Goal: Task Accomplishment & Management: Use online tool/utility

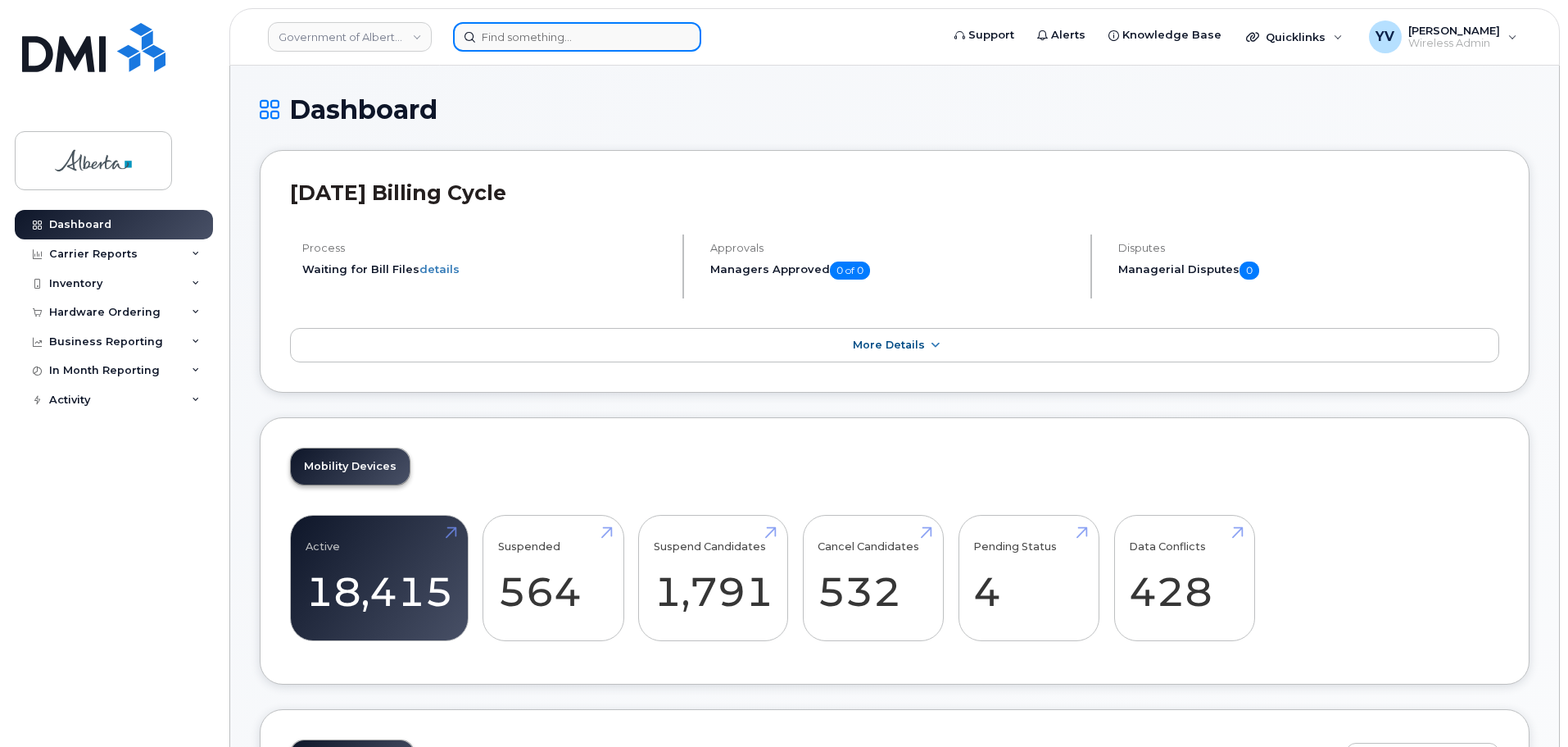
click at [515, 36] on input at bounding box center [578, 37] width 248 height 30
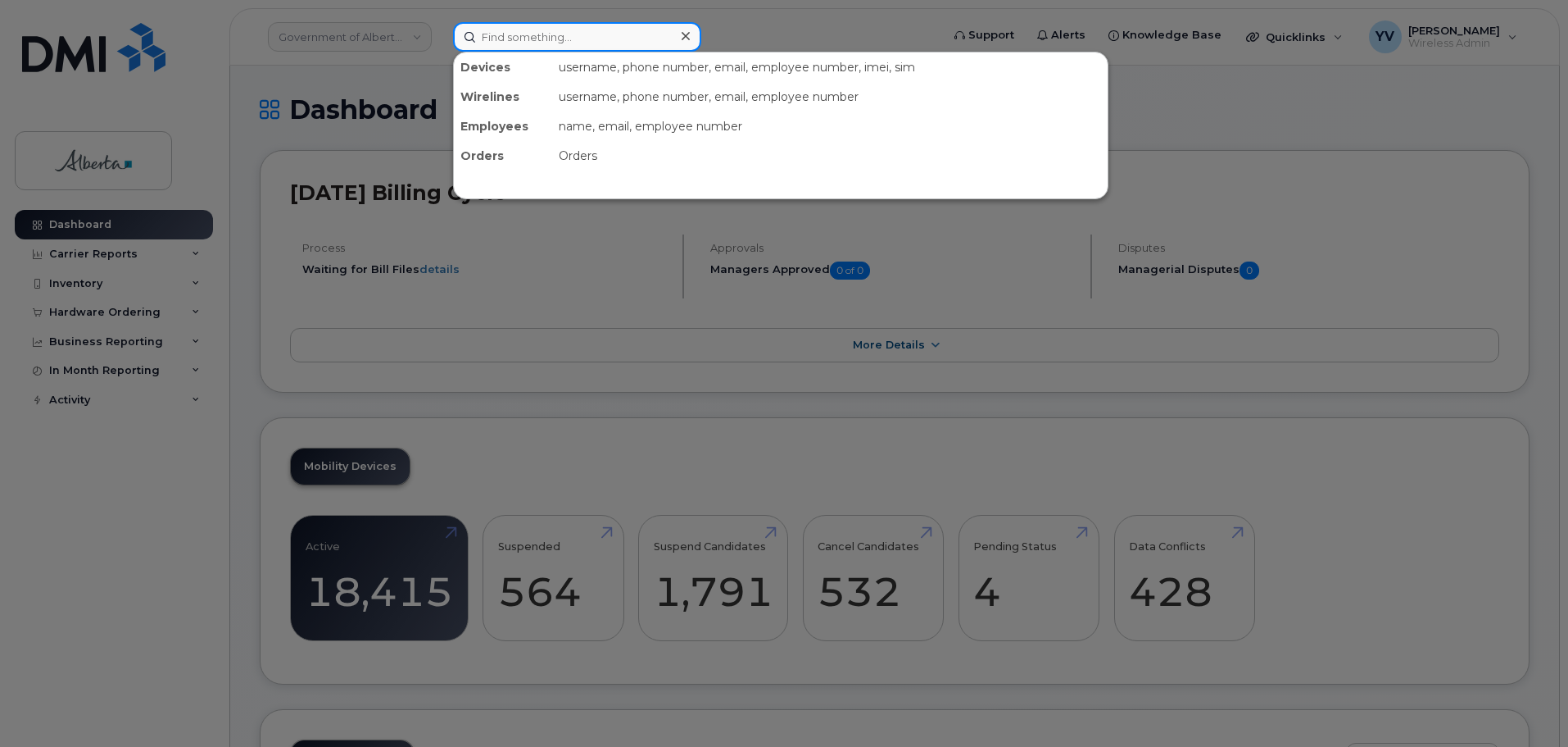
paste input "7802374945"
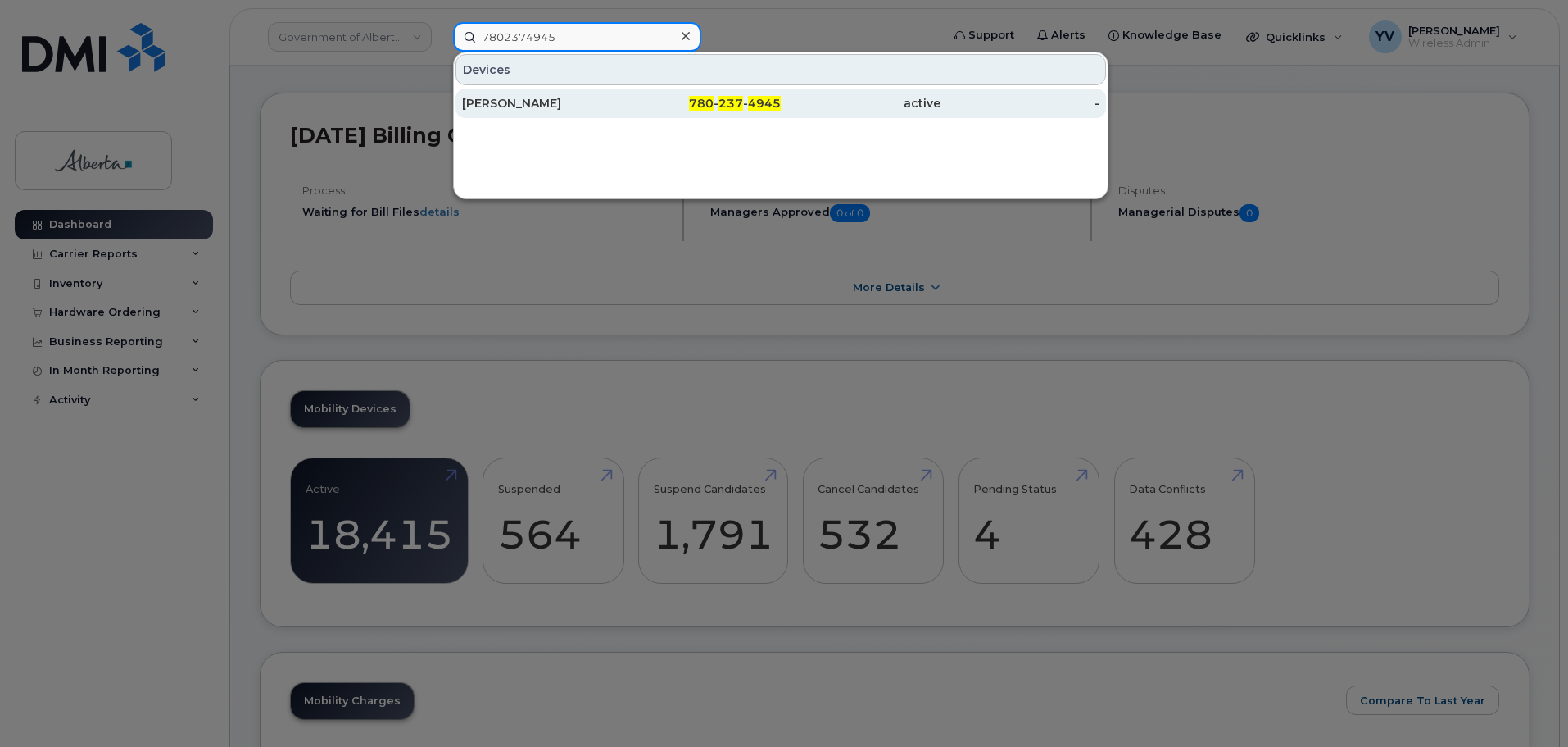
scroll to position [82, 0]
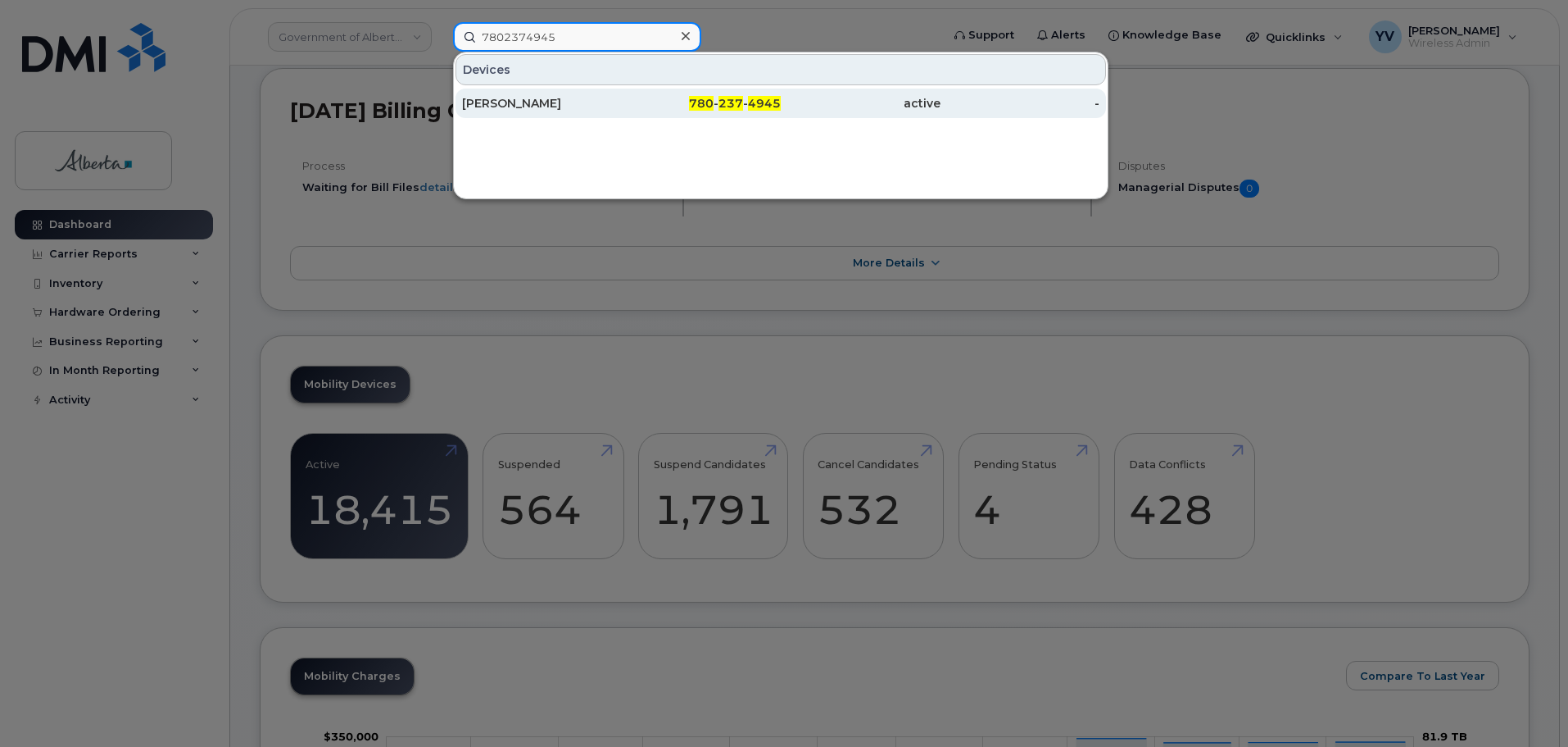
type input "7802374945"
click at [726, 101] on span "237" at bounding box center [731, 103] width 25 height 15
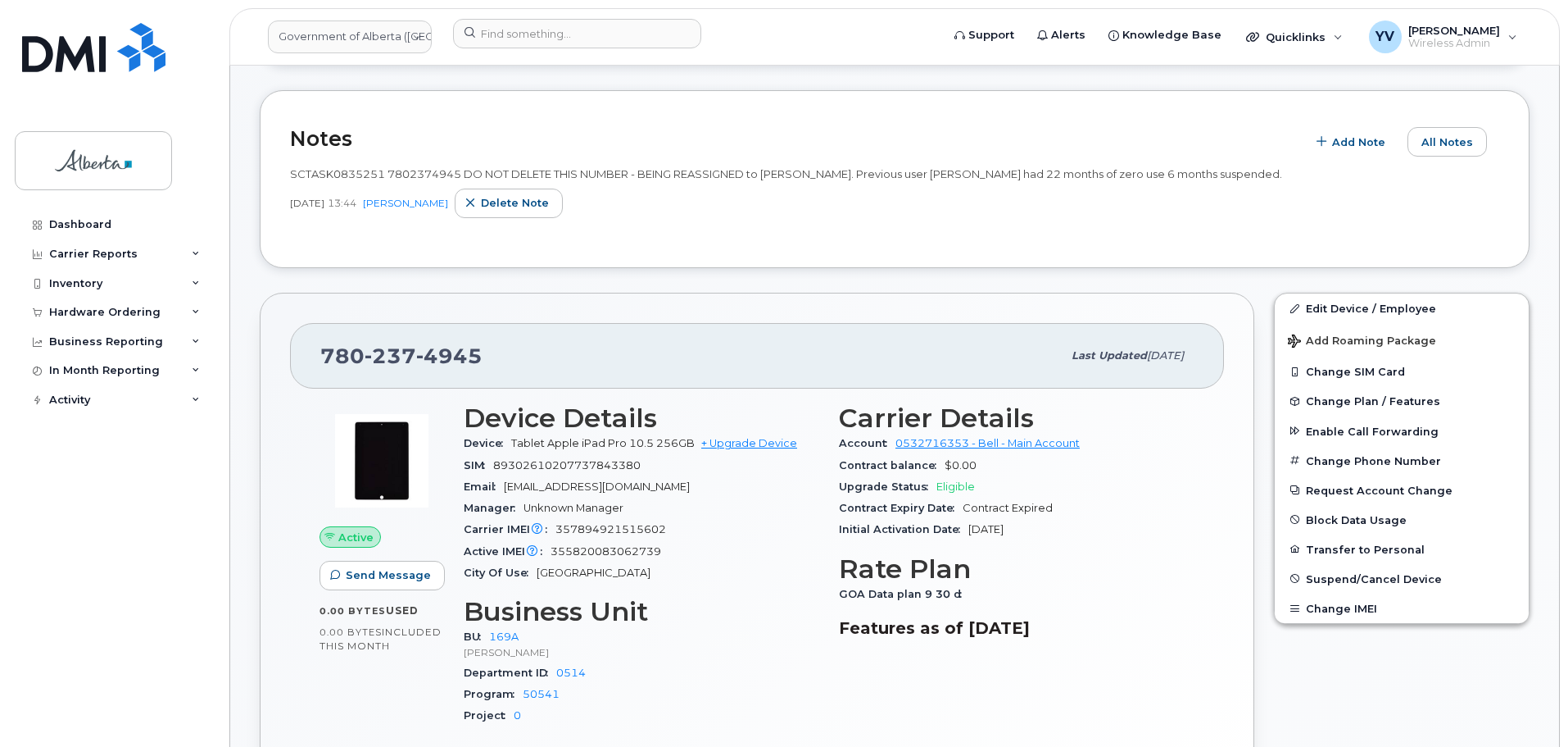
scroll to position [280, 0]
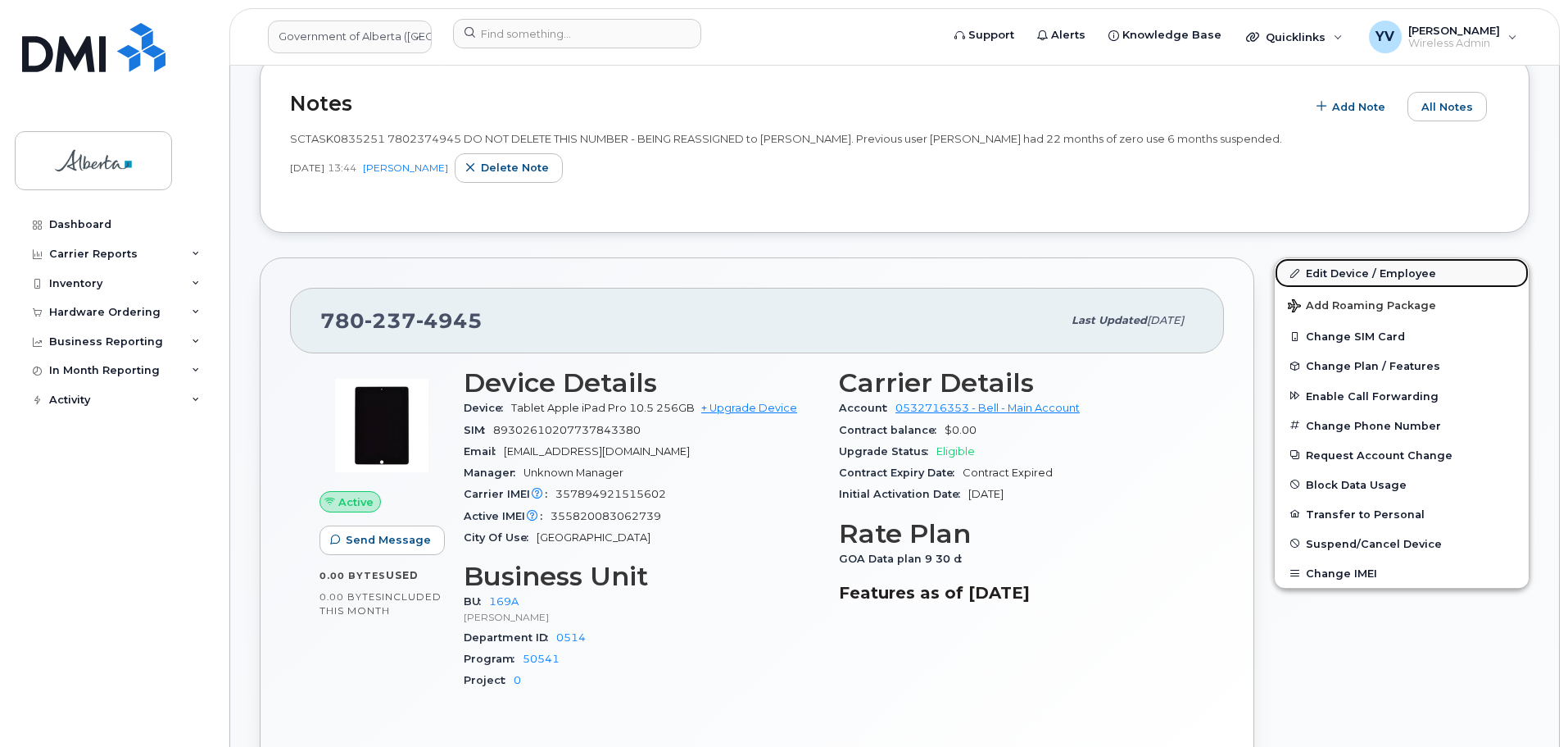
click at [1329, 272] on link "Edit Device / Employee" at bounding box center [1402, 273] width 254 height 30
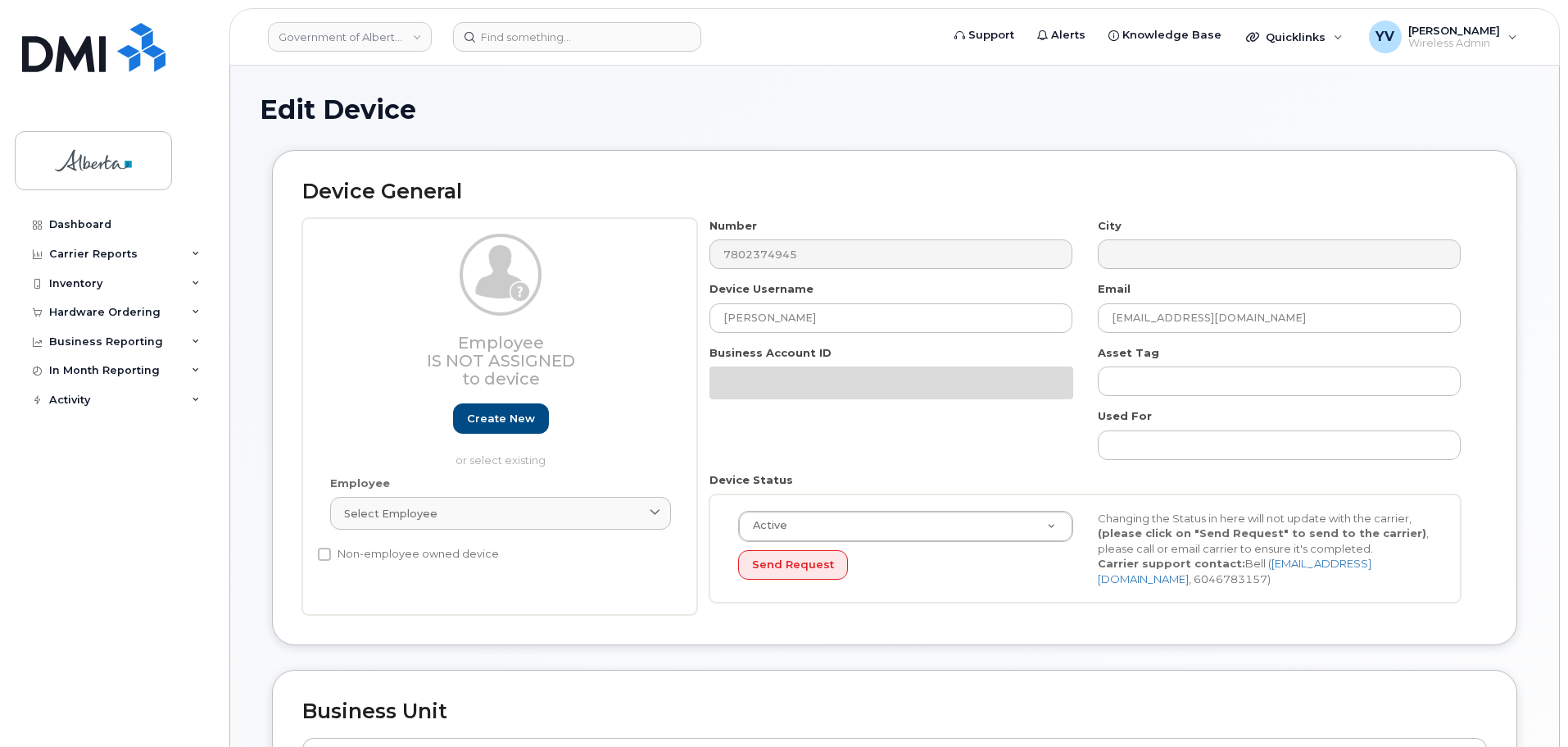
select select "4681667"
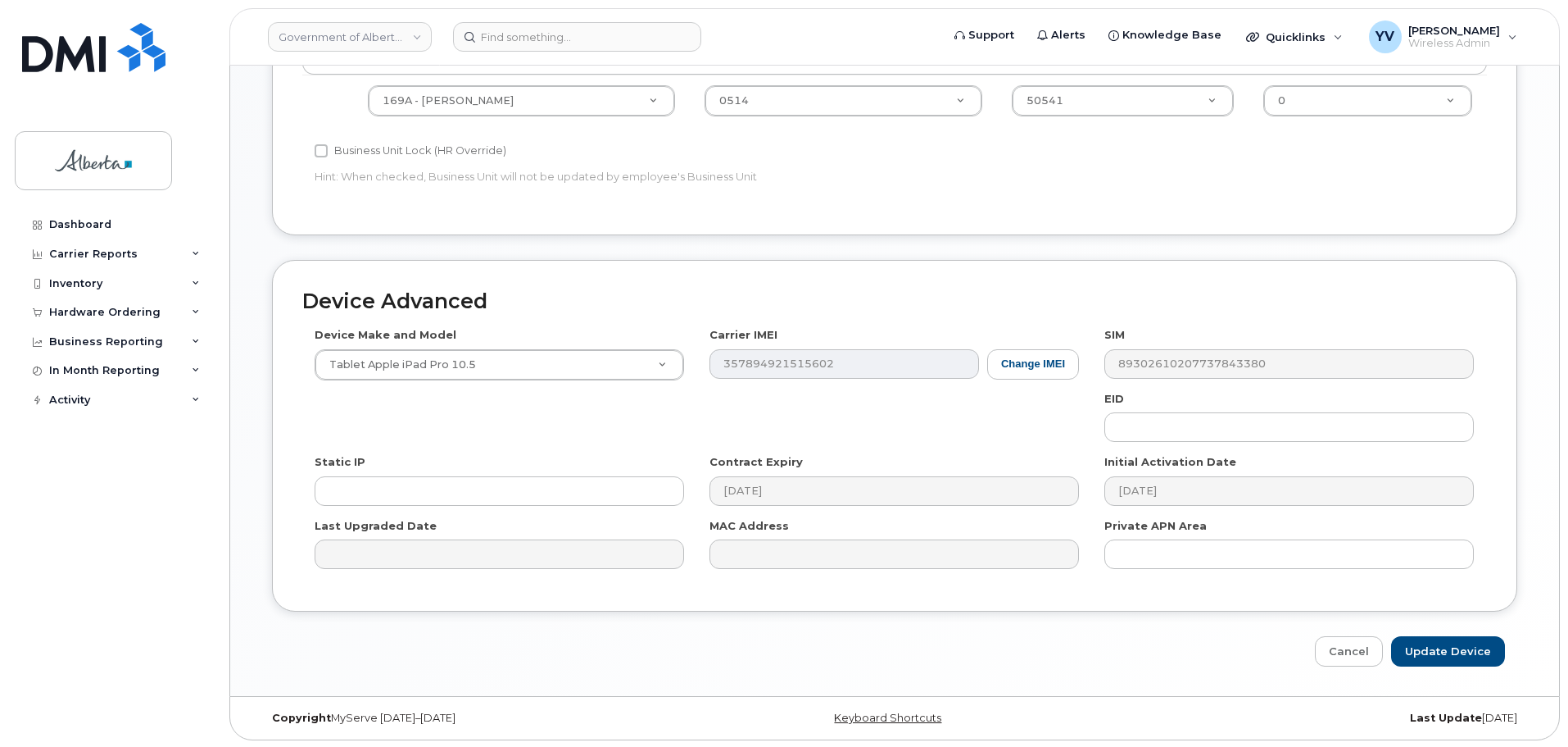
scroll to position [694, 0]
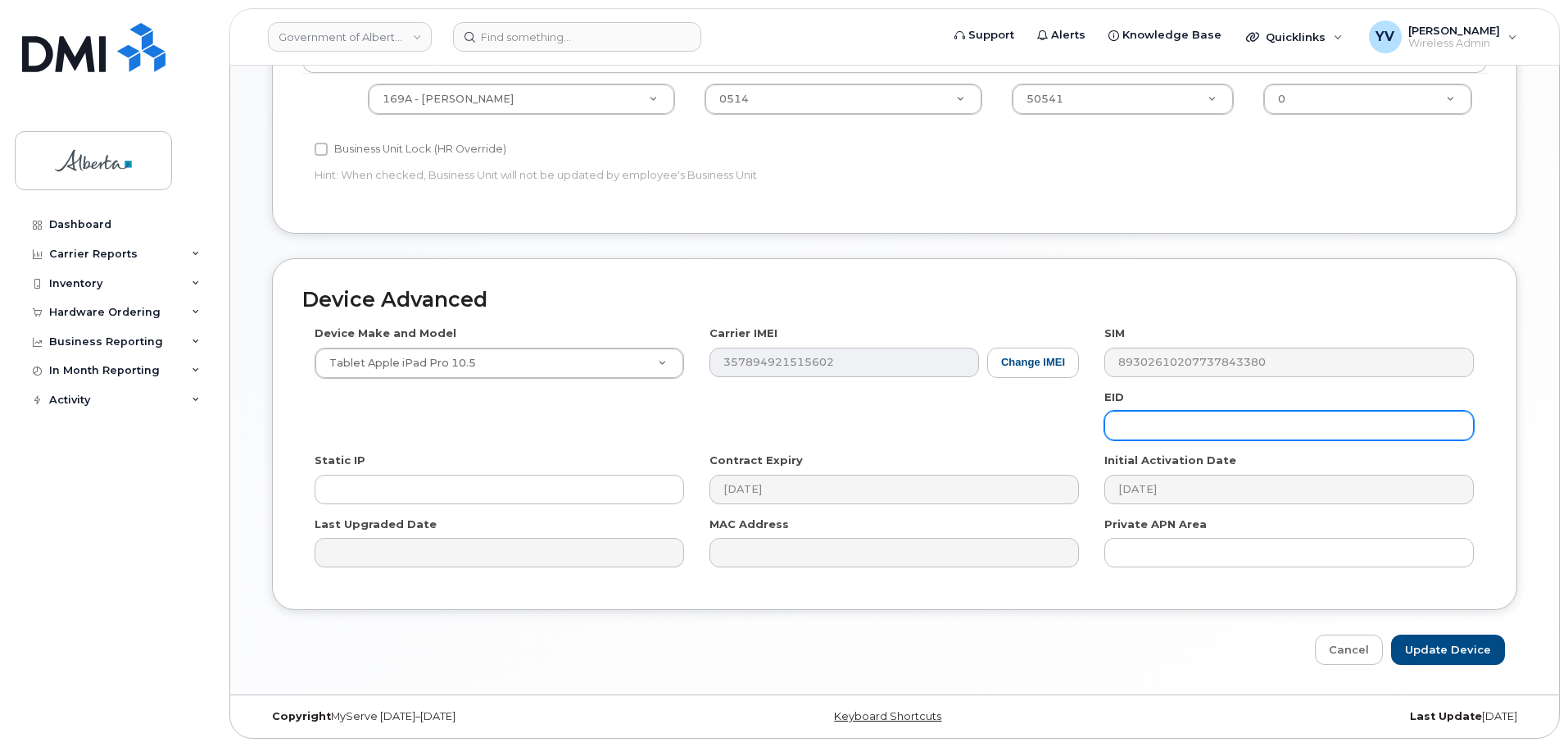
click at [1167, 427] on input "text" at bounding box center [1289, 425] width 370 height 30
paste input "89049032007008882600121756905142"
type input "89049032007008882600121756905142"
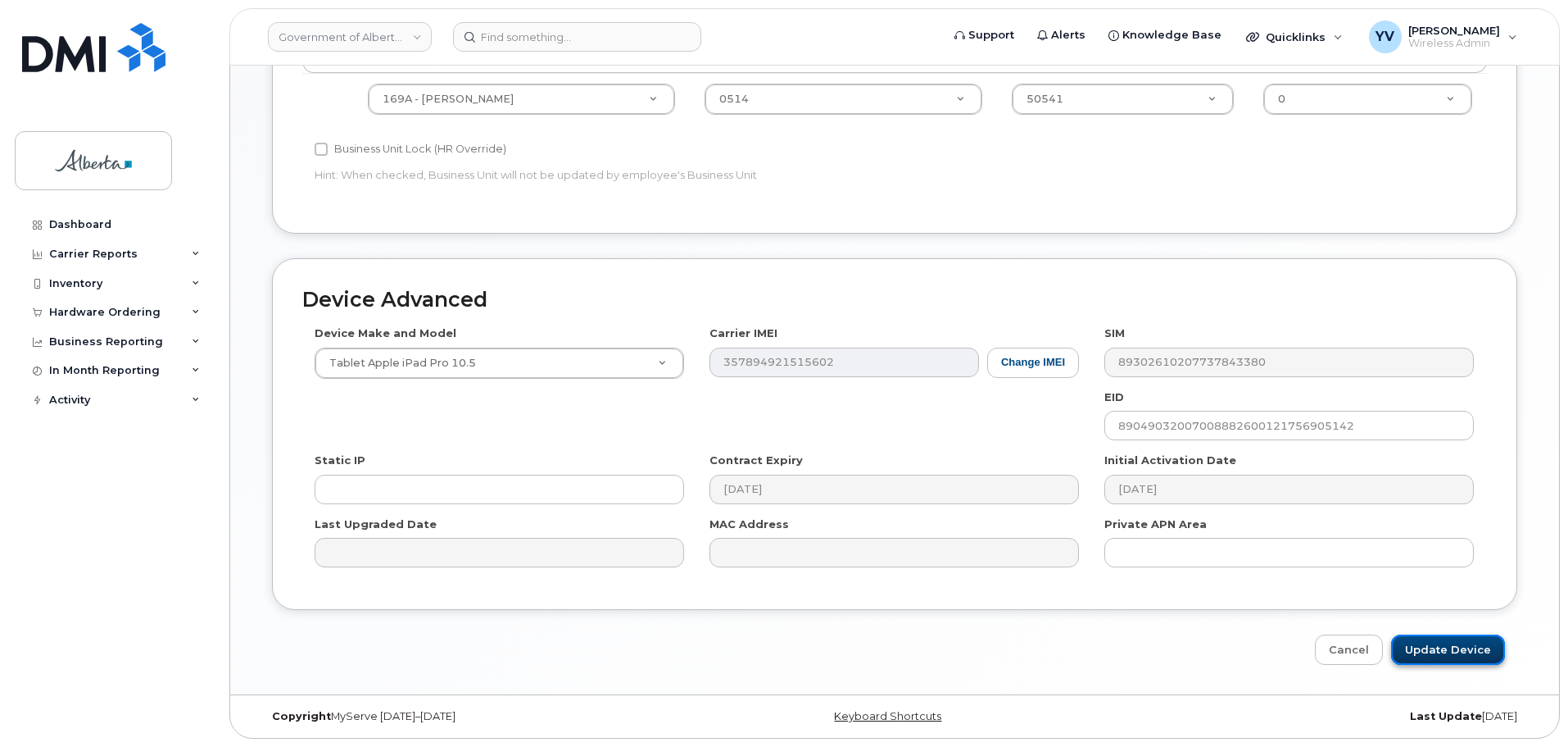
click at [1435, 644] on input "Update Device" at bounding box center [1447, 649] width 114 height 30
type input "Saving..."
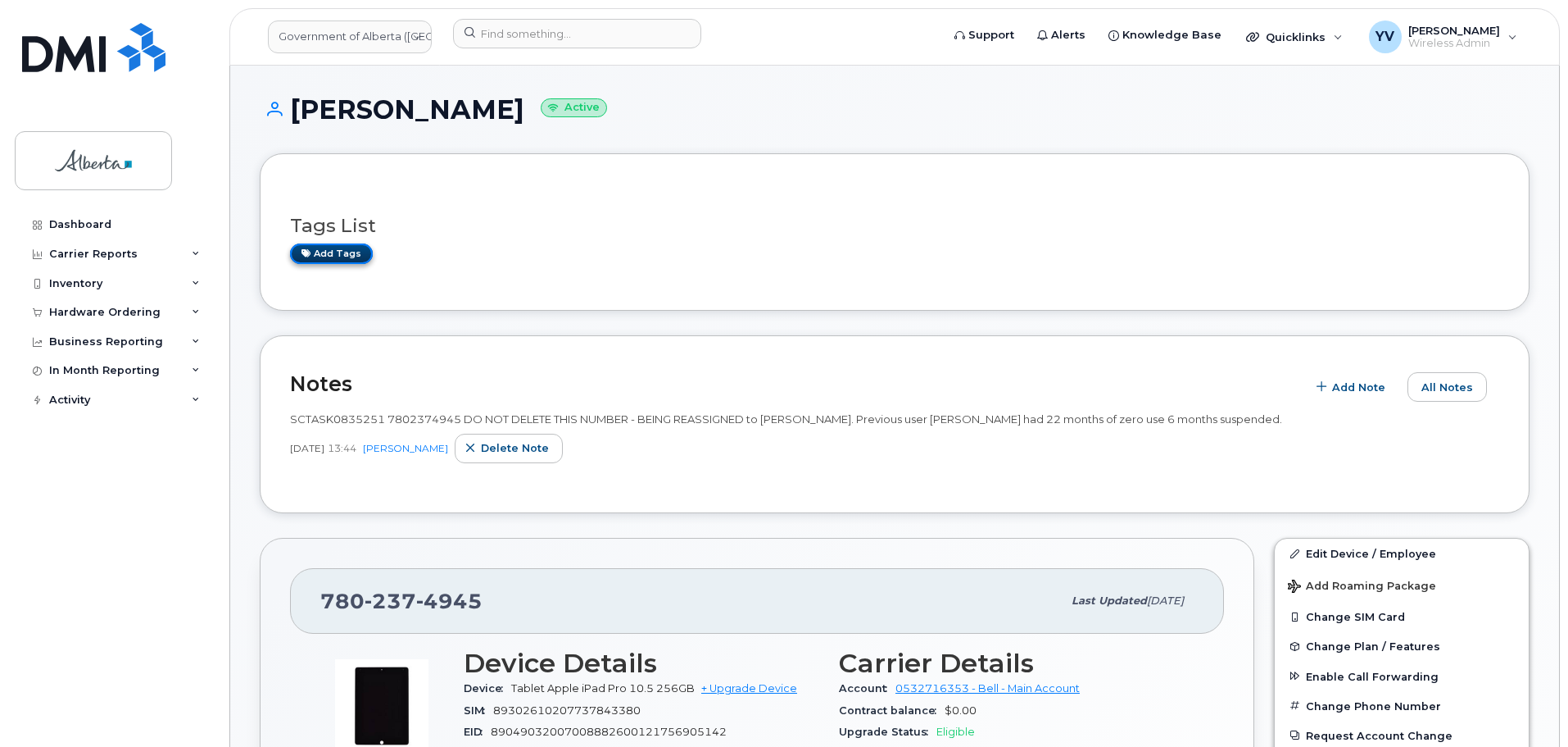
click at [341, 250] on link "Add tags" at bounding box center [331, 253] width 83 height 20
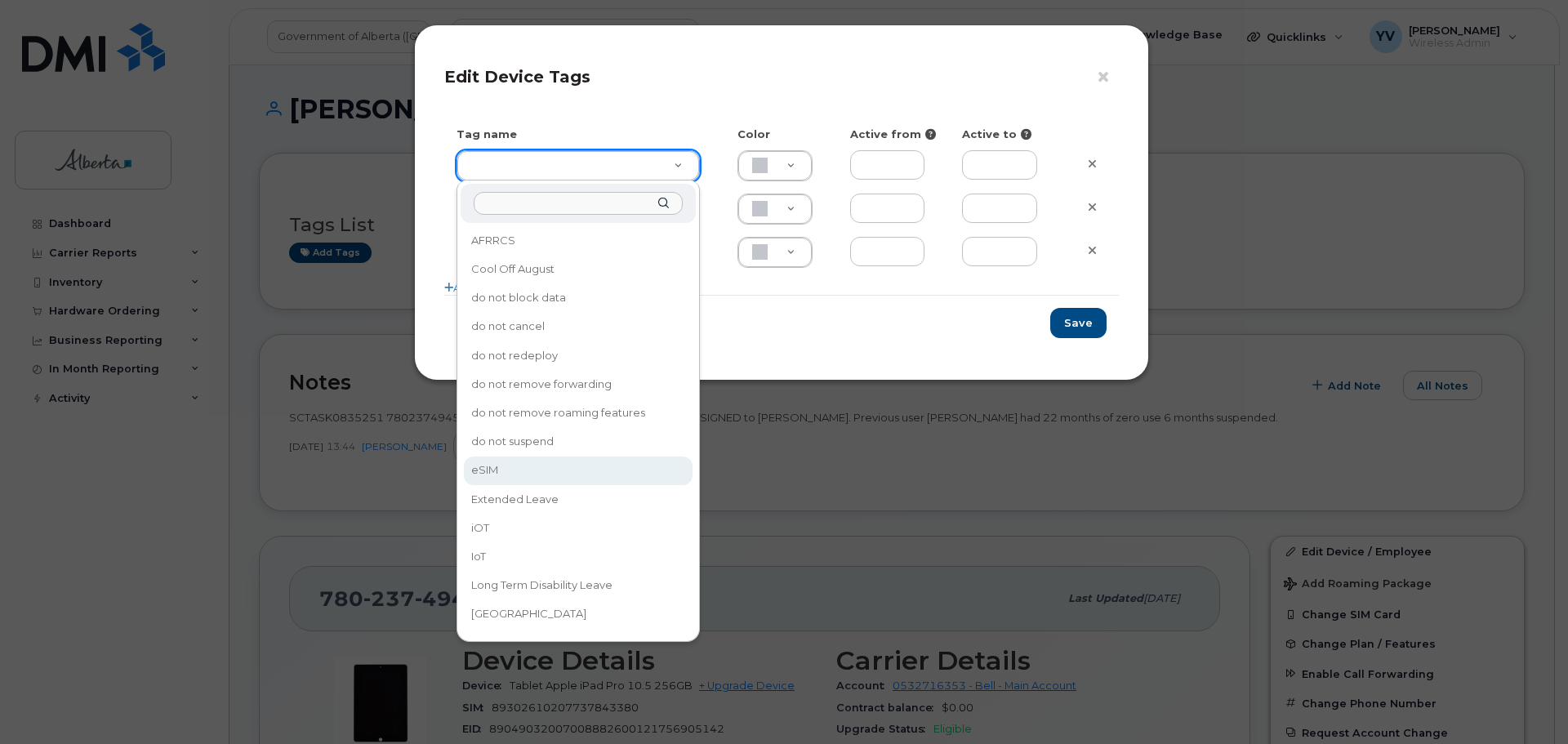
type input "eSIM"
type input "D6CDC1"
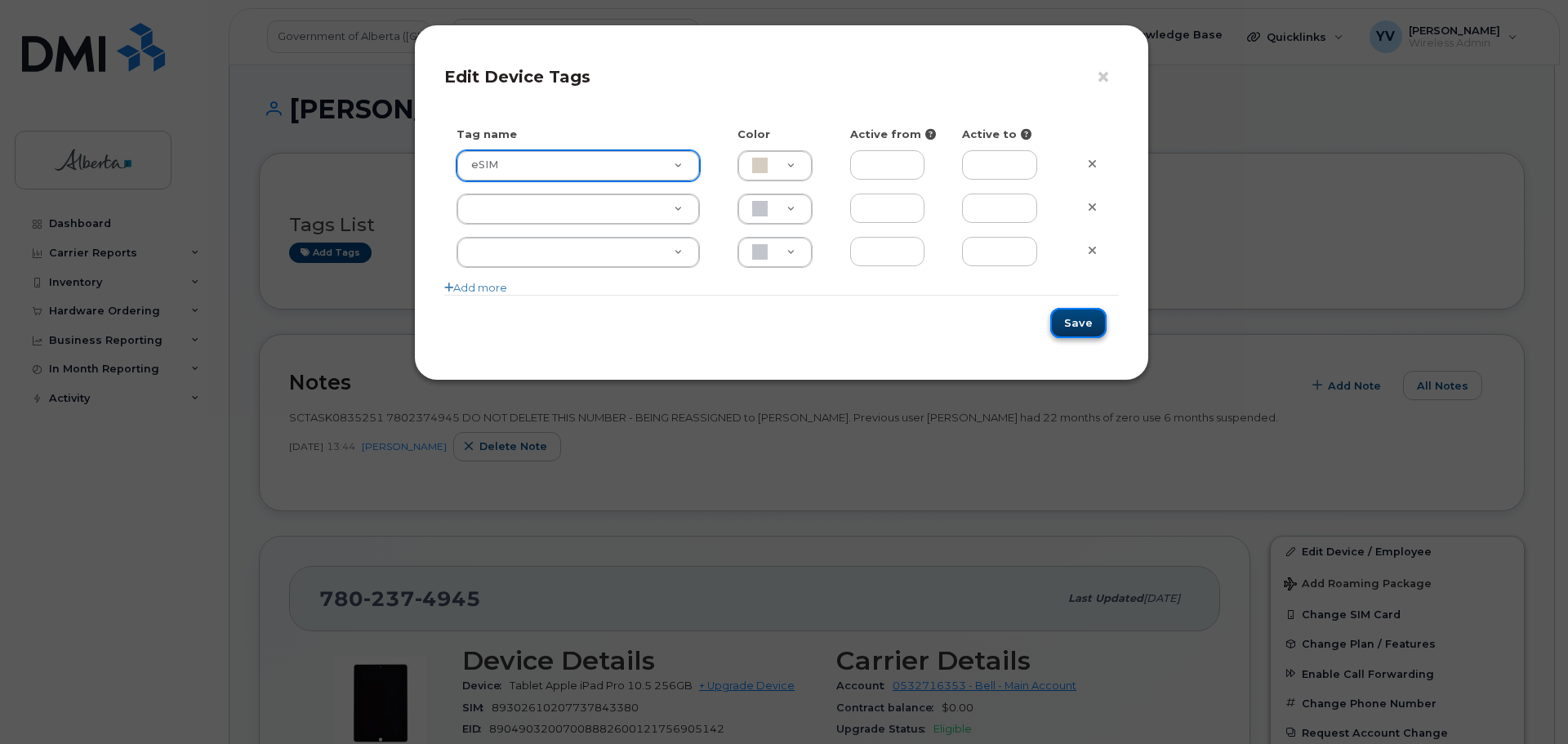
click at [1075, 318] on button "Save" at bounding box center [1078, 323] width 56 height 30
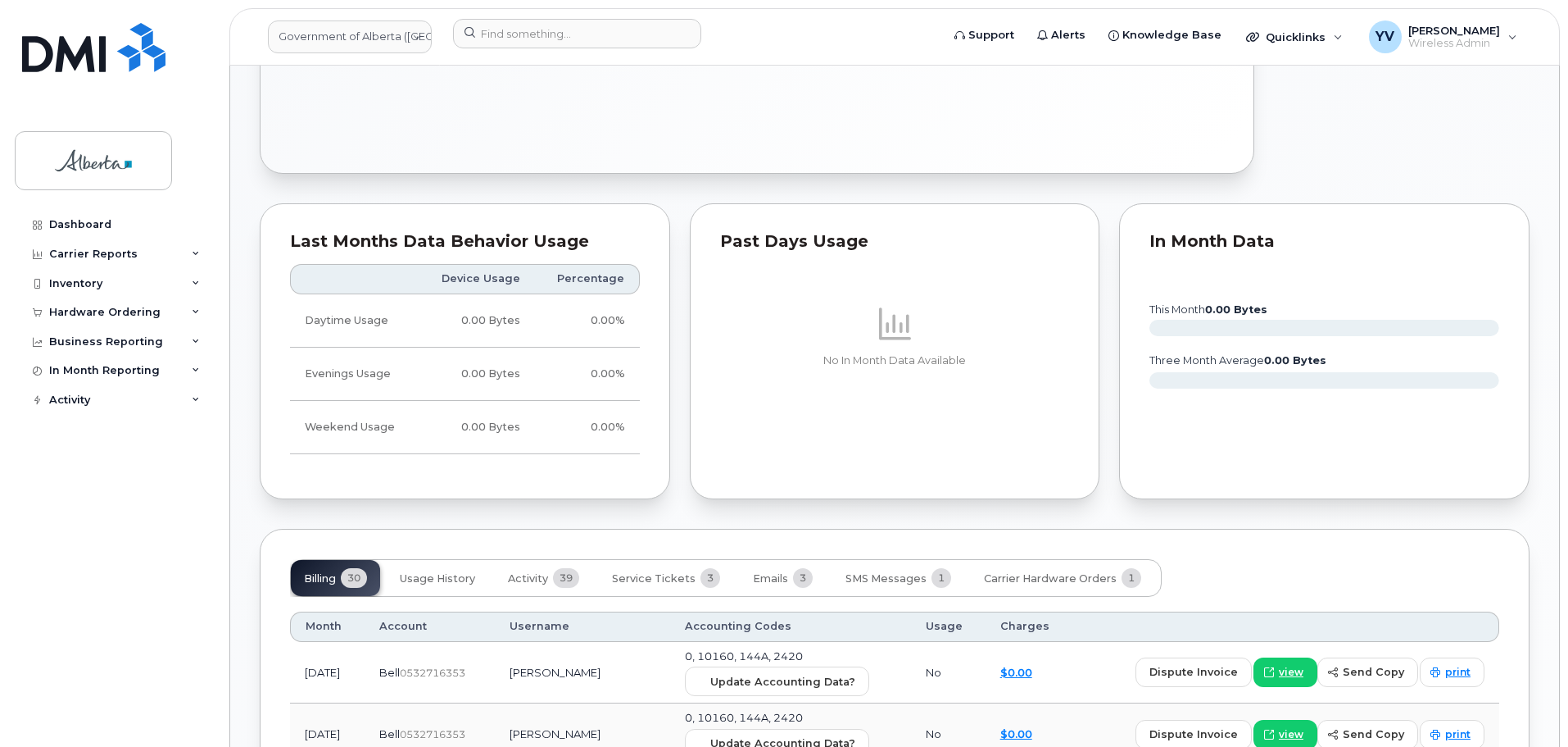
scroll to position [1089, 0]
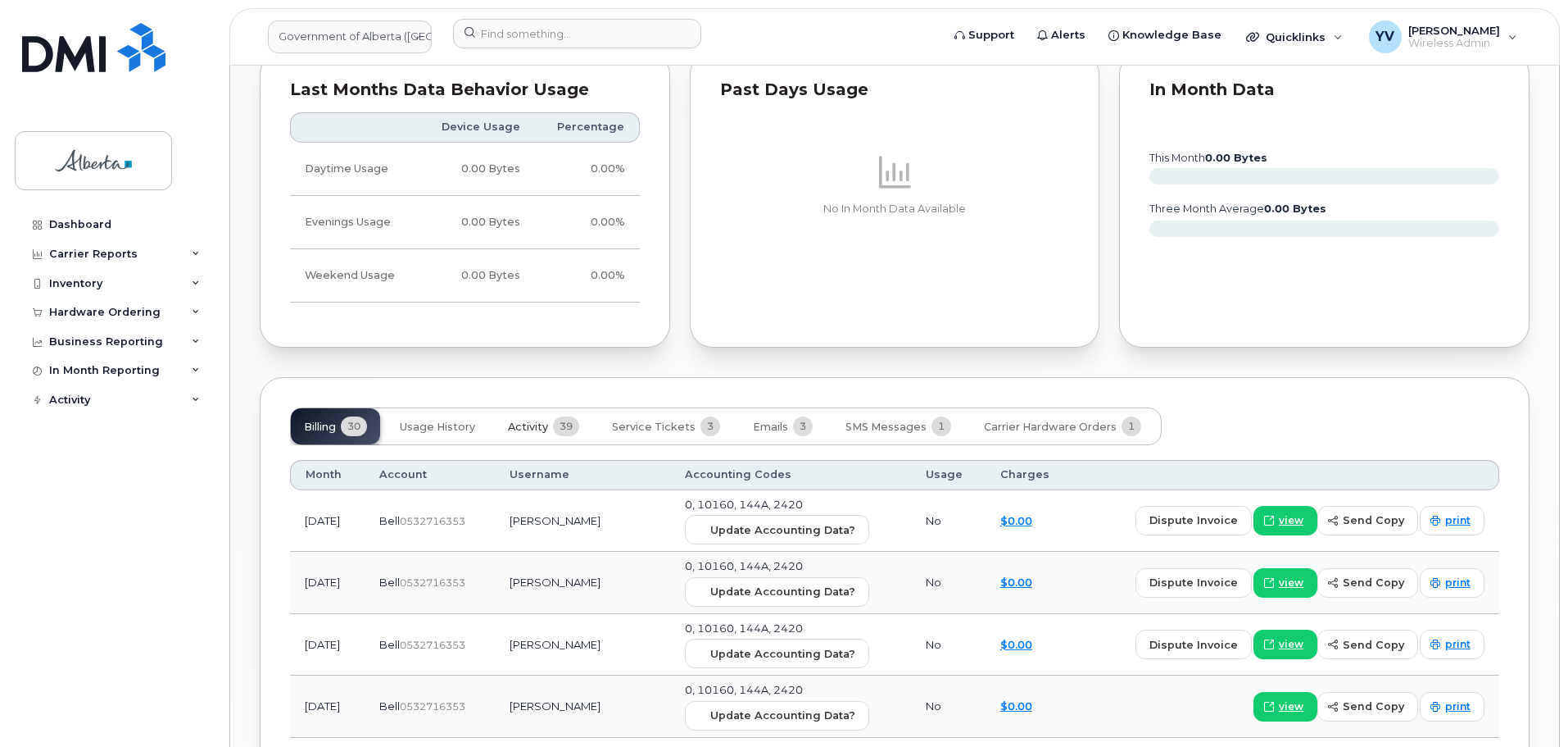
click at [520, 425] on span "Activity" at bounding box center [528, 426] width 40 height 13
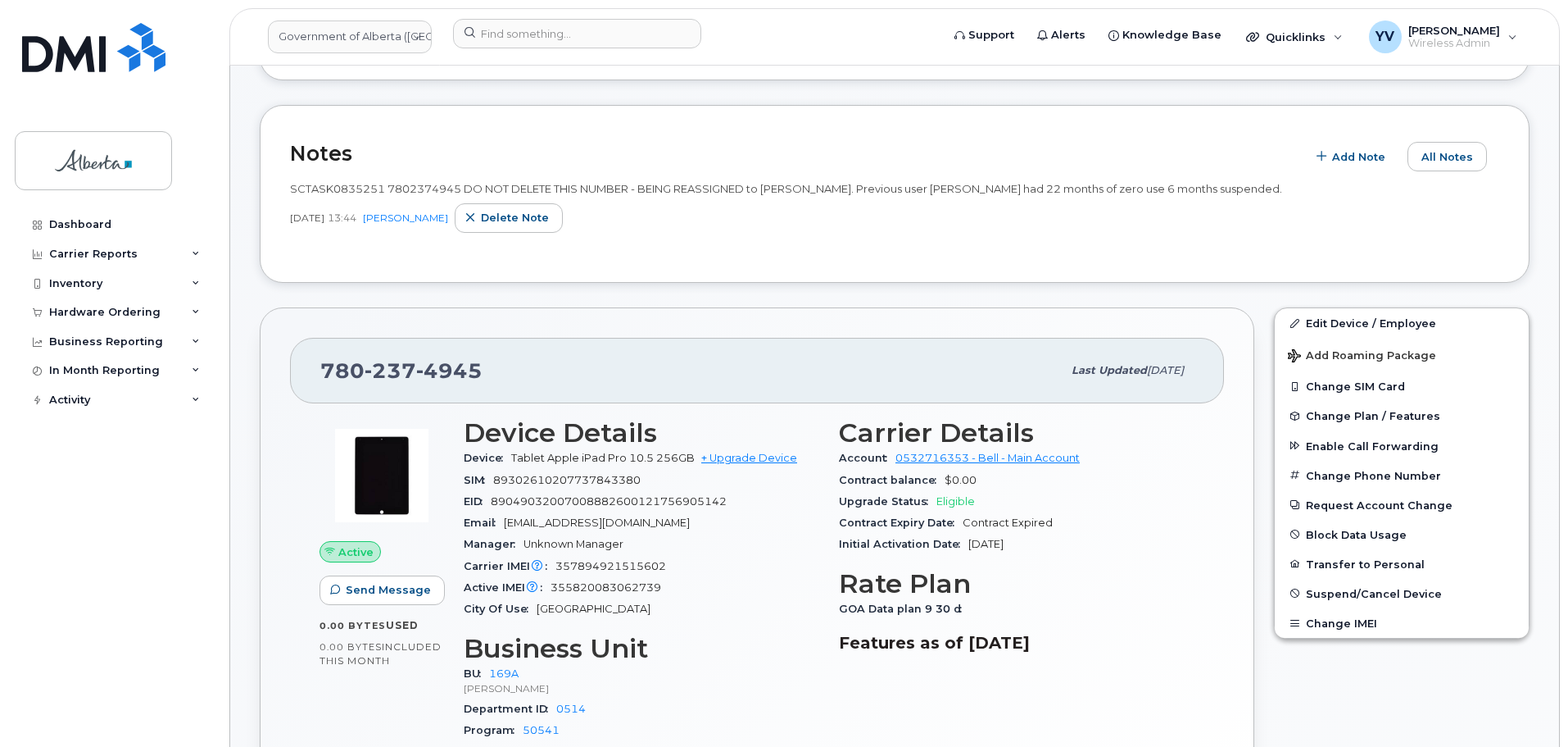
scroll to position [266, 0]
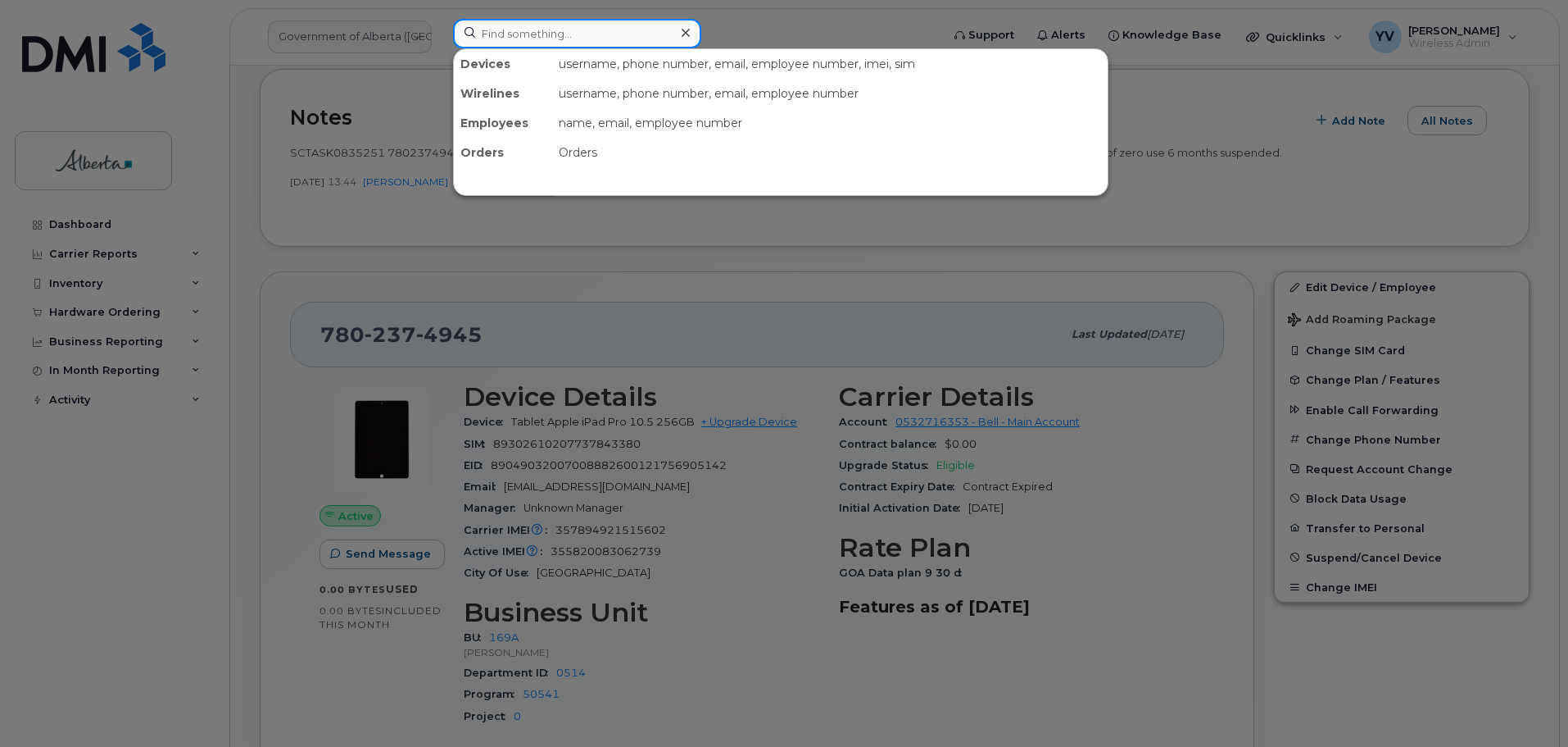
click at [511, 32] on input at bounding box center [578, 33] width 248 height 30
paste input "5876461025"
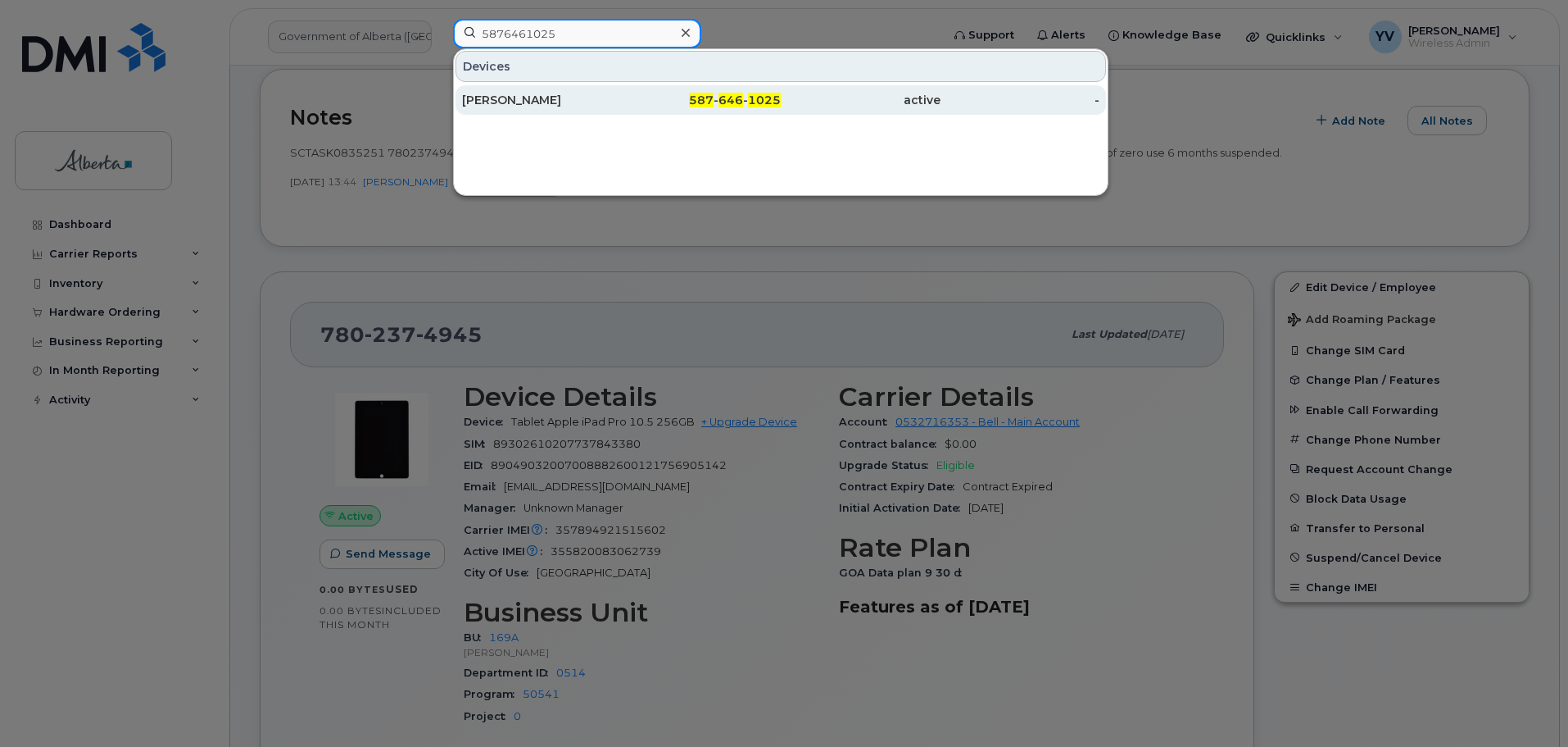
type input "5876461025"
click at [731, 99] on span "646" at bounding box center [731, 100] width 25 height 15
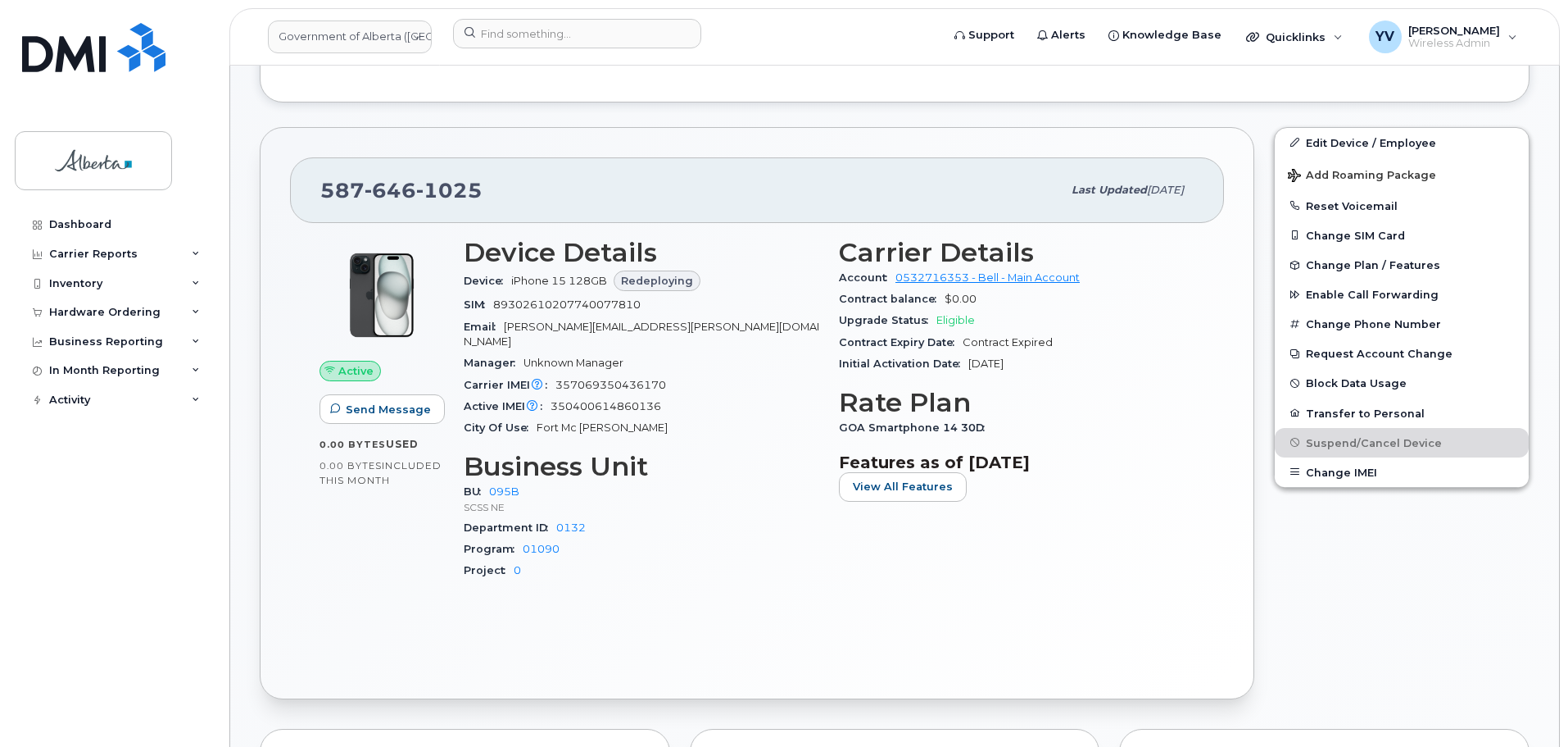
scroll to position [337, 0]
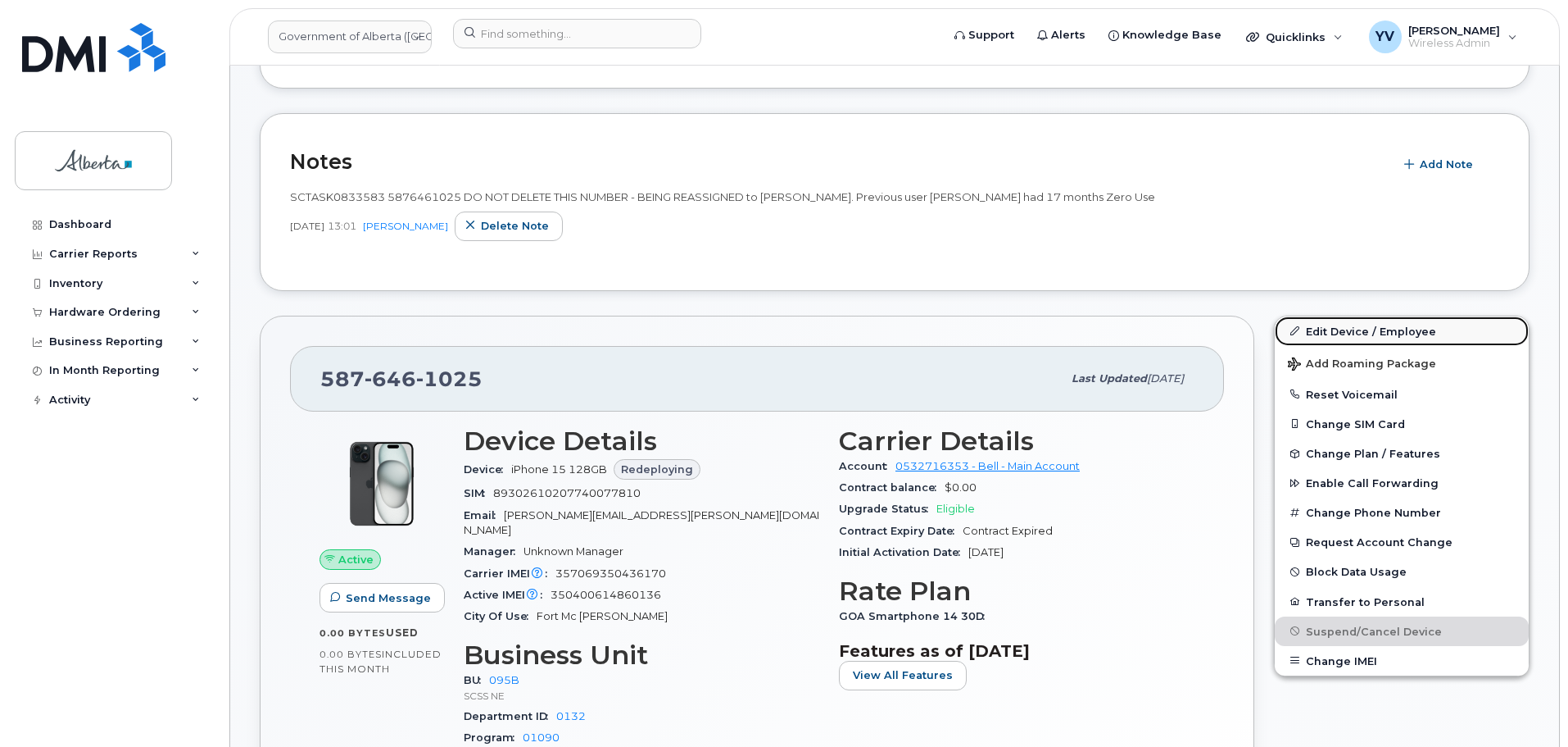
click at [1336, 330] on link "Edit Device / Employee" at bounding box center [1402, 331] width 254 height 30
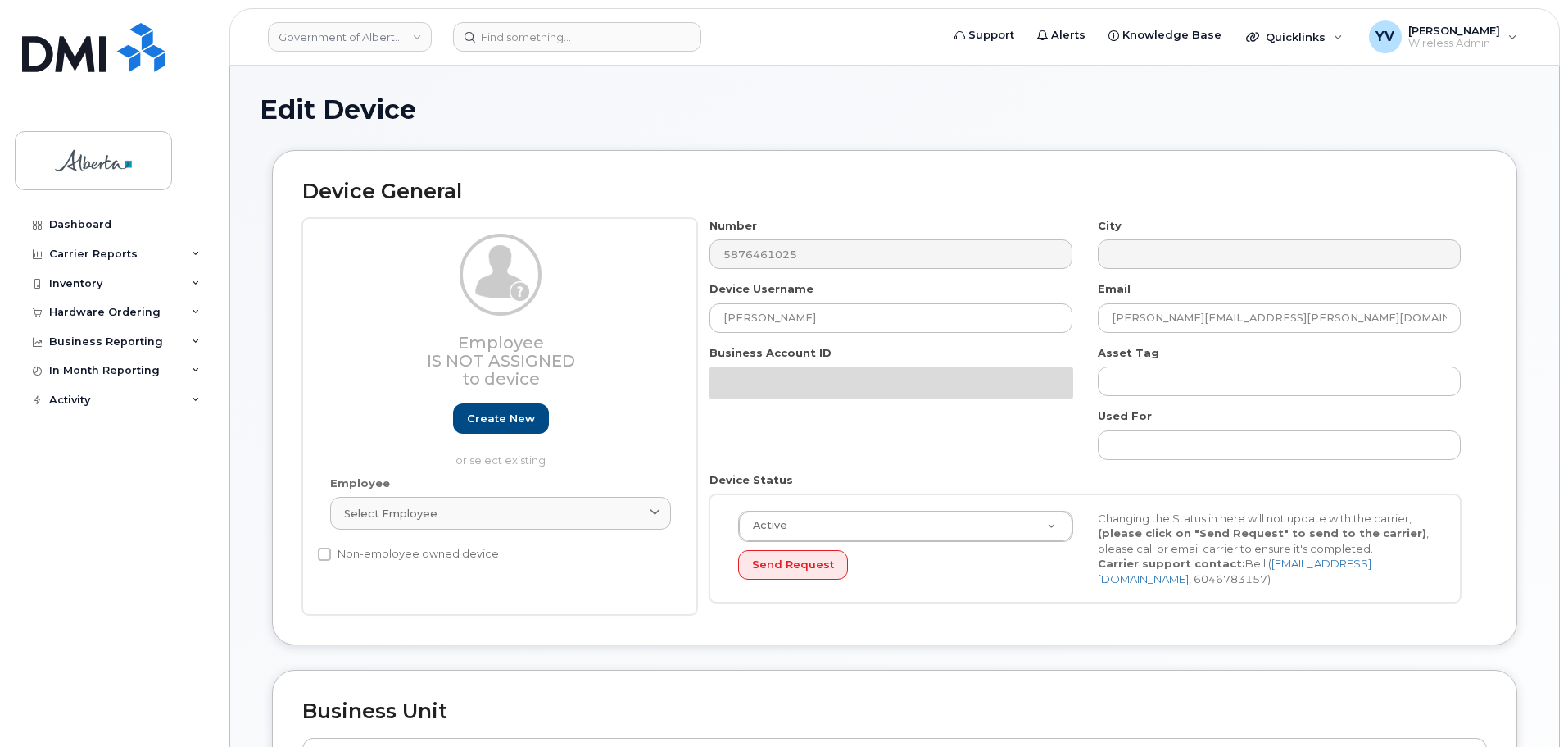
select select "4749749"
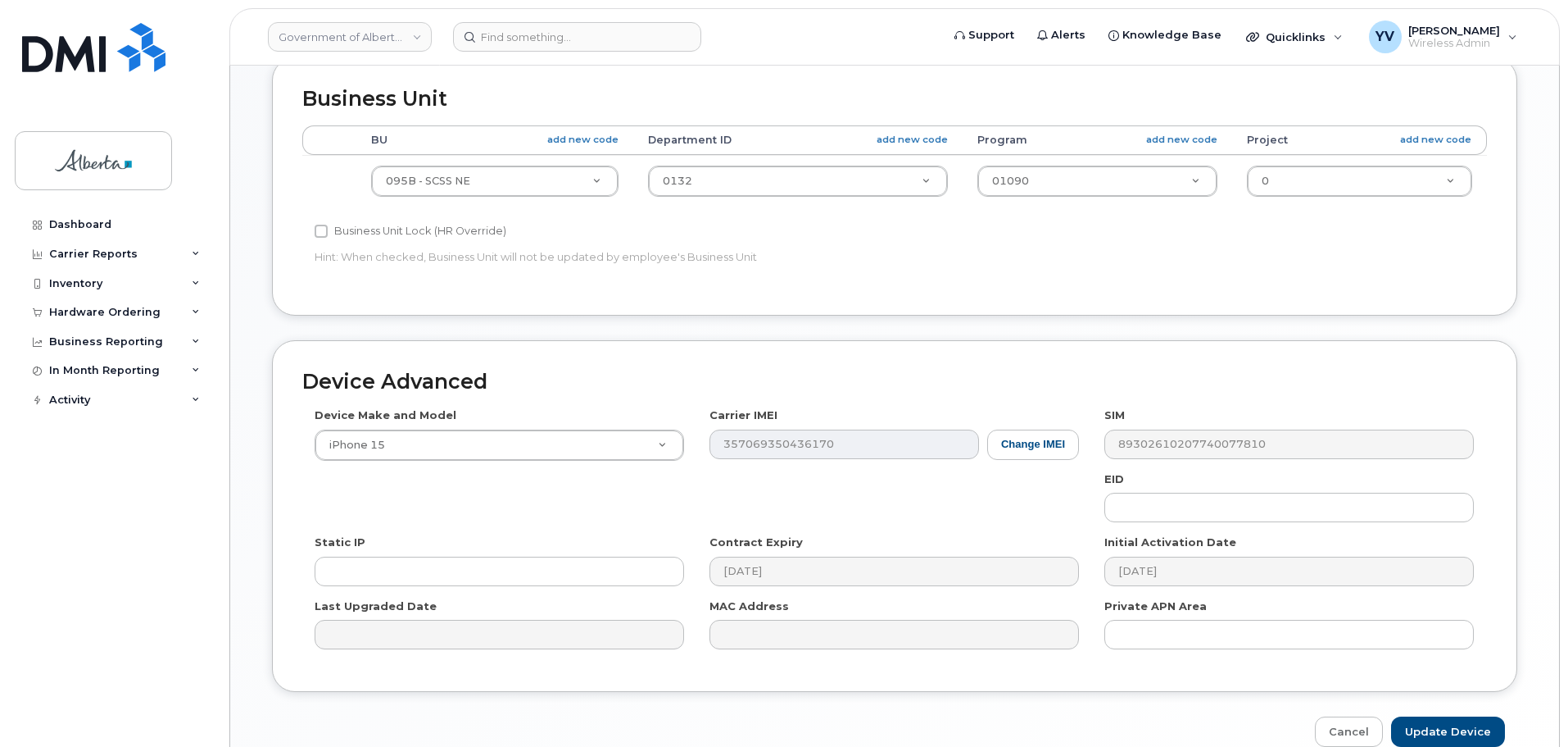
scroll to position [694, 0]
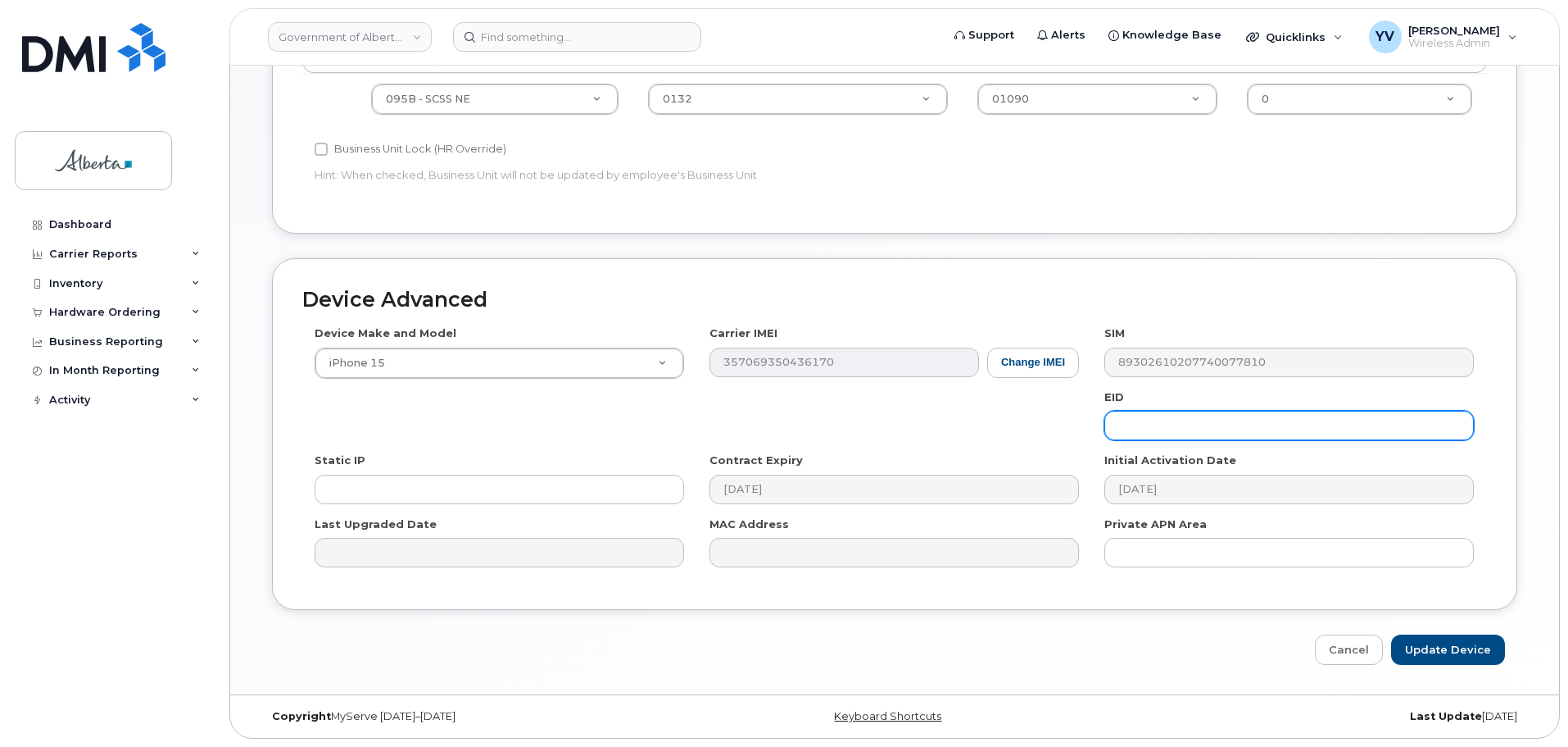
click at [1144, 428] on input "text" at bounding box center [1289, 425] width 370 height 30
paste input "89049032007208882600189047939384"
click at [1144, 428] on input "89049032007208882600189047939384" at bounding box center [1289, 425] width 370 height 30
type input "89049032007208882600189047939384"
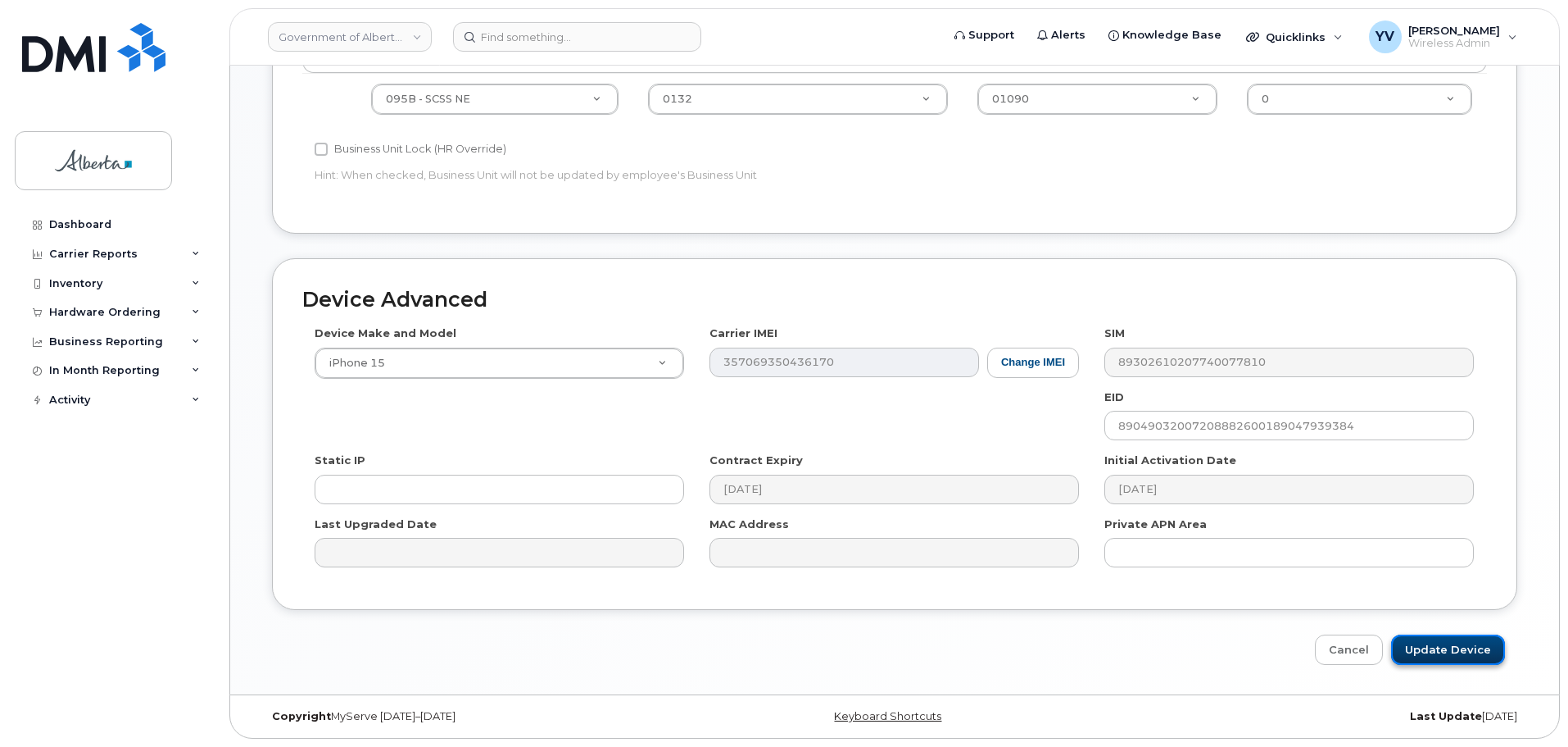
click at [1437, 648] on input "Update Device" at bounding box center [1447, 649] width 114 height 30
type input "Saving..."
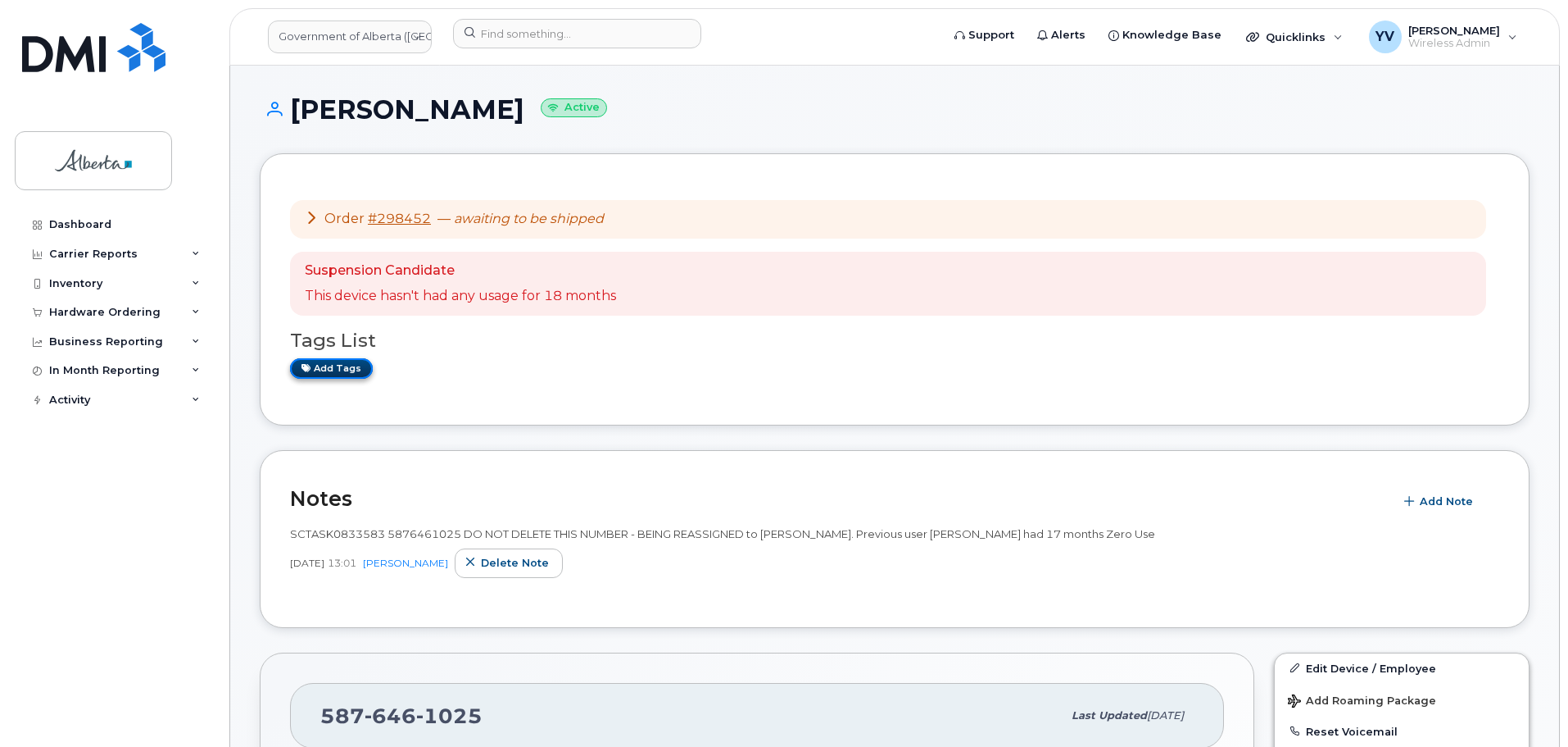
click at [326, 366] on link "Add tags" at bounding box center [331, 368] width 83 height 20
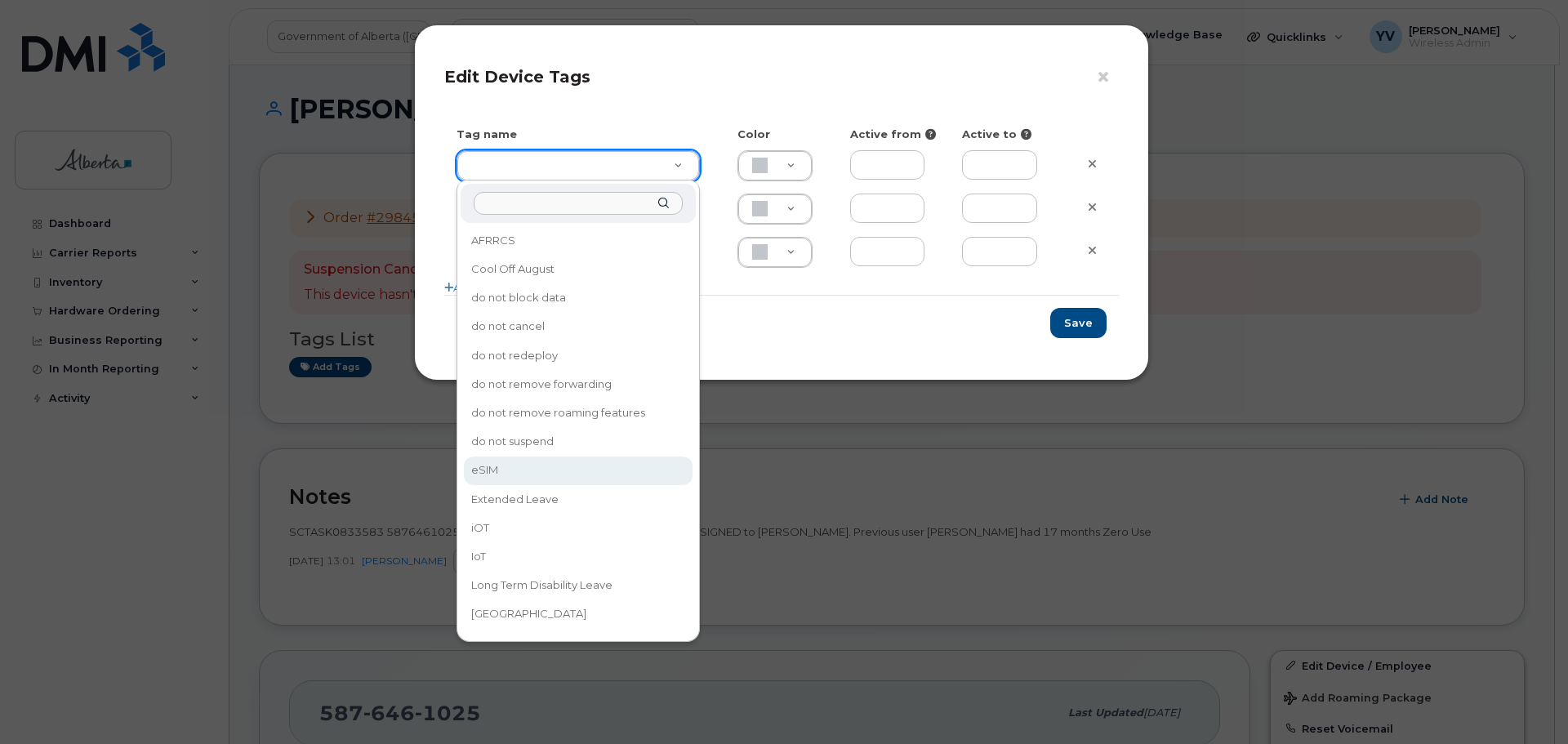
type input "eSIM"
type input "D6CDC1"
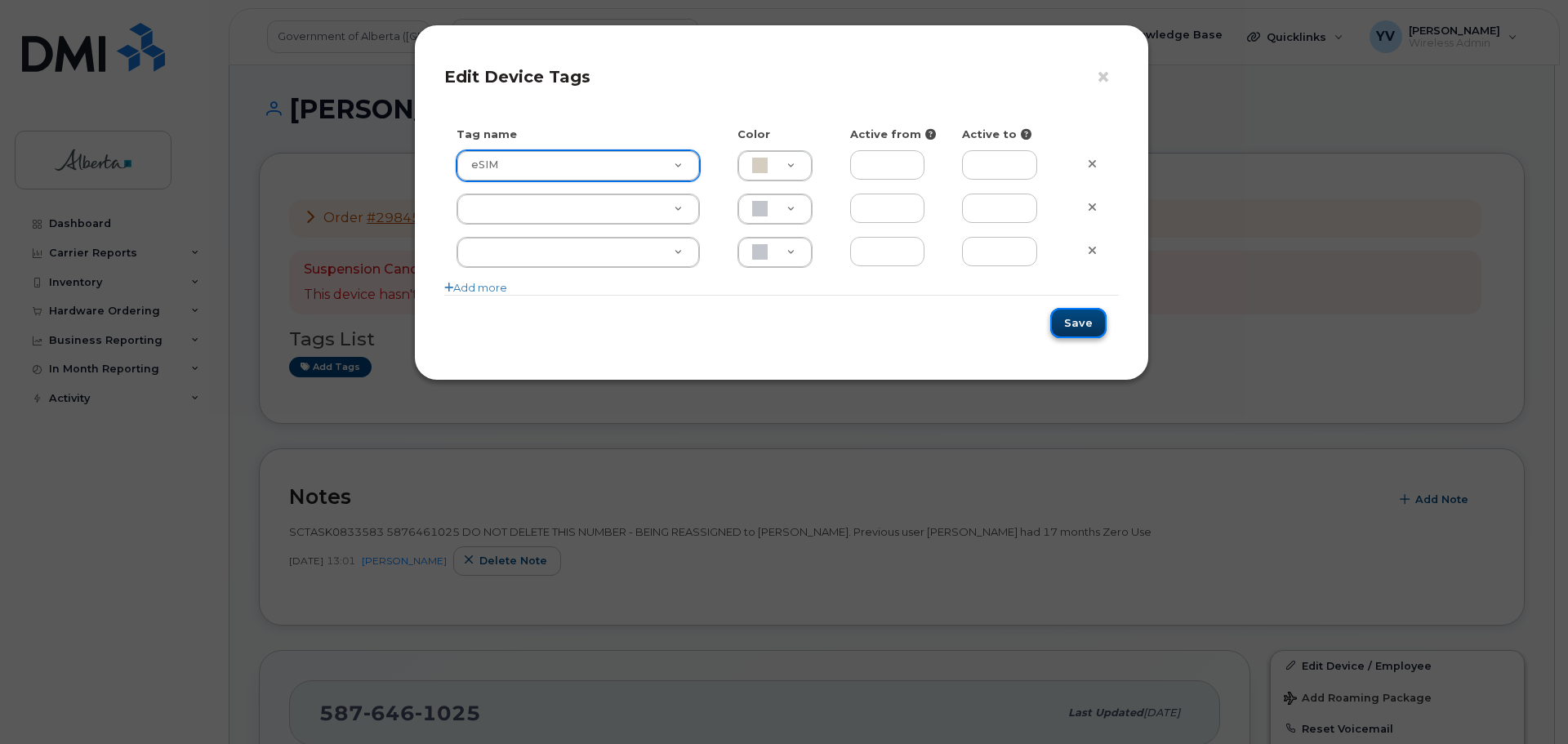
click at [1073, 324] on button "Save" at bounding box center [1078, 323] width 56 height 30
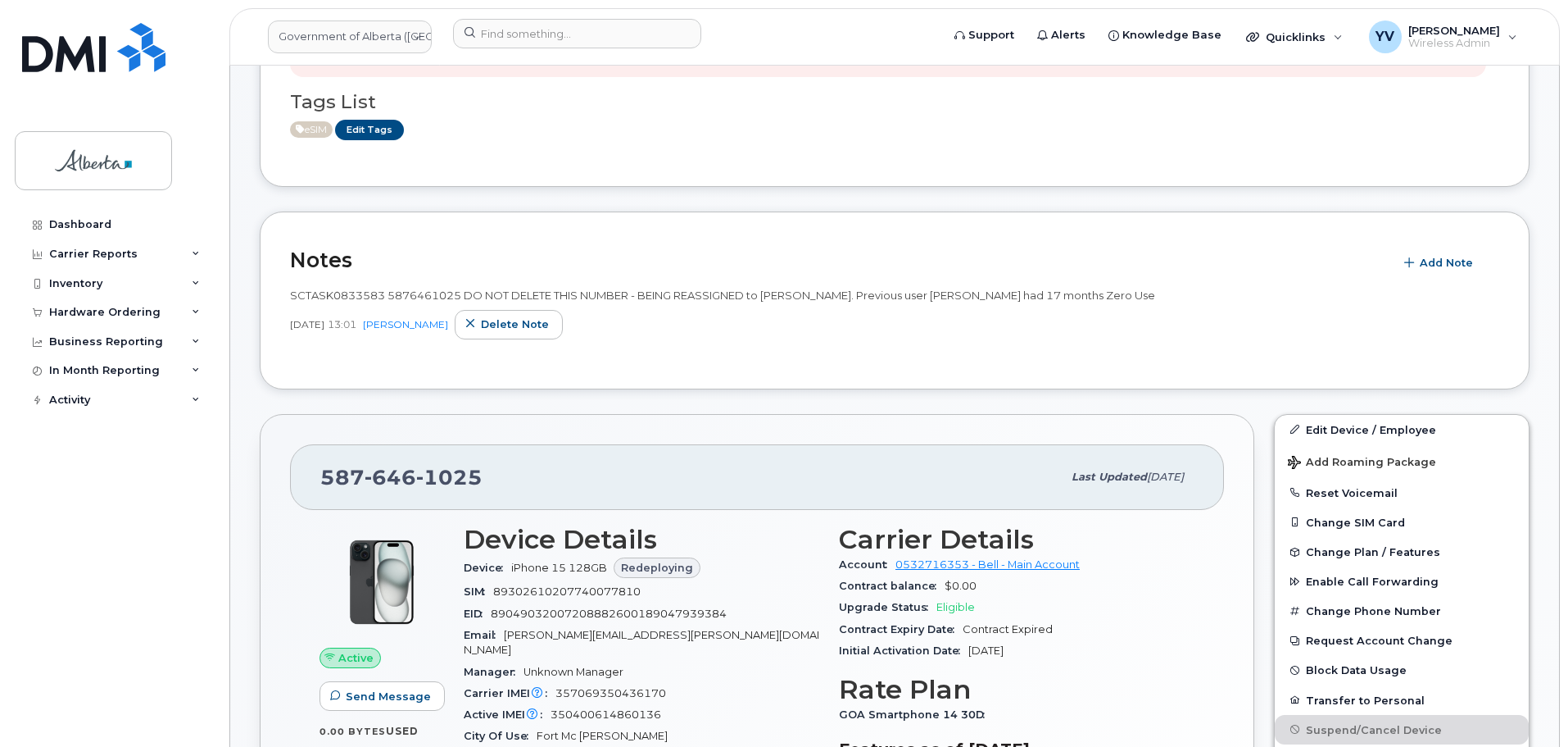
scroll to position [366, 0]
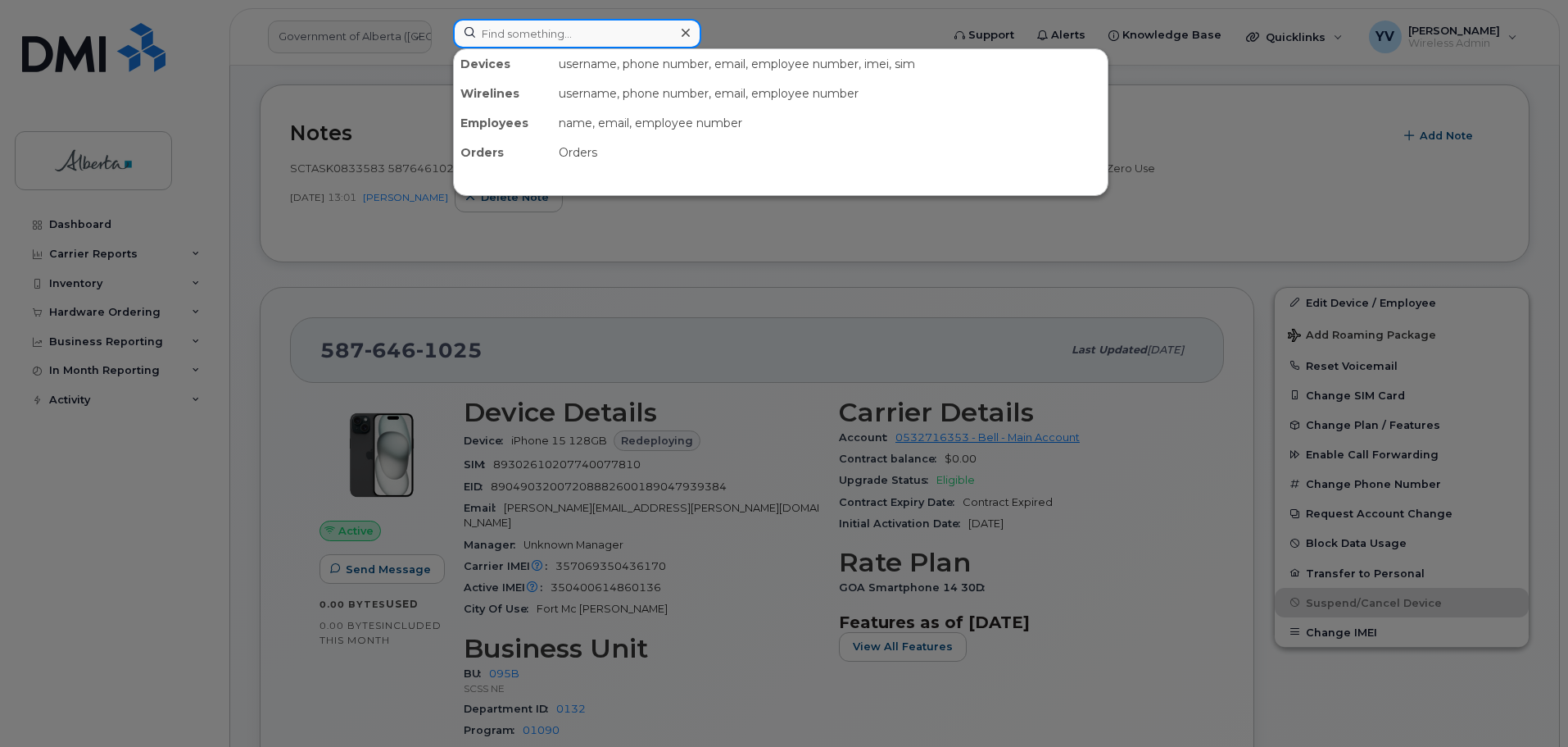
click at [476, 31] on input at bounding box center [578, 33] width 248 height 30
paste input "7804857376"
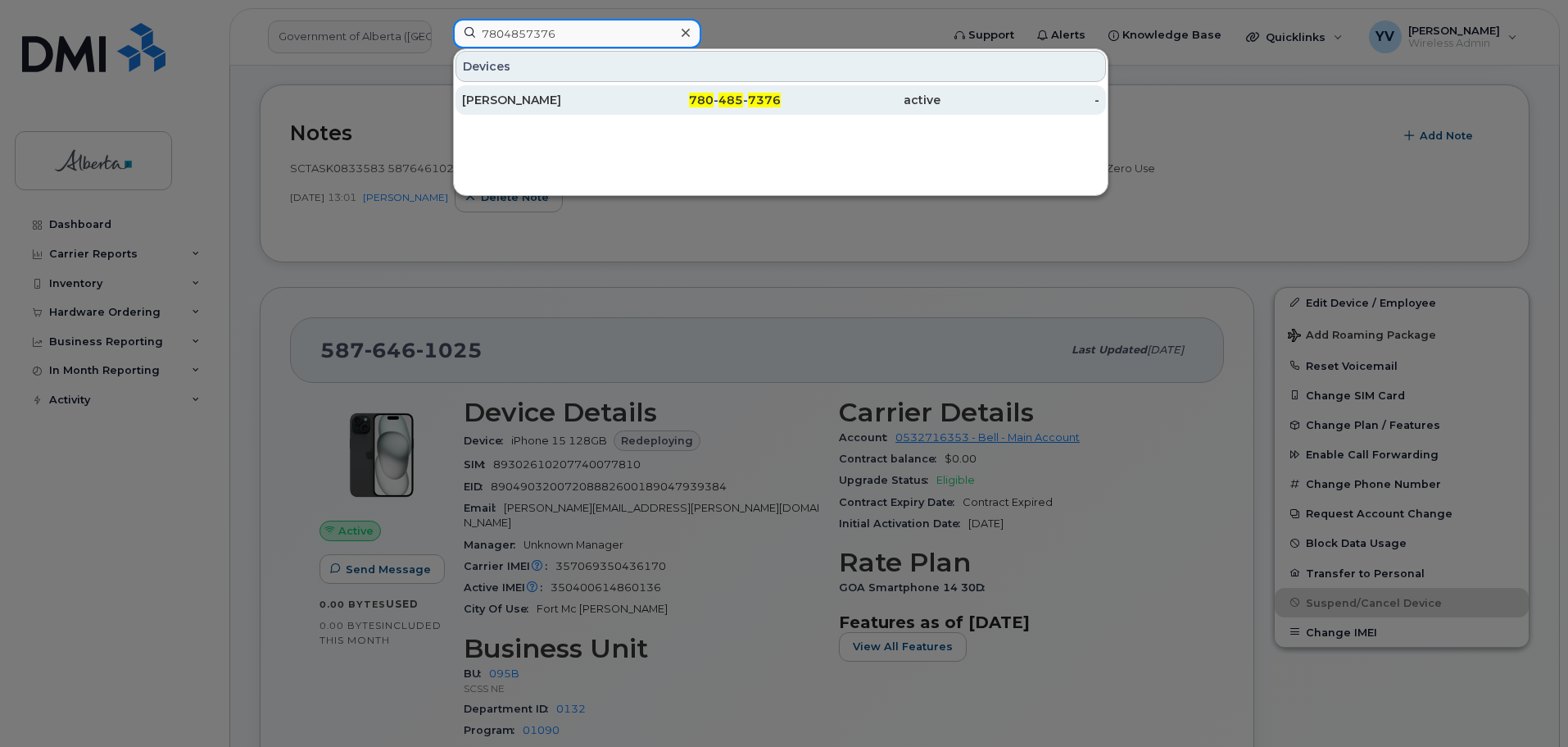
type input "7804857376"
click at [710, 94] on span "780" at bounding box center [702, 100] width 25 height 15
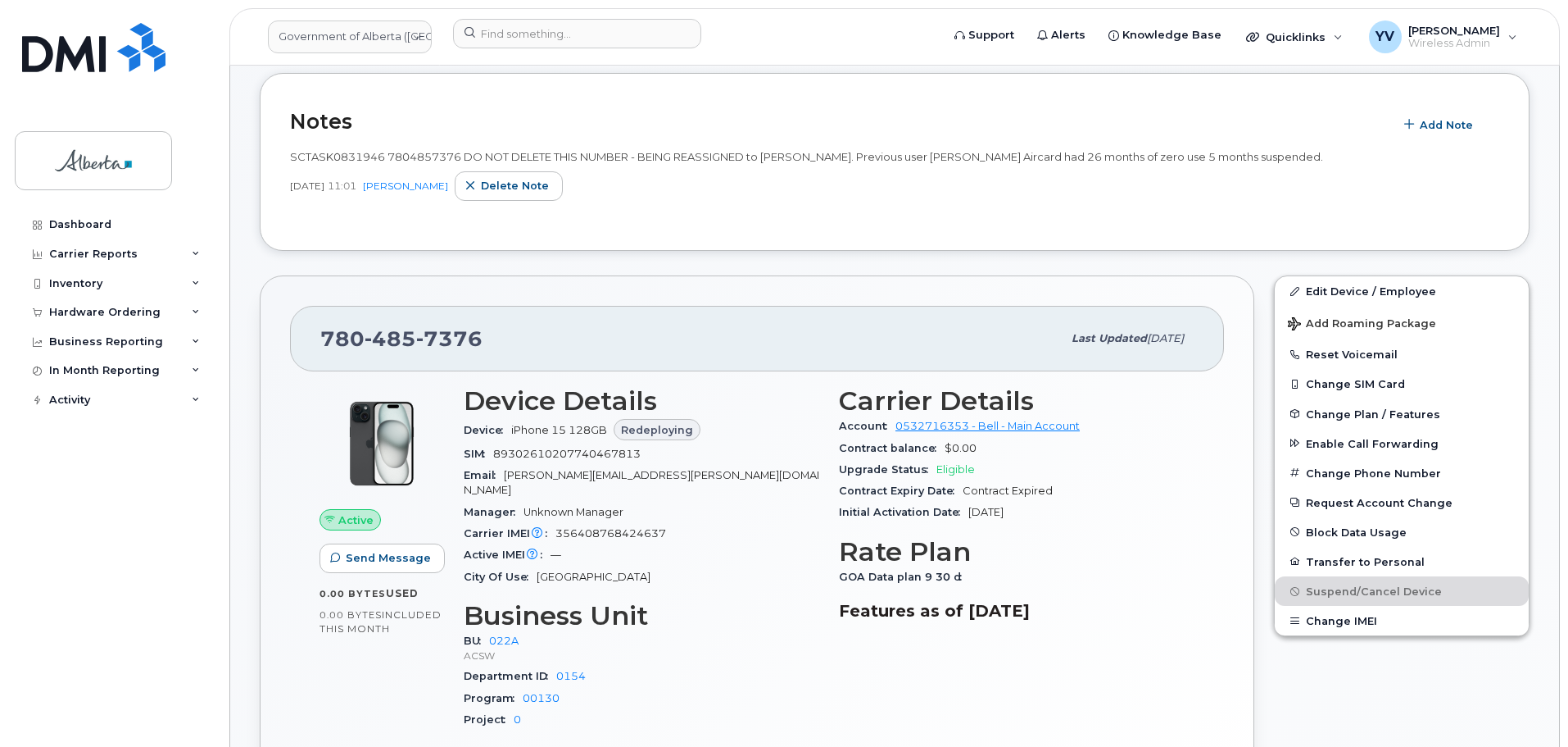
scroll to position [331, 0]
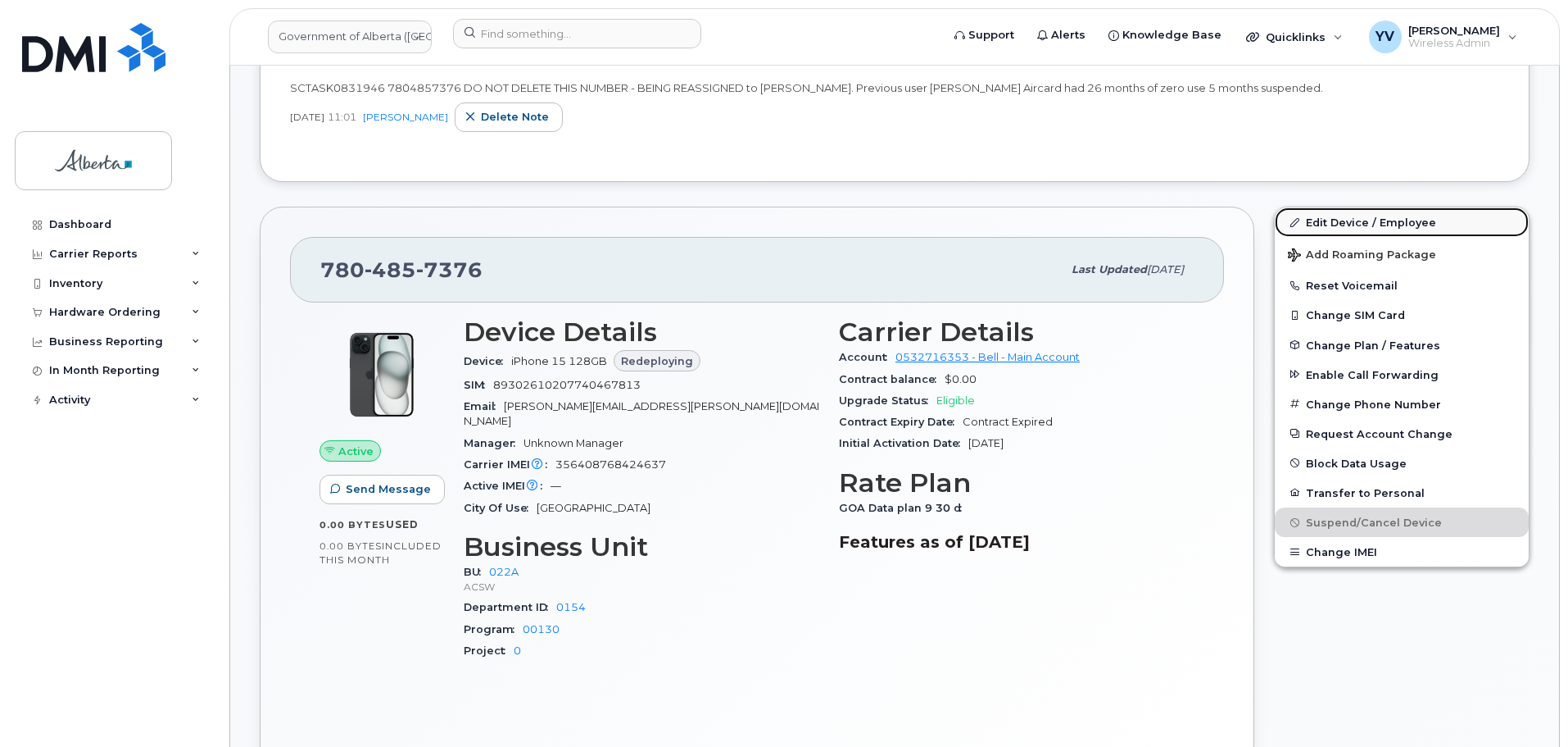
click at [1343, 218] on link "Edit Device / Employee" at bounding box center [1402, 222] width 254 height 30
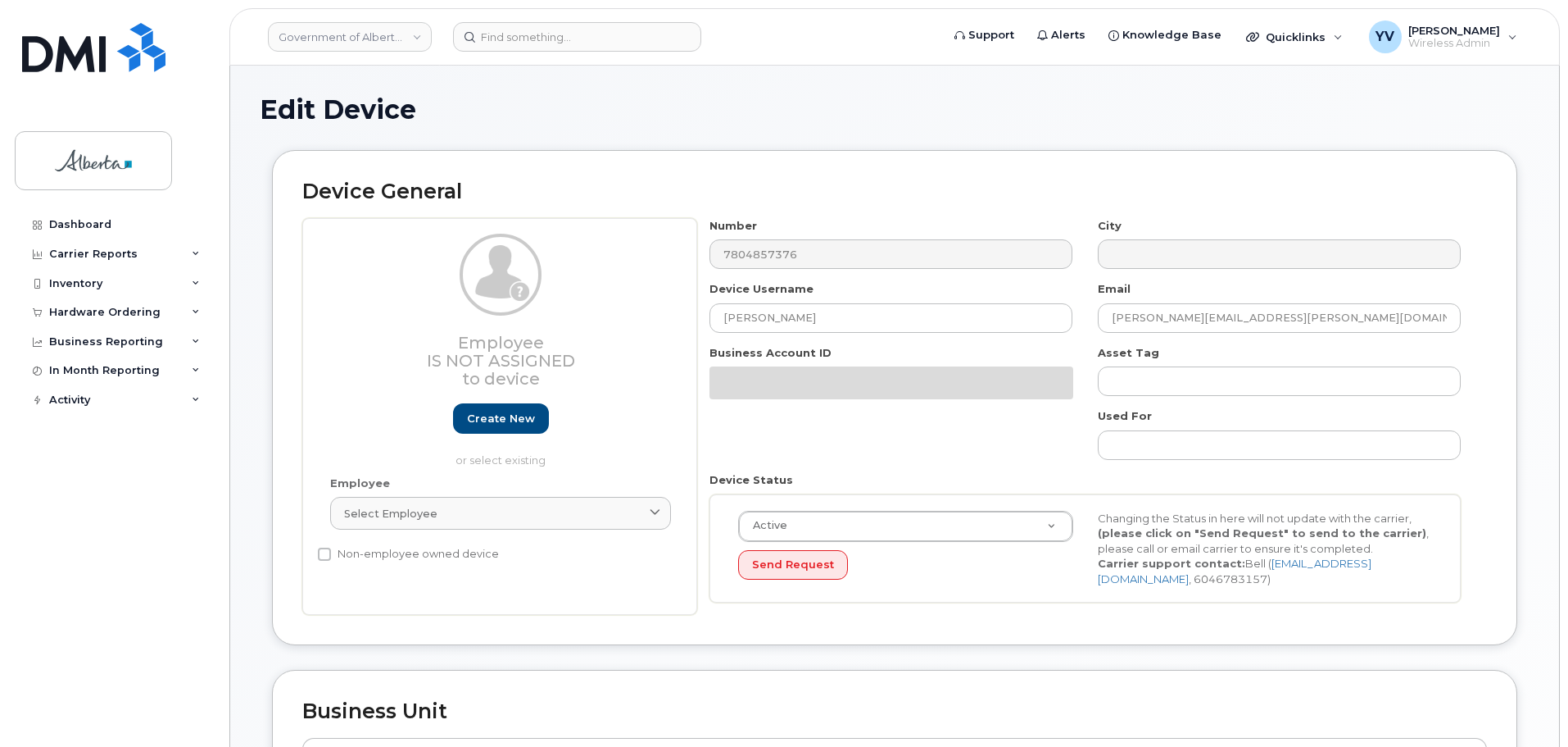
select select "4749739"
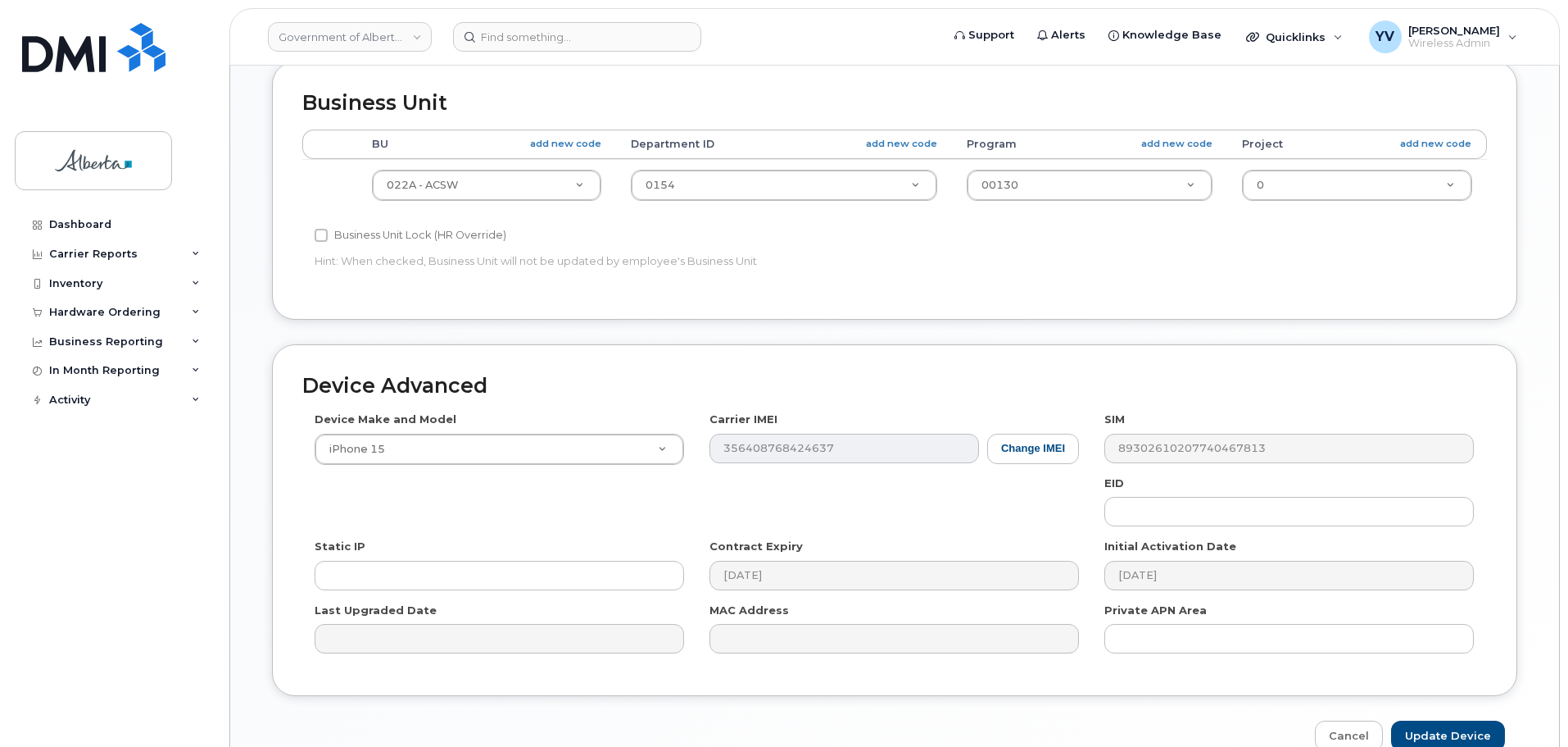
scroll to position [618, 0]
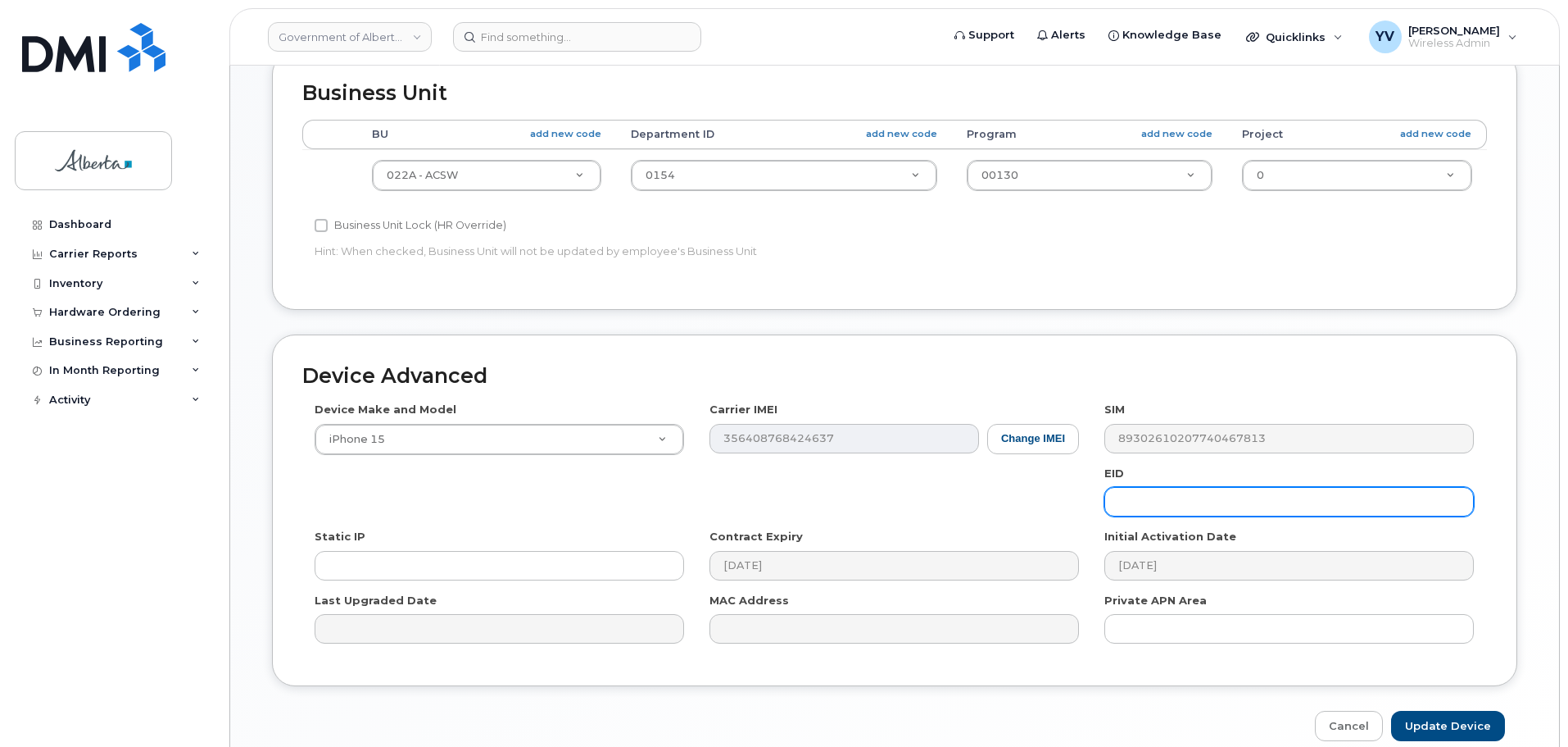
click at [1165, 507] on input "text" at bounding box center [1289, 502] width 370 height 30
paste input "89049032007208882600216486272833"
click at [1138, 502] on input "89049032007208882600216486272833" at bounding box center [1289, 502] width 370 height 30
type input "89049032007208882600216486272833"
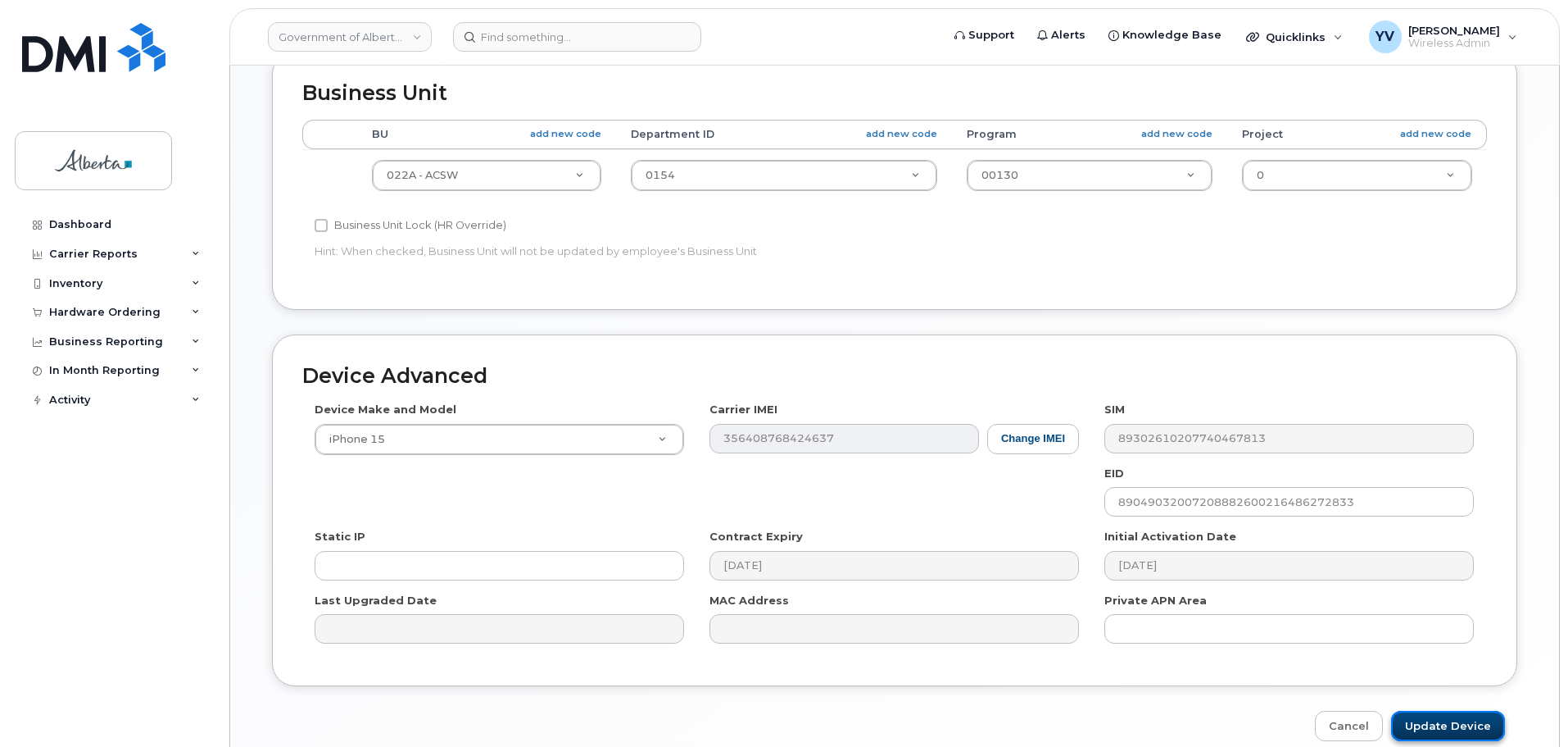
click at [1447, 727] on input "Update Device" at bounding box center [1447, 726] width 114 height 30
type input "Saving..."
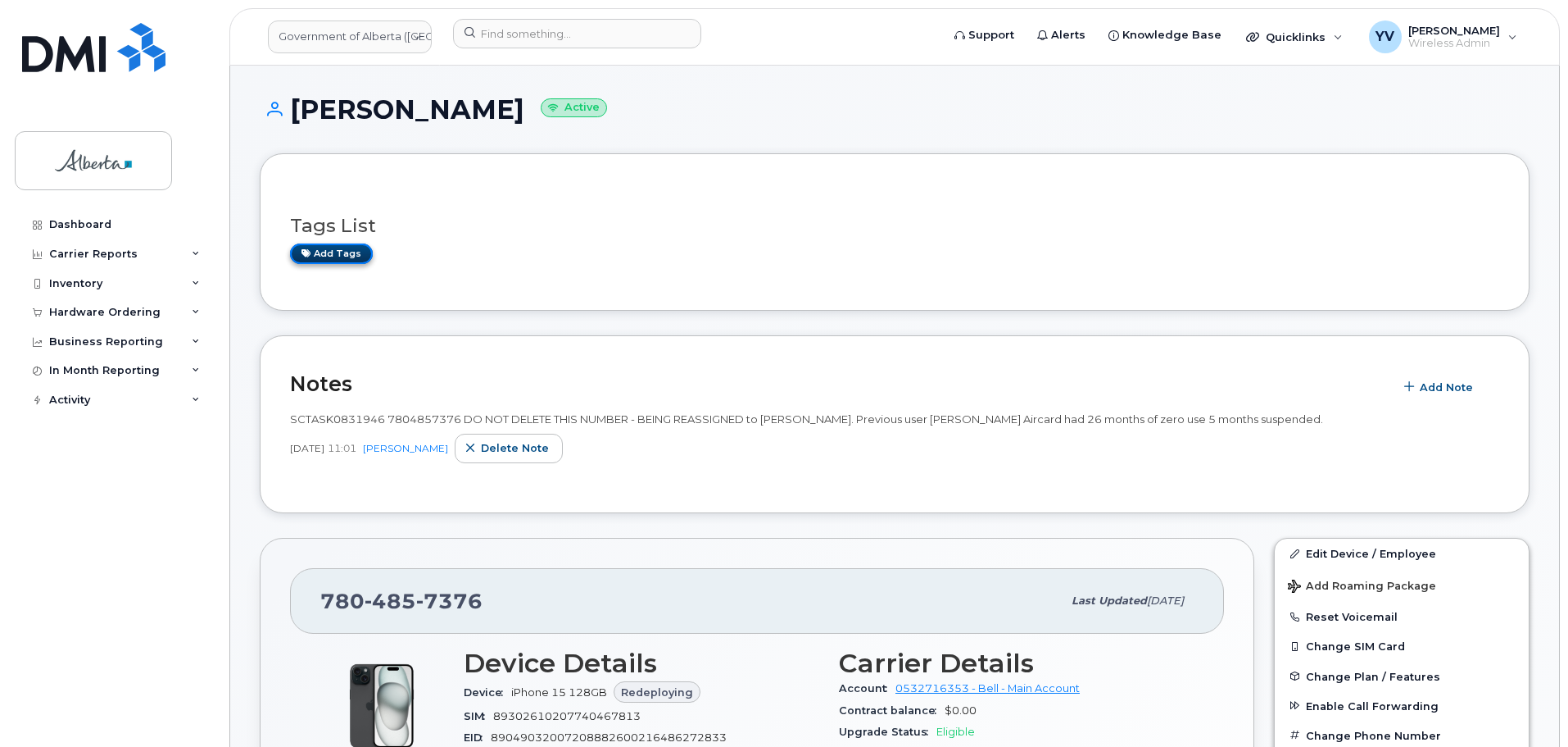
click at [346, 246] on link "Add tags" at bounding box center [331, 253] width 83 height 20
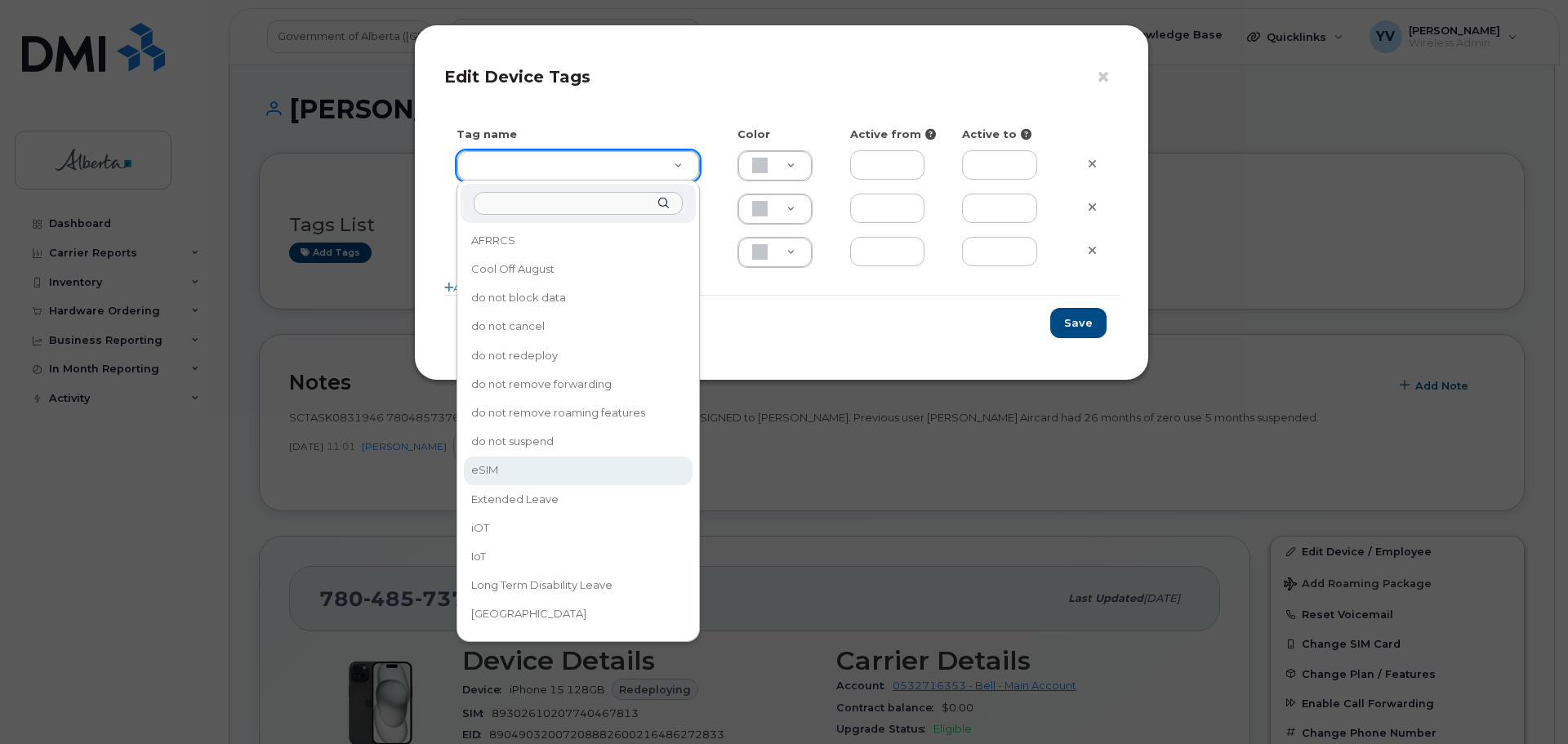
type input "eSIM"
type input "D6CDC1"
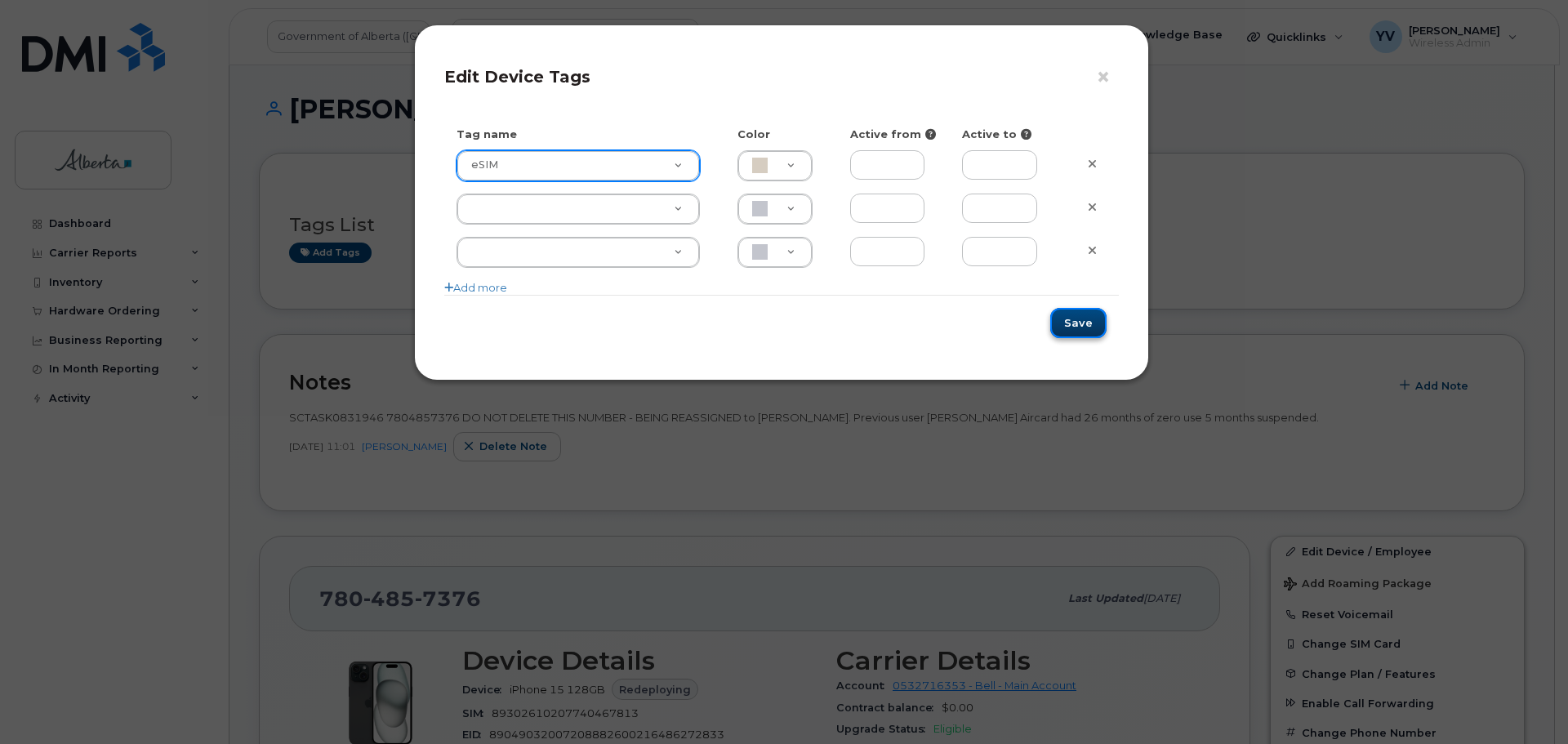
click at [1086, 320] on button "Save" at bounding box center [1078, 323] width 56 height 30
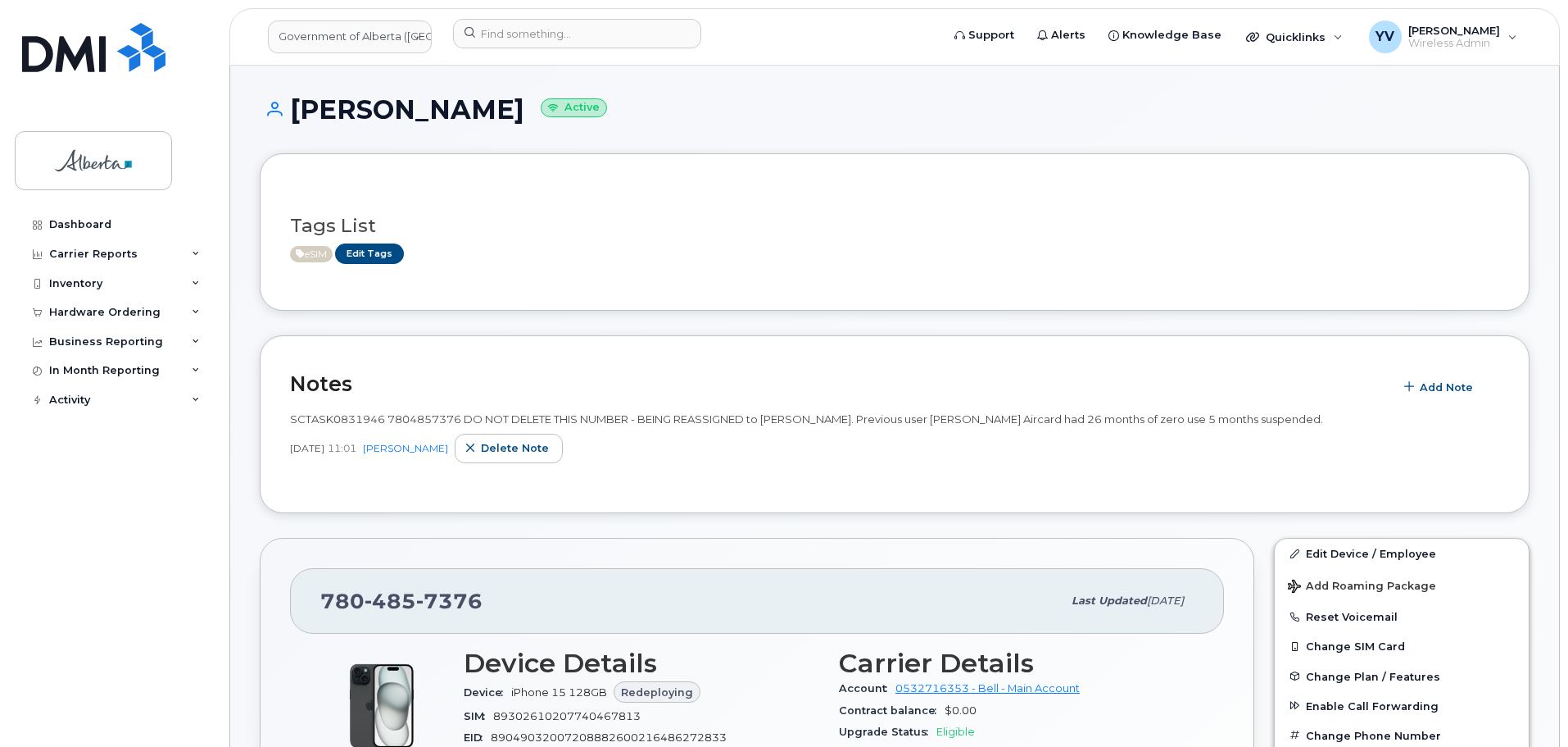
click at [364, 674] on img at bounding box center [382, 706] width 99 height 99
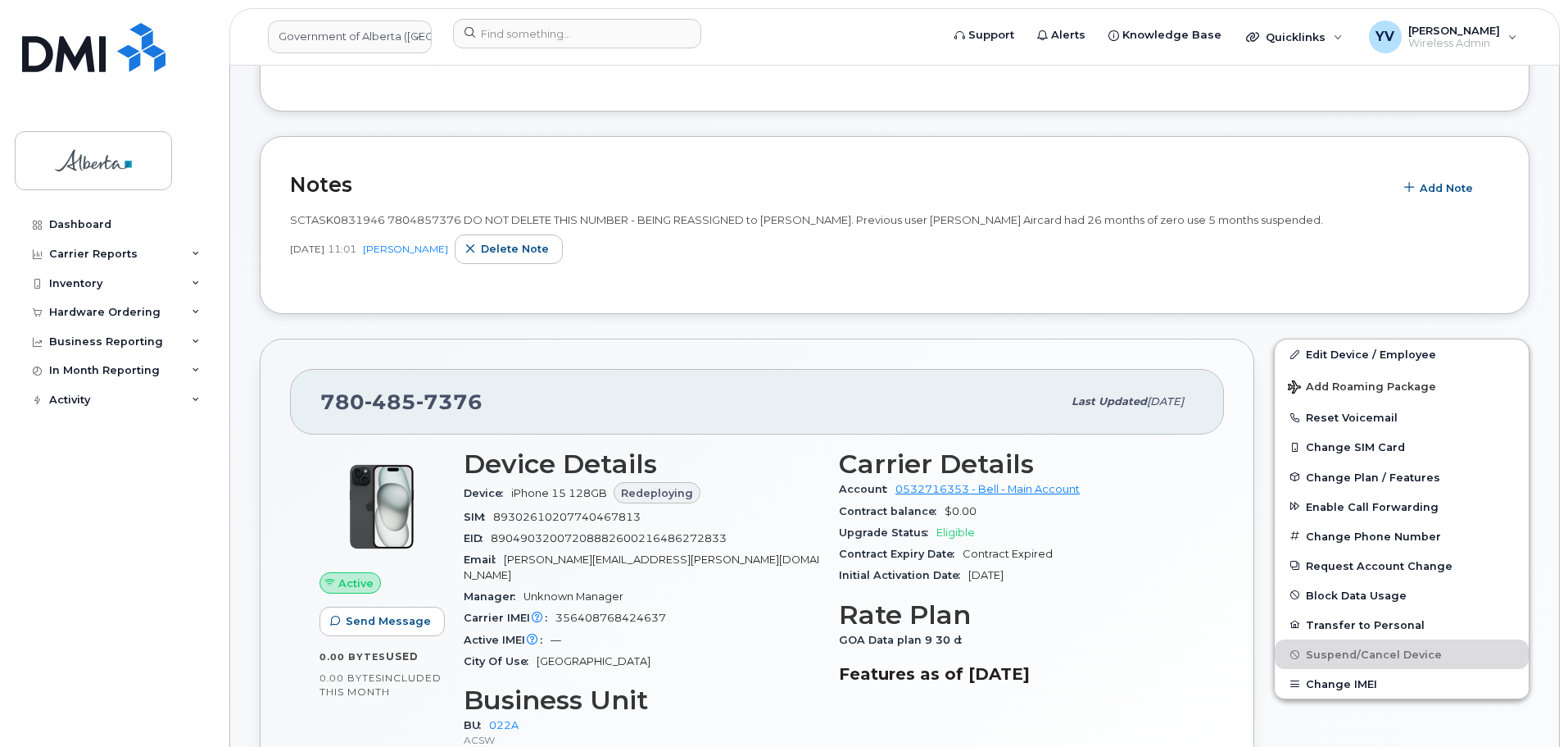
scroll to position [207, 0]
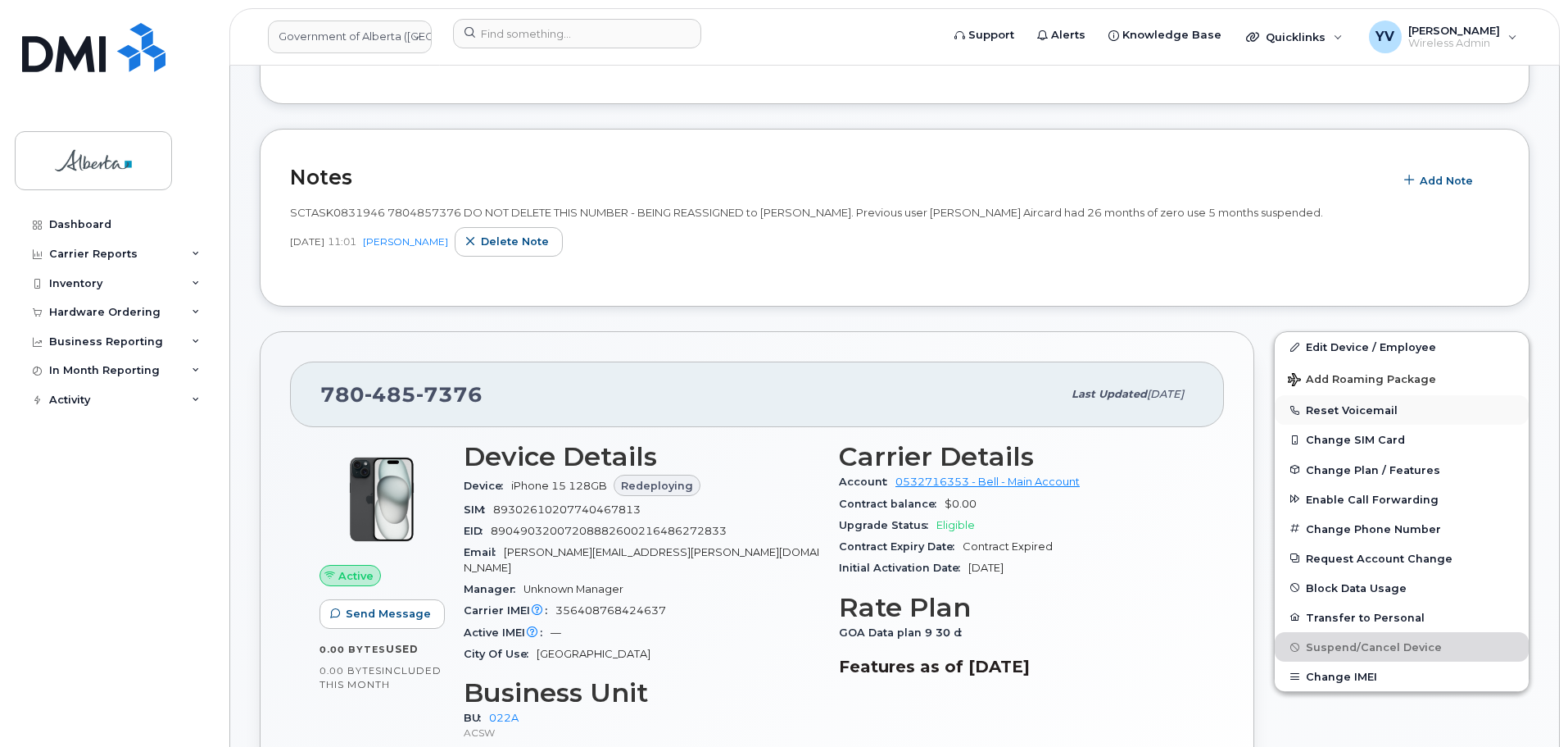
click at [1338, 408] on button "Reset Voicemail" at bounding box center [1402, 410] width 254 height 30
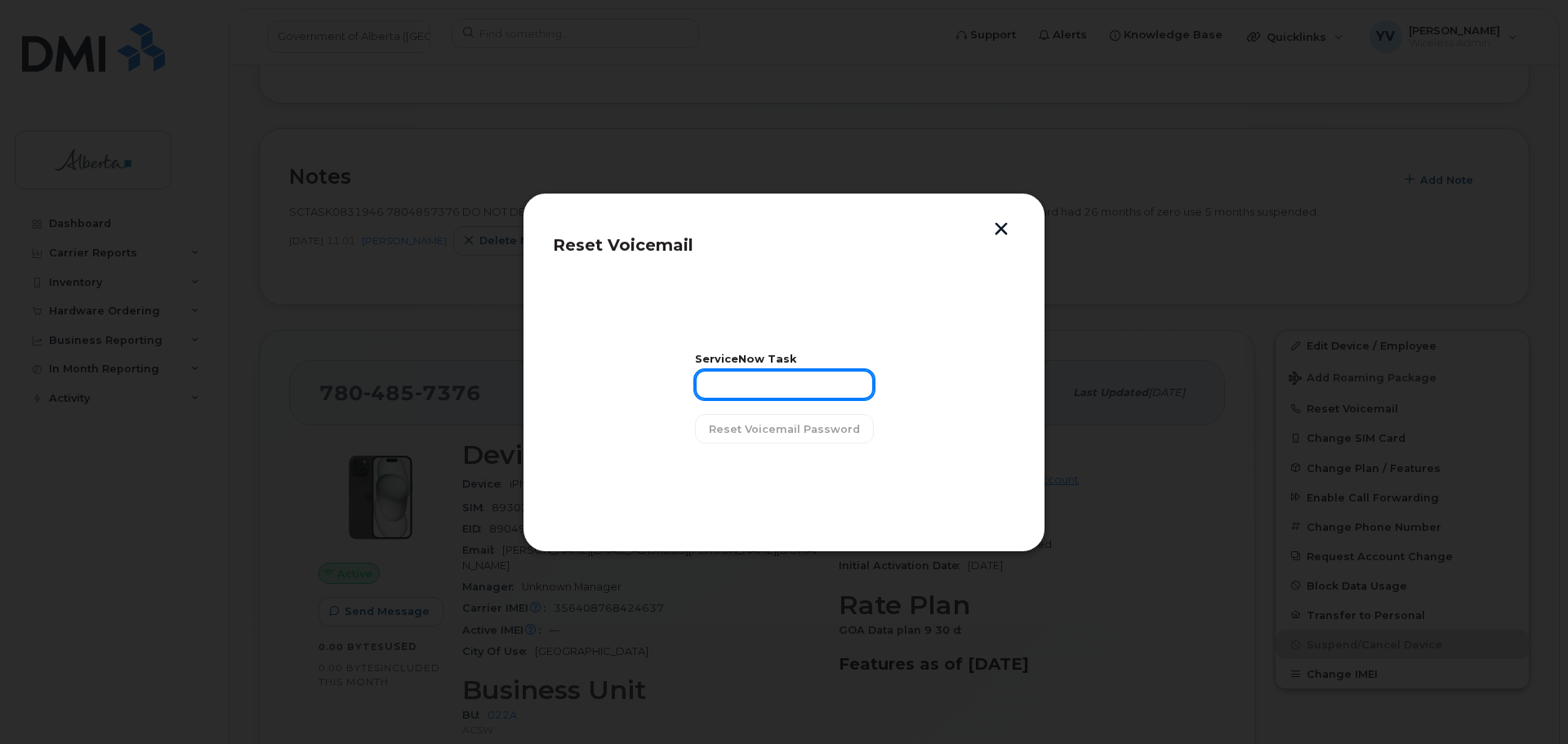
click at [751, 391] on input "text" at bounding box center [784, 385] width 179 height 30
paste input "SCTASK0831946"
type input "SCTASK0831946"
click at [770, 431] on span "Reset Voicemail Password" at bounding box center [784, 429] width 151 height 16
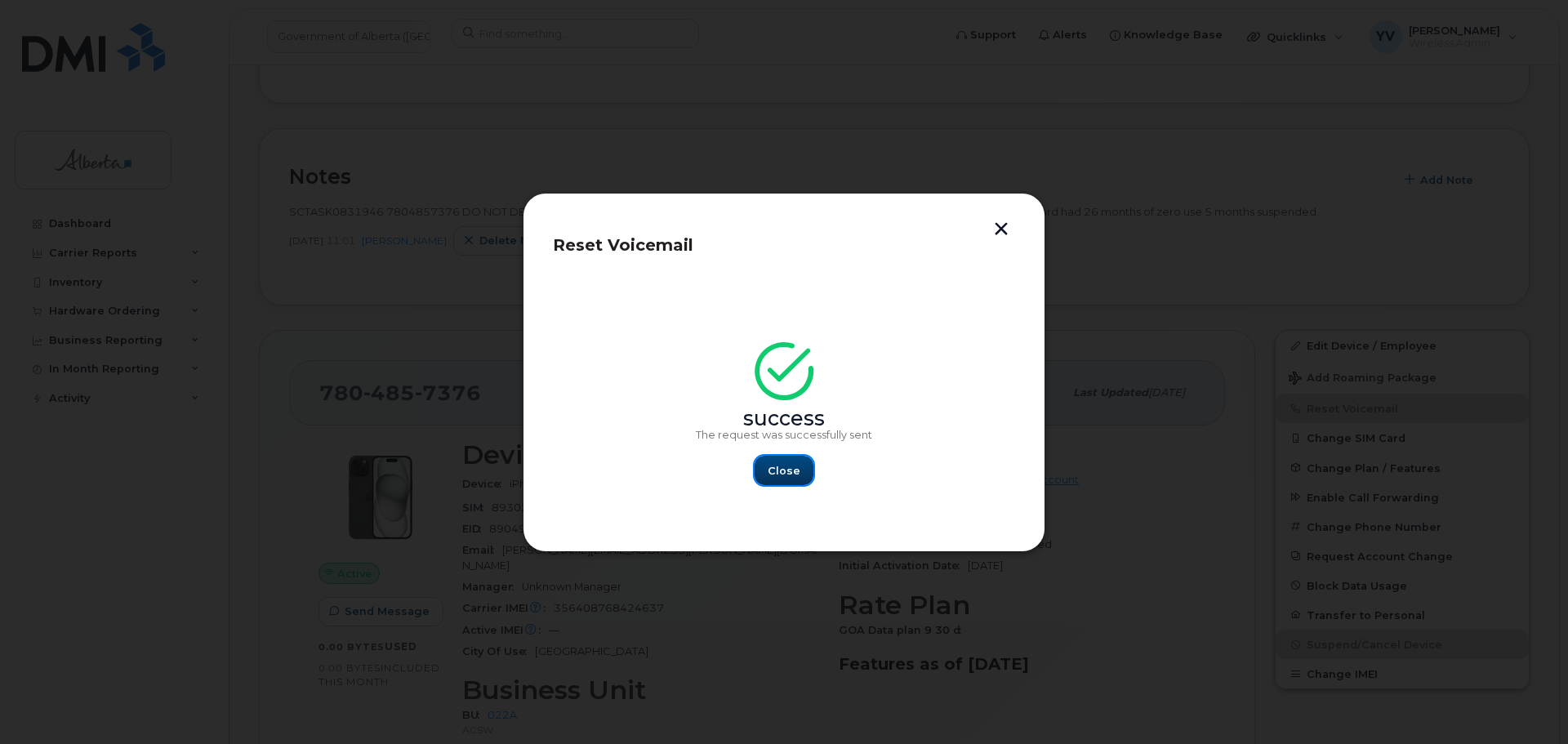
click at [784, 471] on span "Close" at bounding box center [784, 471] width 32 height 16
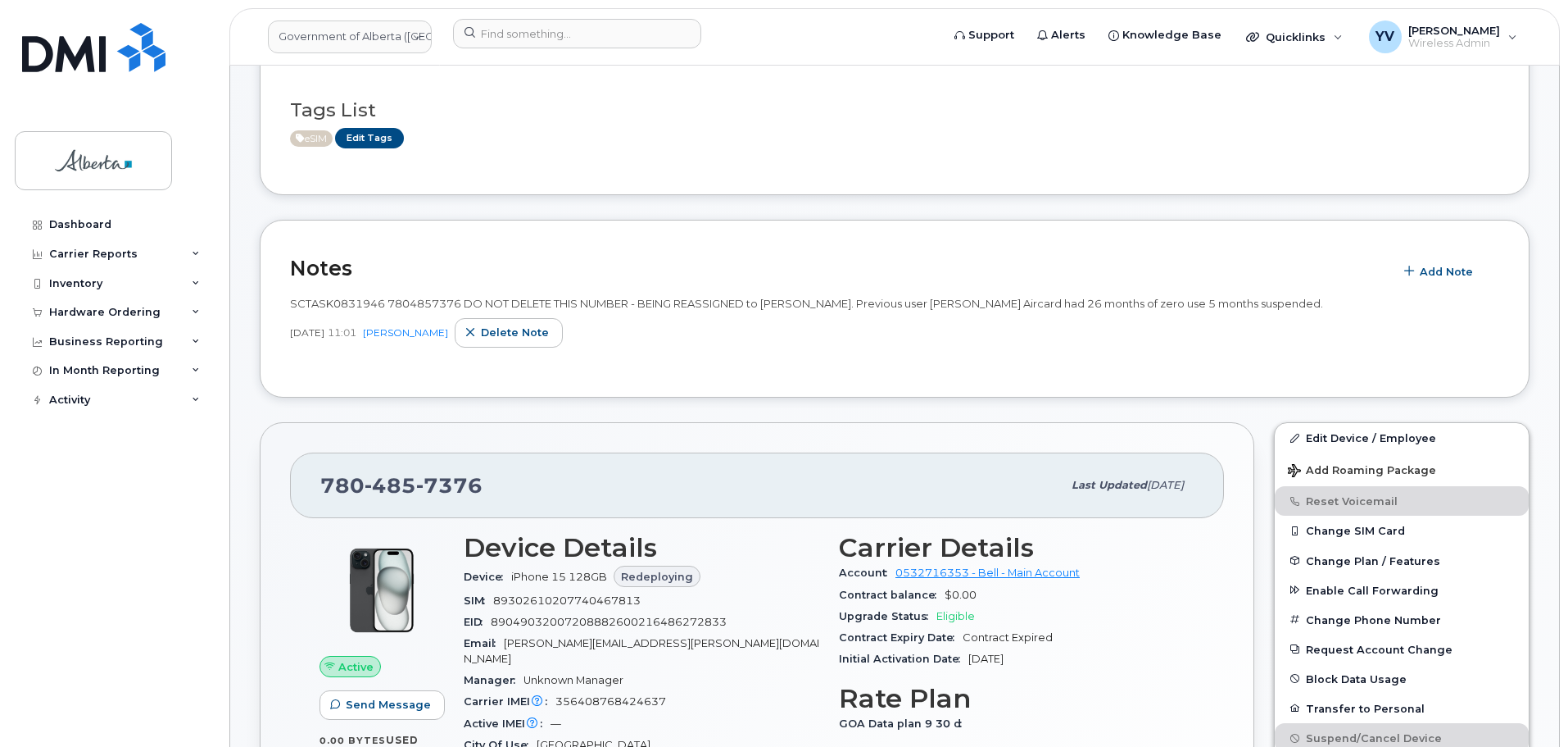
scroll to position [0, 0]
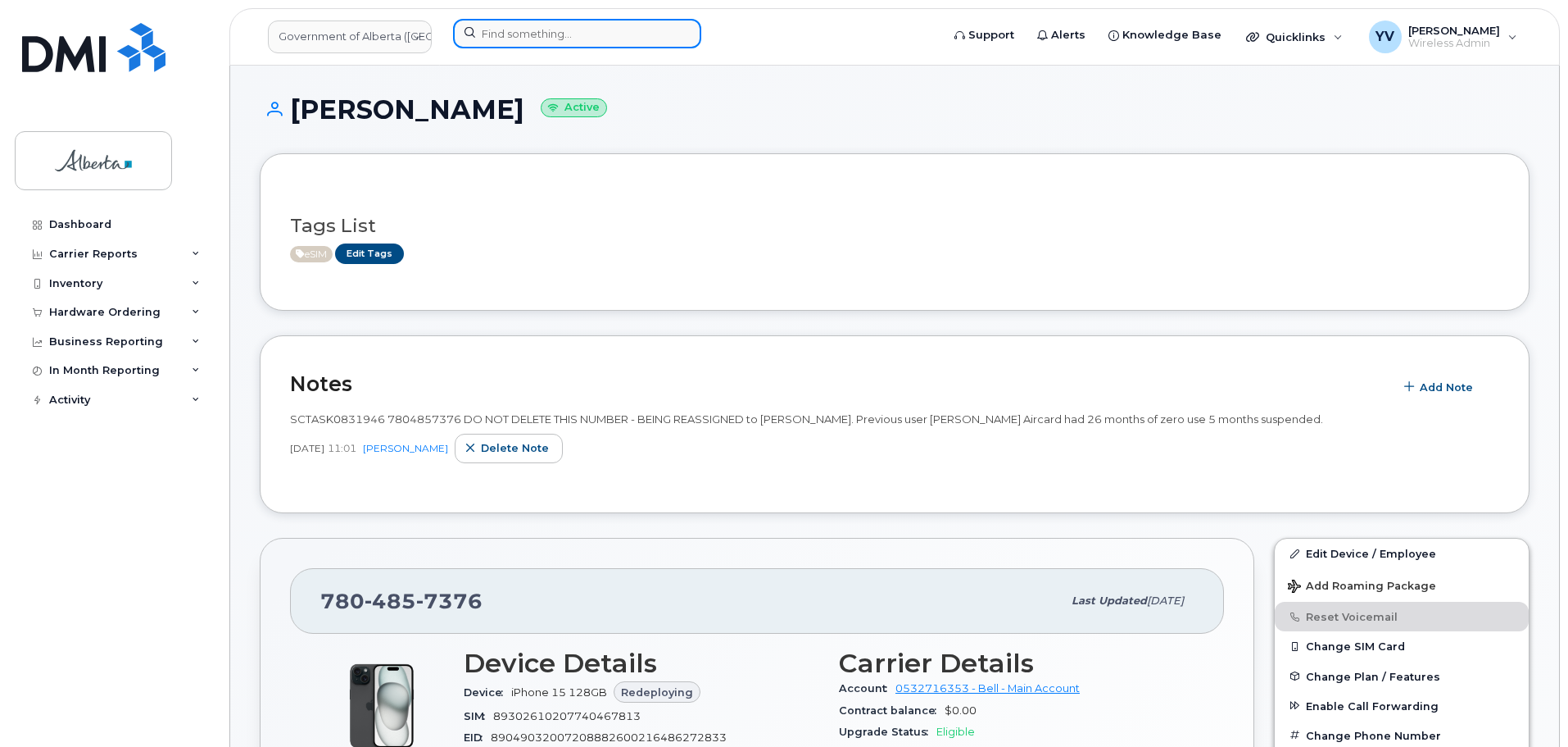
click at [507, 34] on input at bounding box center [578, 33] width 248 height 30
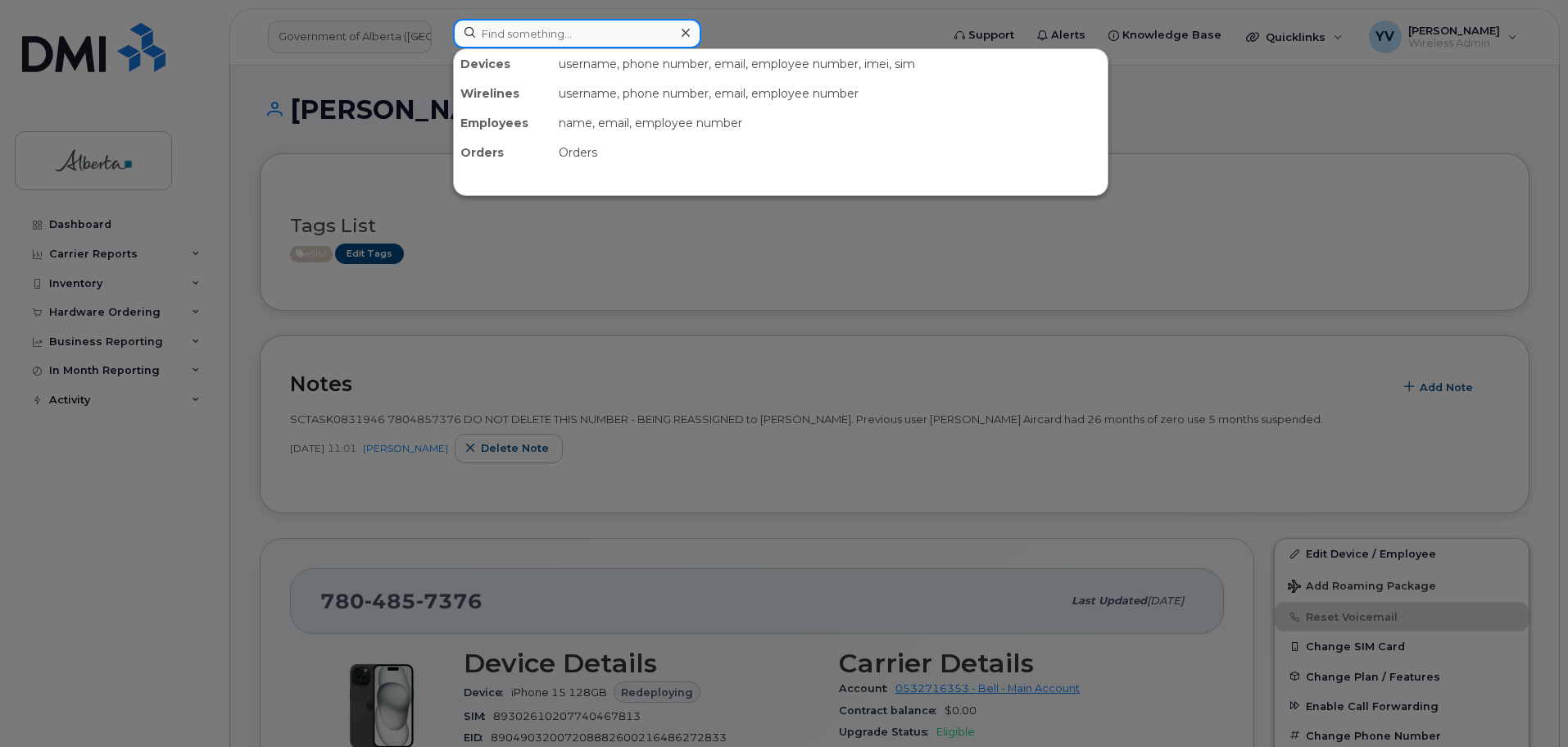
paste input "7802337737"
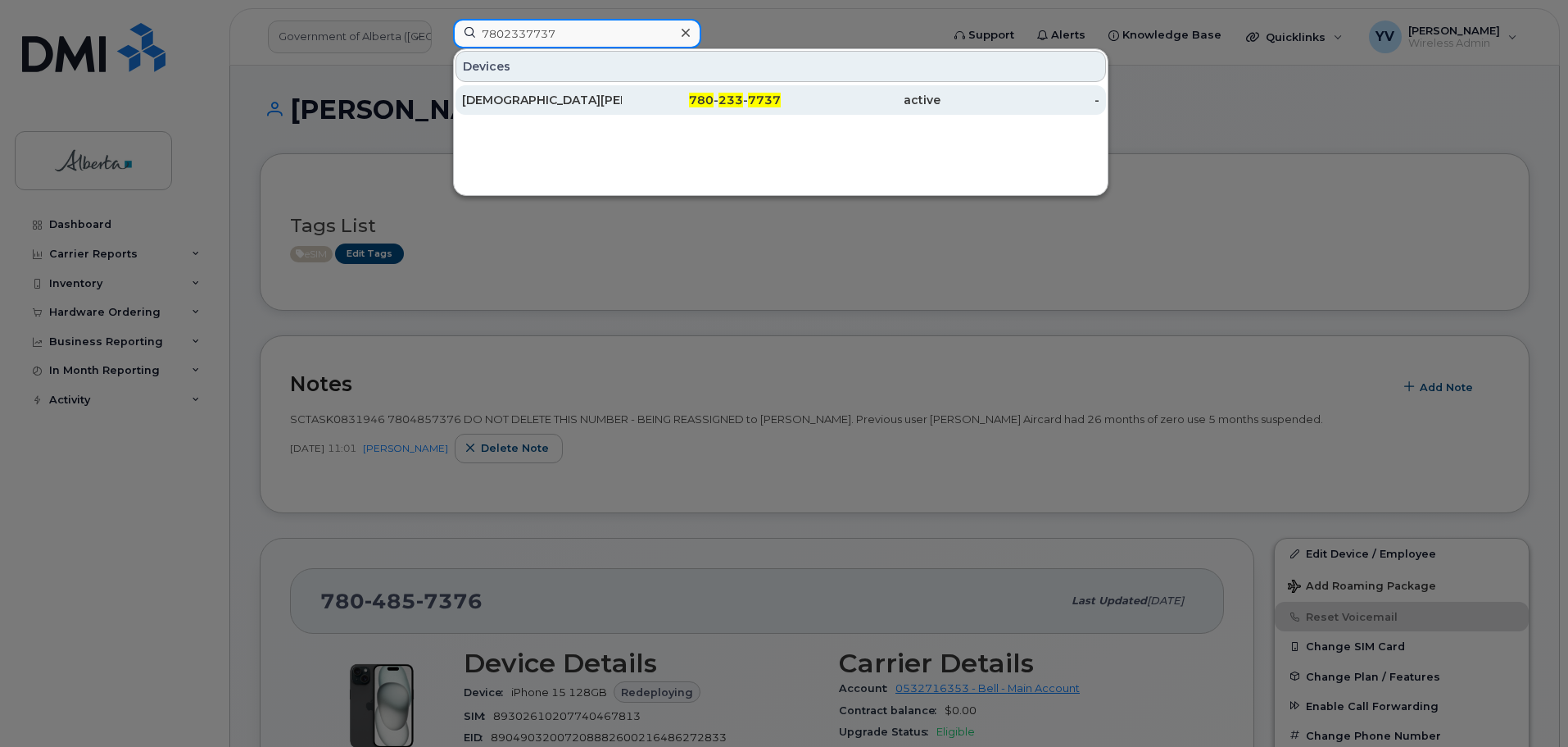
type input "7802337737"
click at [781, 92] on div "780 - 233 - 7737" at bounding box center [860, 100] width 159 height 30
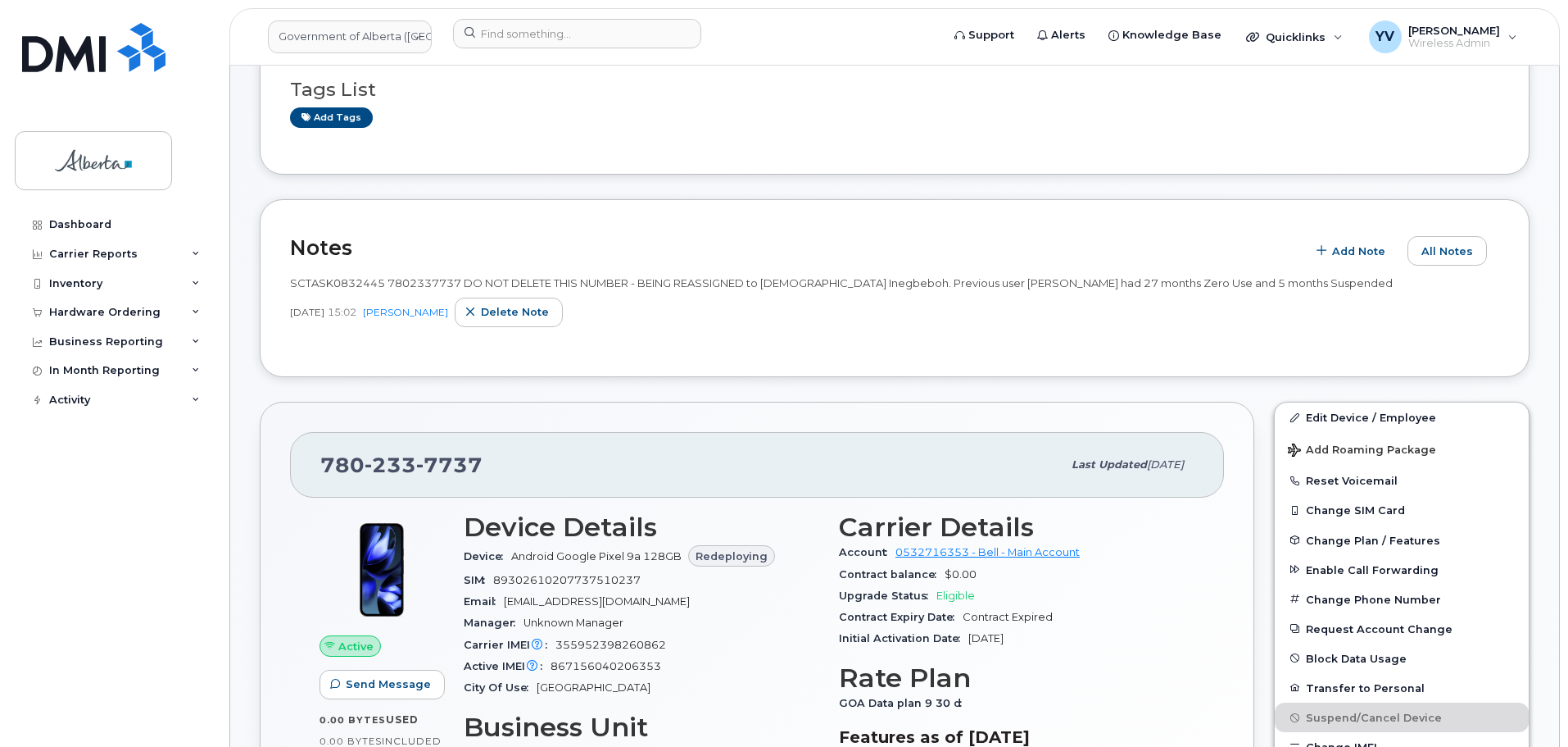
scroll to position [172, 0]
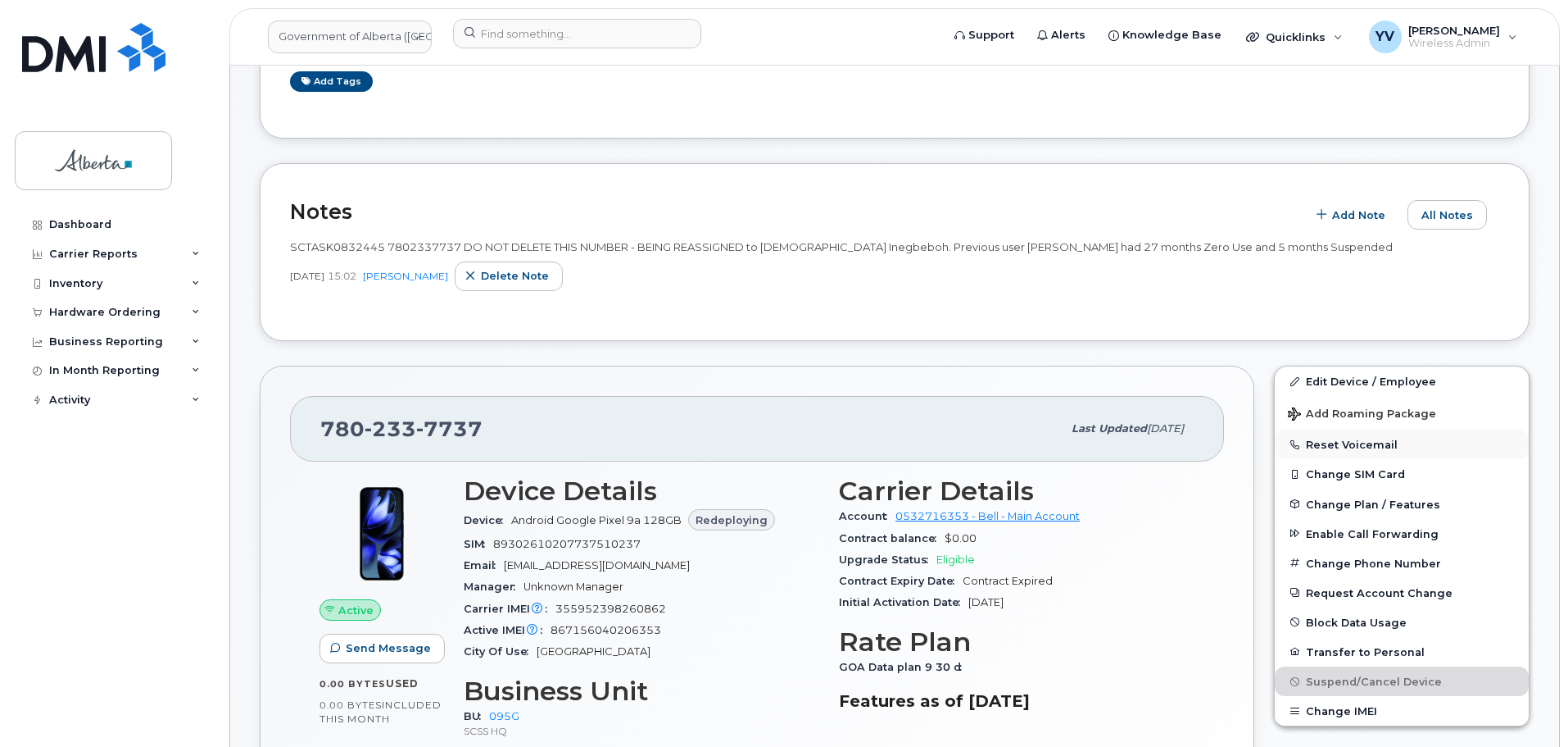
click at [1346, 443] on button "Reset Voicemail" at bounding box center [1402, 445] width 254 height 30
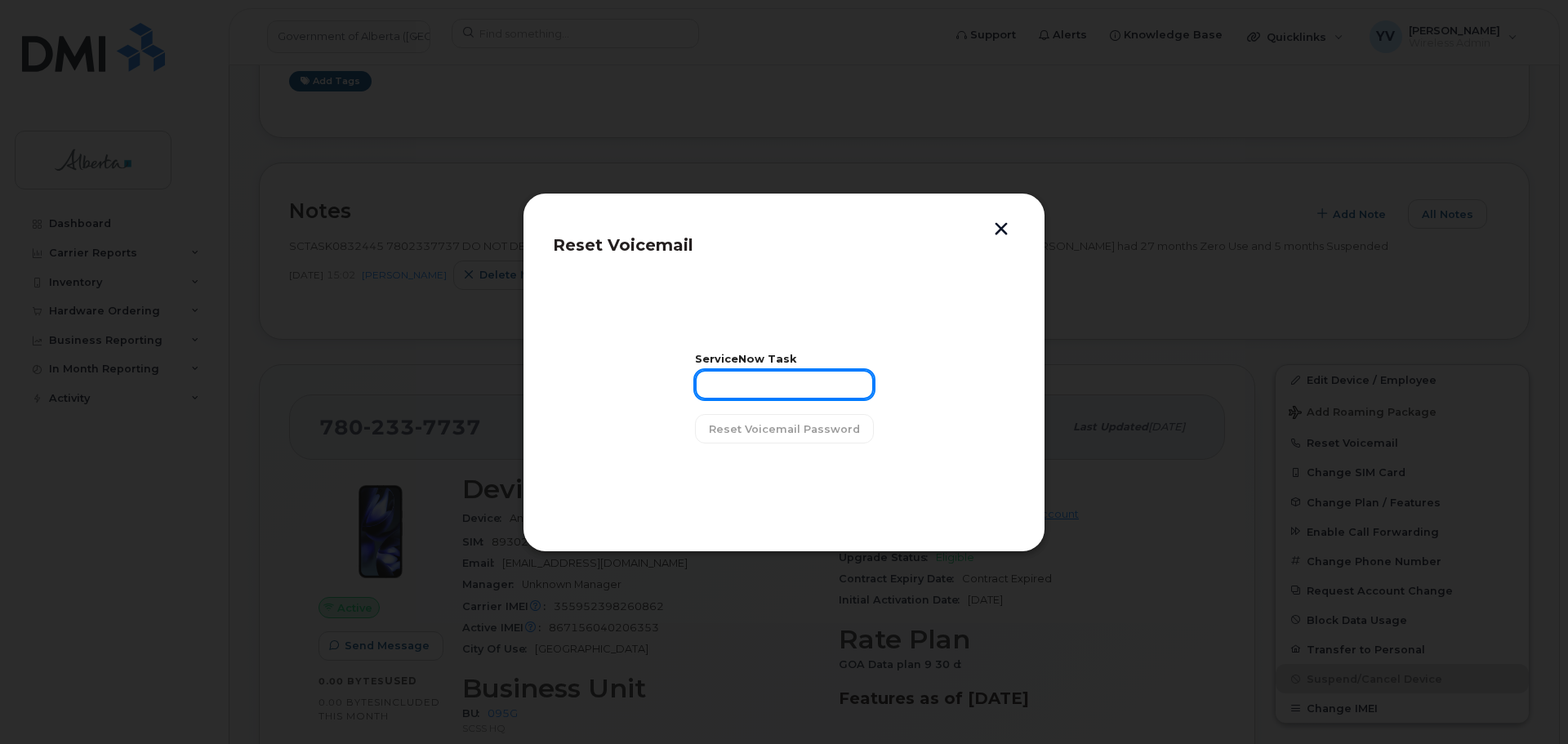
click at [721, 380] on input "text" at bounding box center [784, 385] width 179 height 30
paste input "SCTASK0832445"
type input "SCTASK0832445"
click at [768, 423] on span "Reset Voicemail Password" at bounding box center [784, 429] width 151 height 16
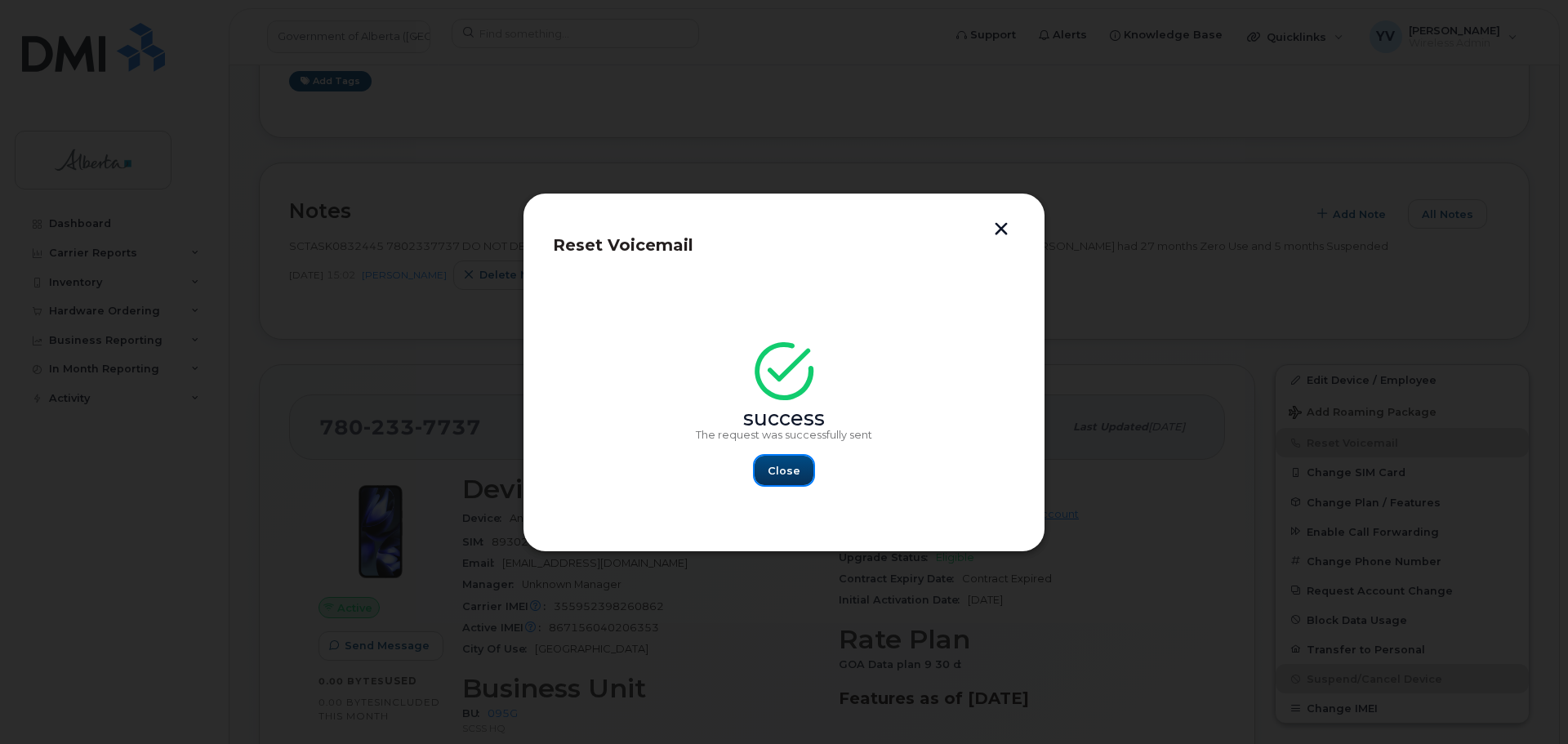
click at [788, 470] on span "Close" at bounding box center [784, 471] width 32 height 16
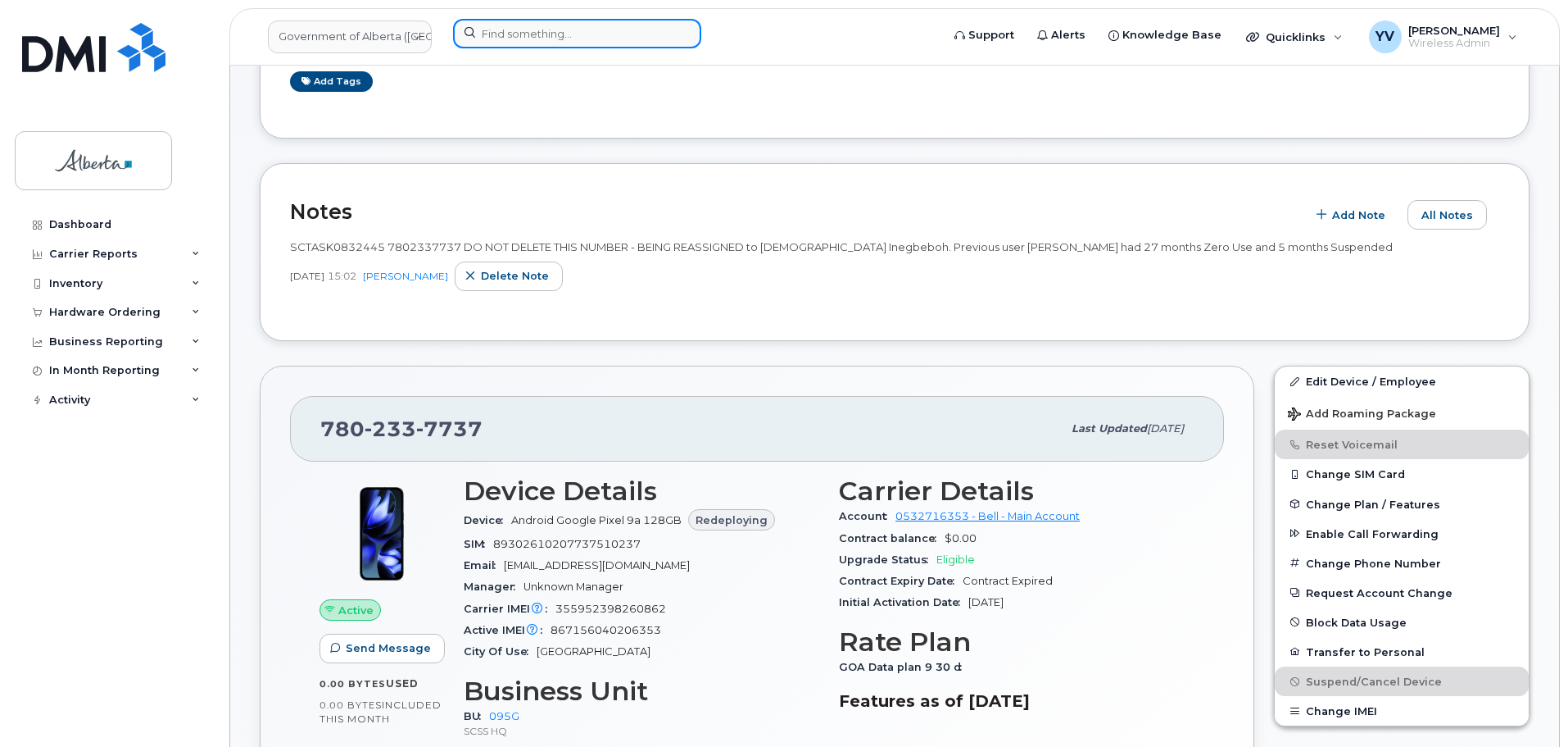
click at [505, 33] on input at bounding box center [578, 33] width 248 height 30
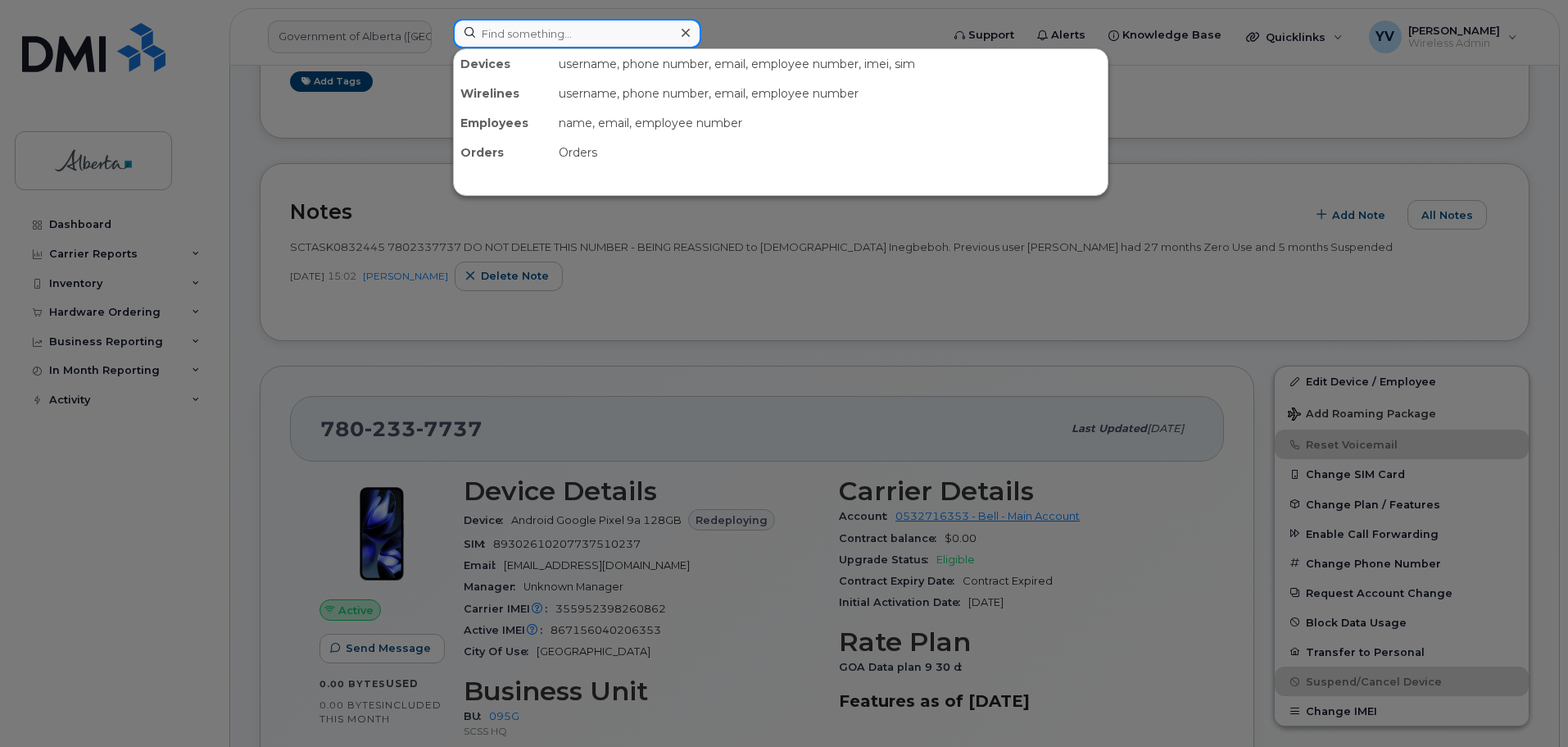
paste input "5877851454"
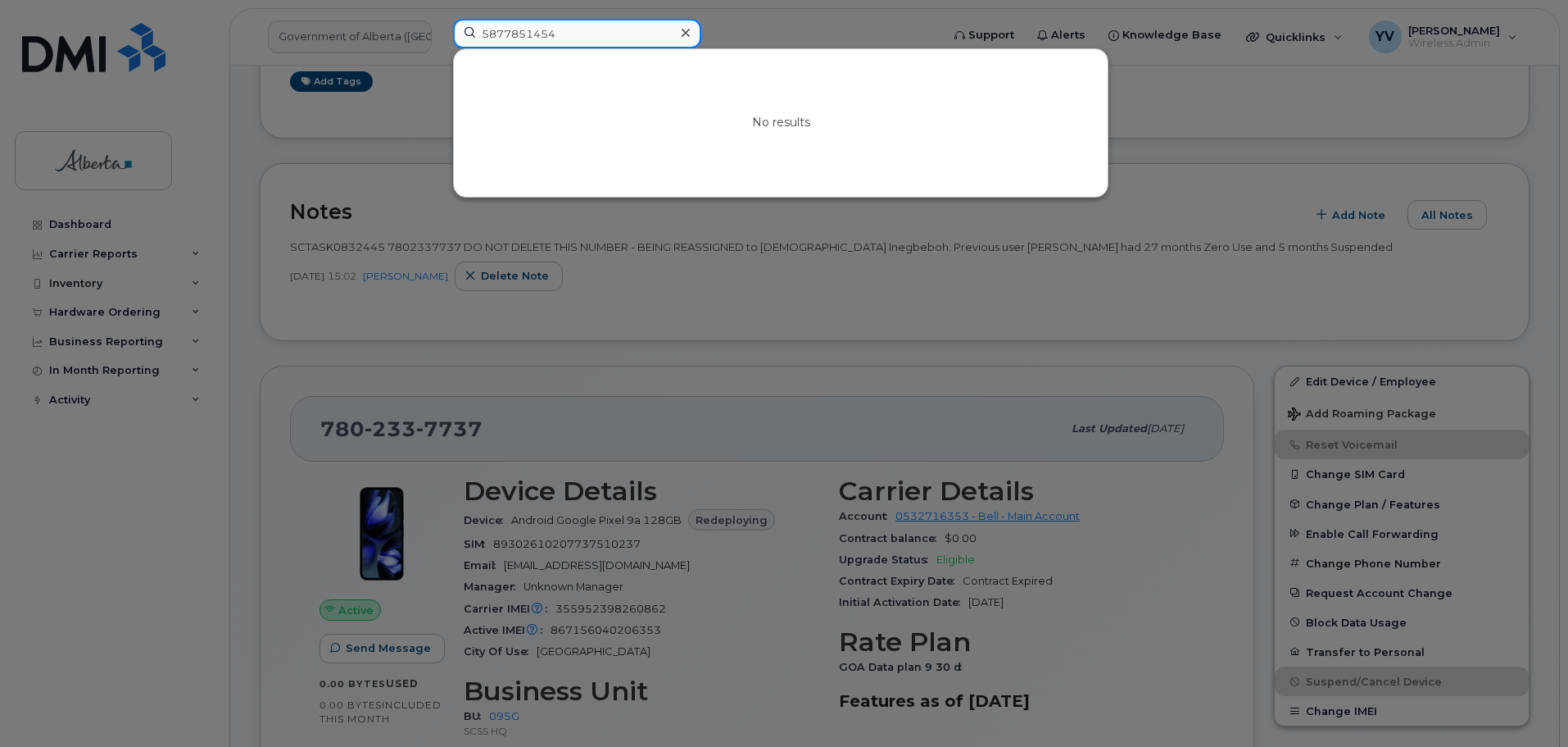
click at [505, 33] on input "5877851454" at bounding box center [578, 33] width 248 height 30
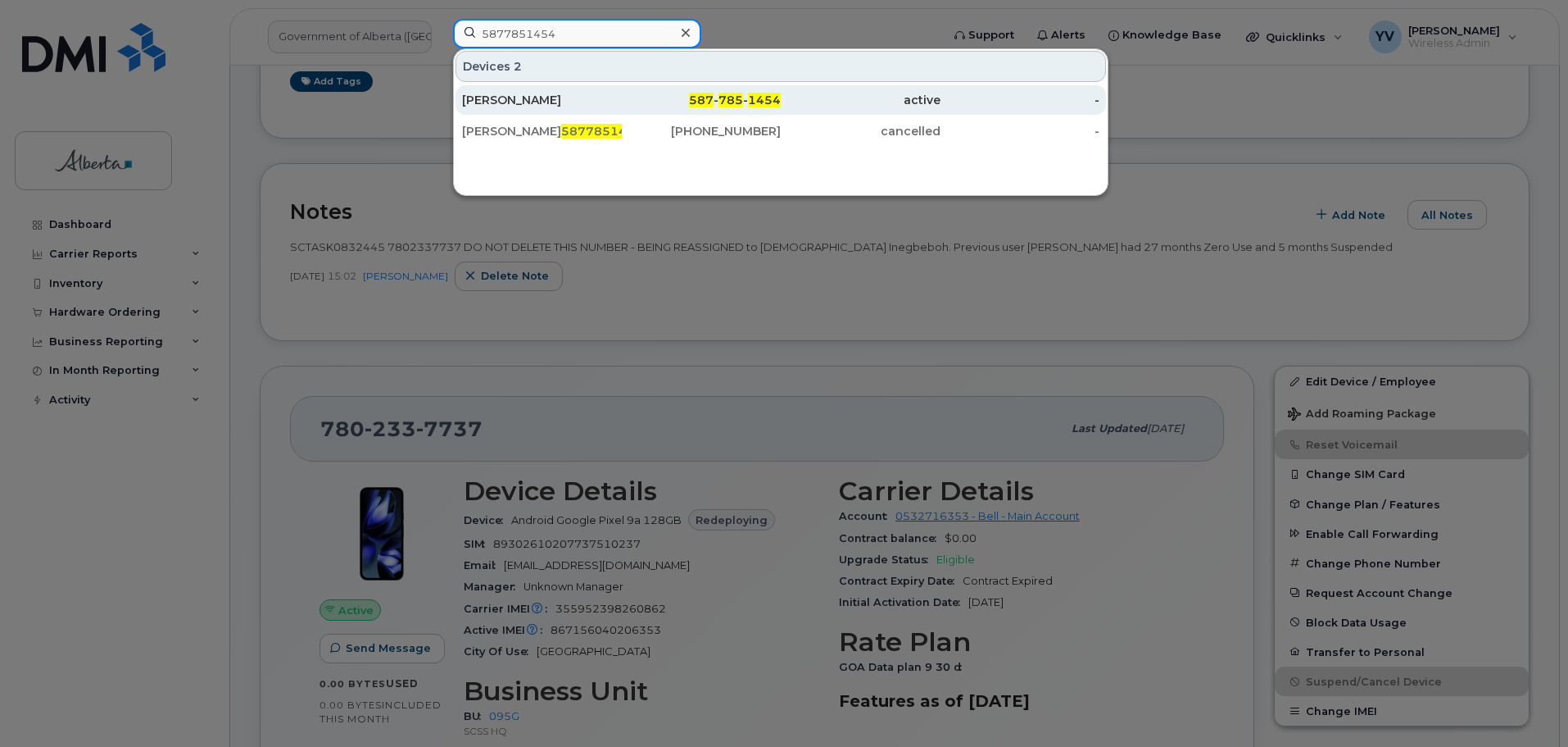
type input "5877851454"
click at [737, 95] on span "785" at bounding box center [731, 100] width 25 height 15
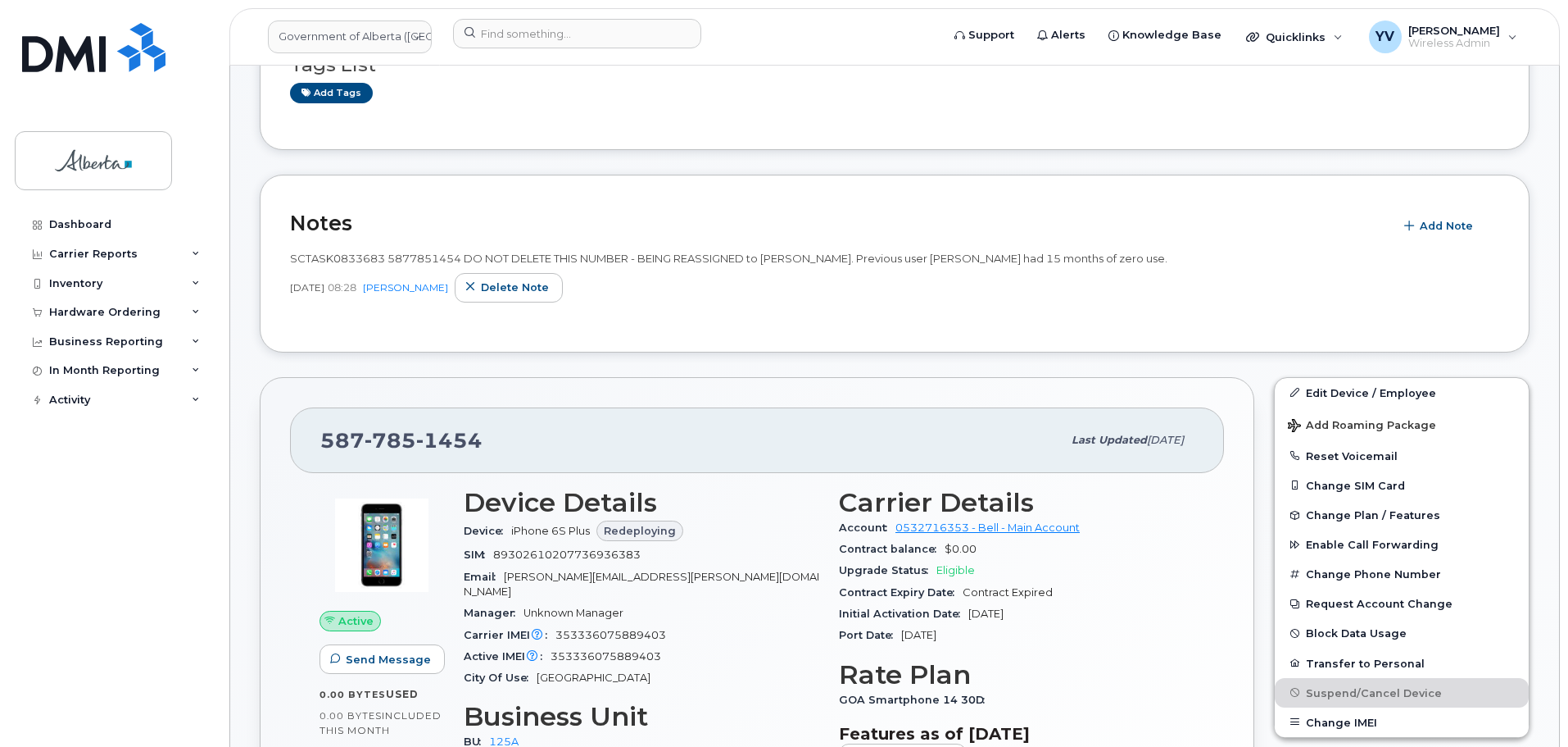
scroll to position [287, 0]
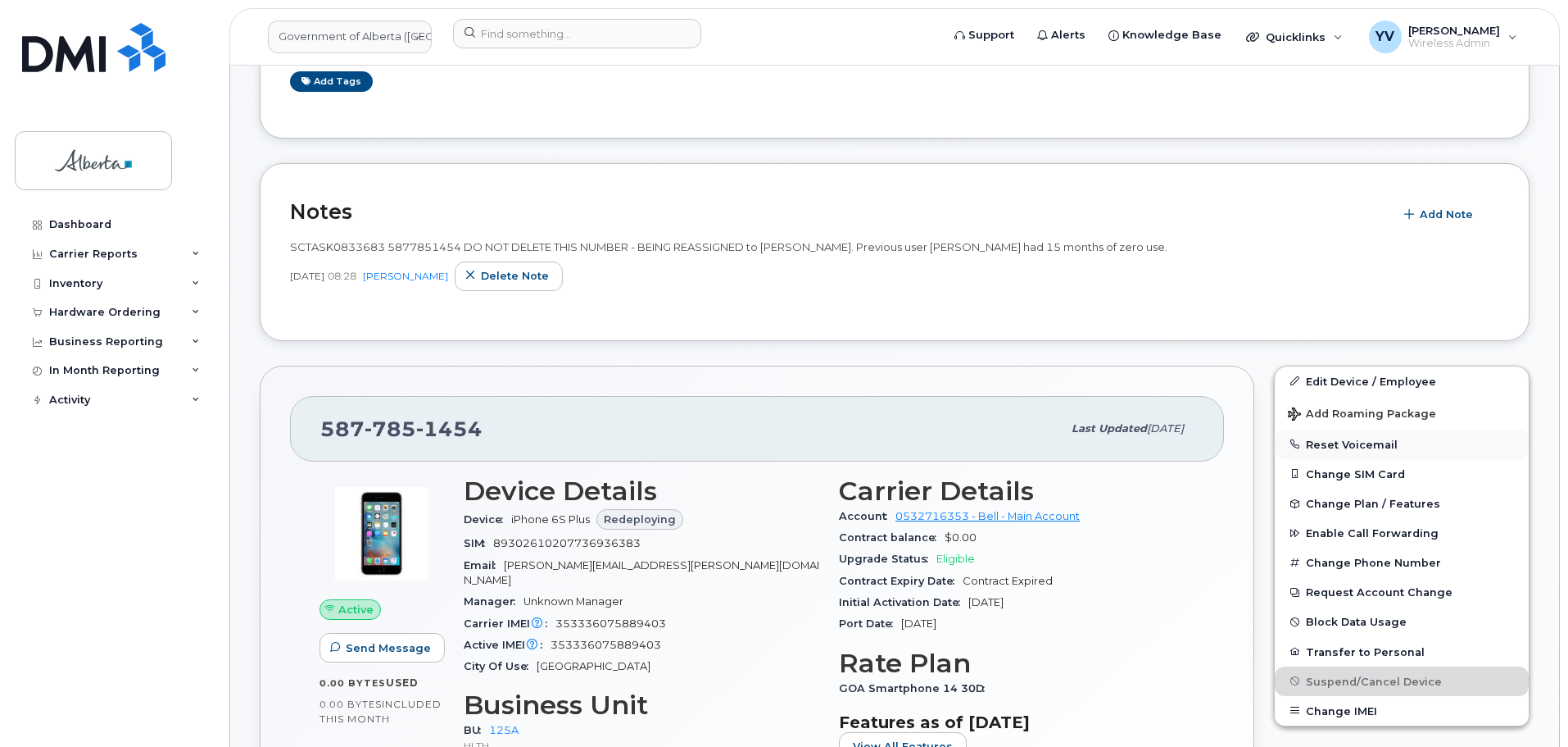
click at [1341, 444] on button "Reset Voicemail" at bounding box center [1402, 445] width 254 height 30
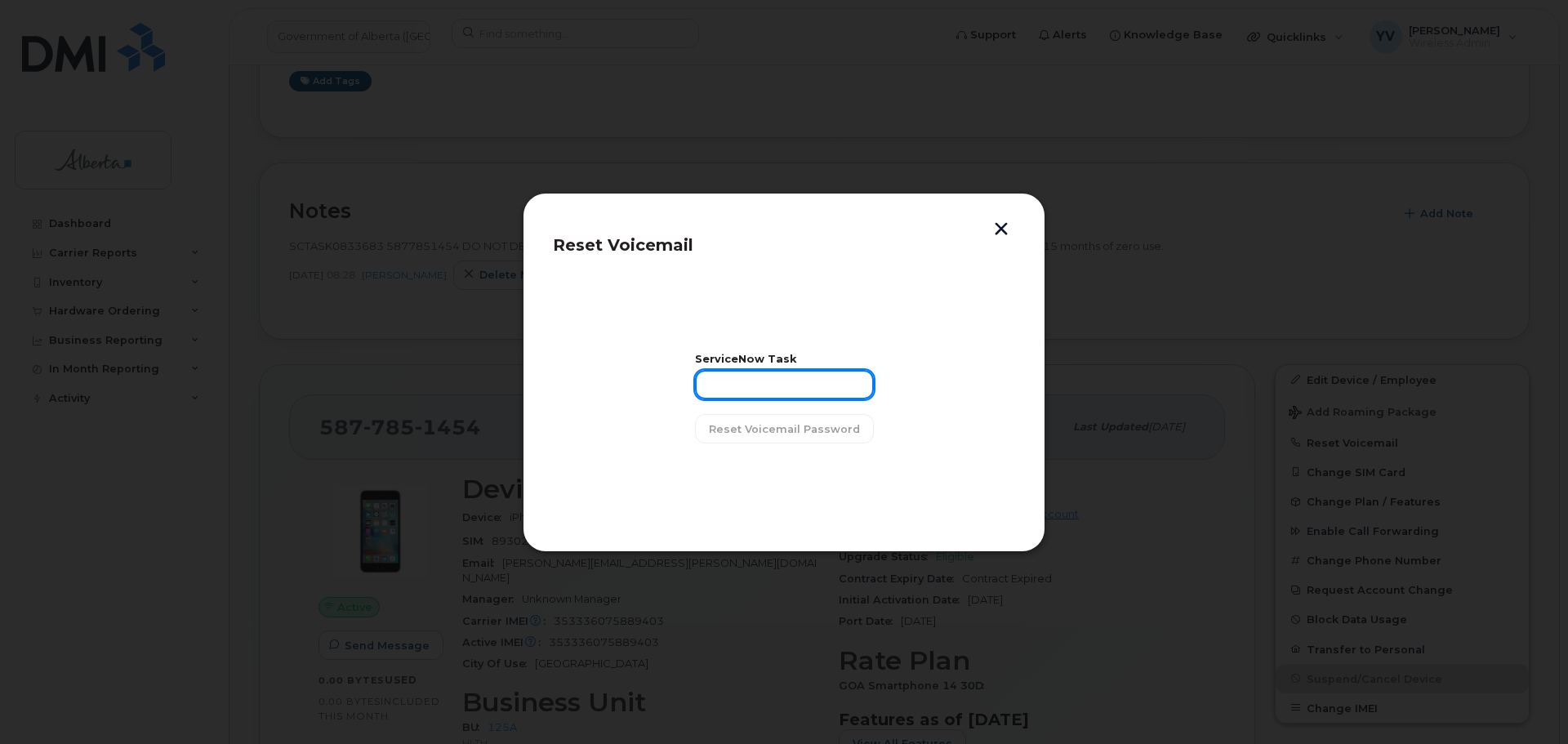
click at [734, 380] on input "text" at bounding box center [784, 385] width 179 height 30
paste input "SCTASK0833683"
type input "SCTASK0833683"
click at [780, 424] on span "Reset Voicemail Password" at bounding box center [784, 429] width 151 height 16
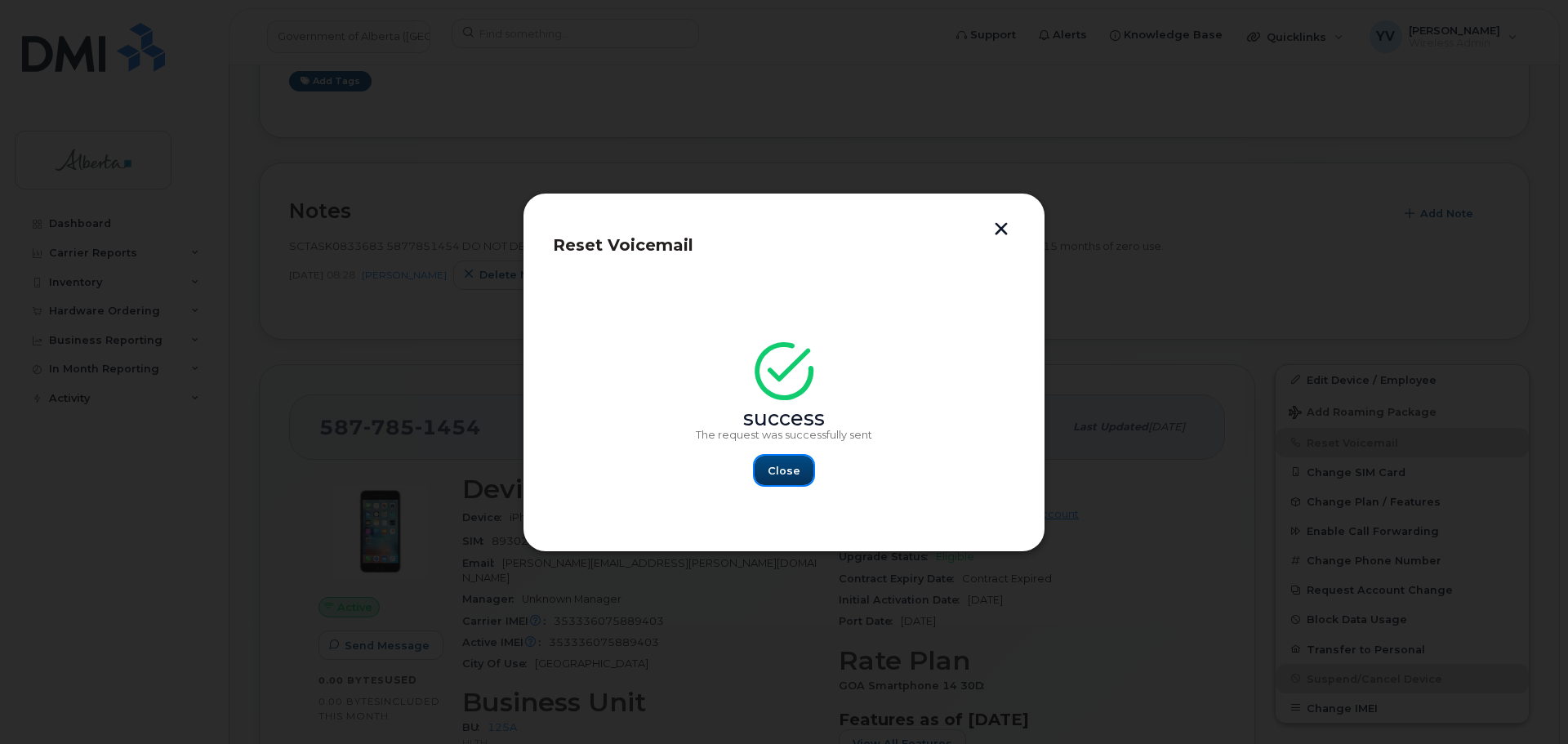
click at [791, 469] on span "Close" at bounding box center [784, 471] width 32 height 16
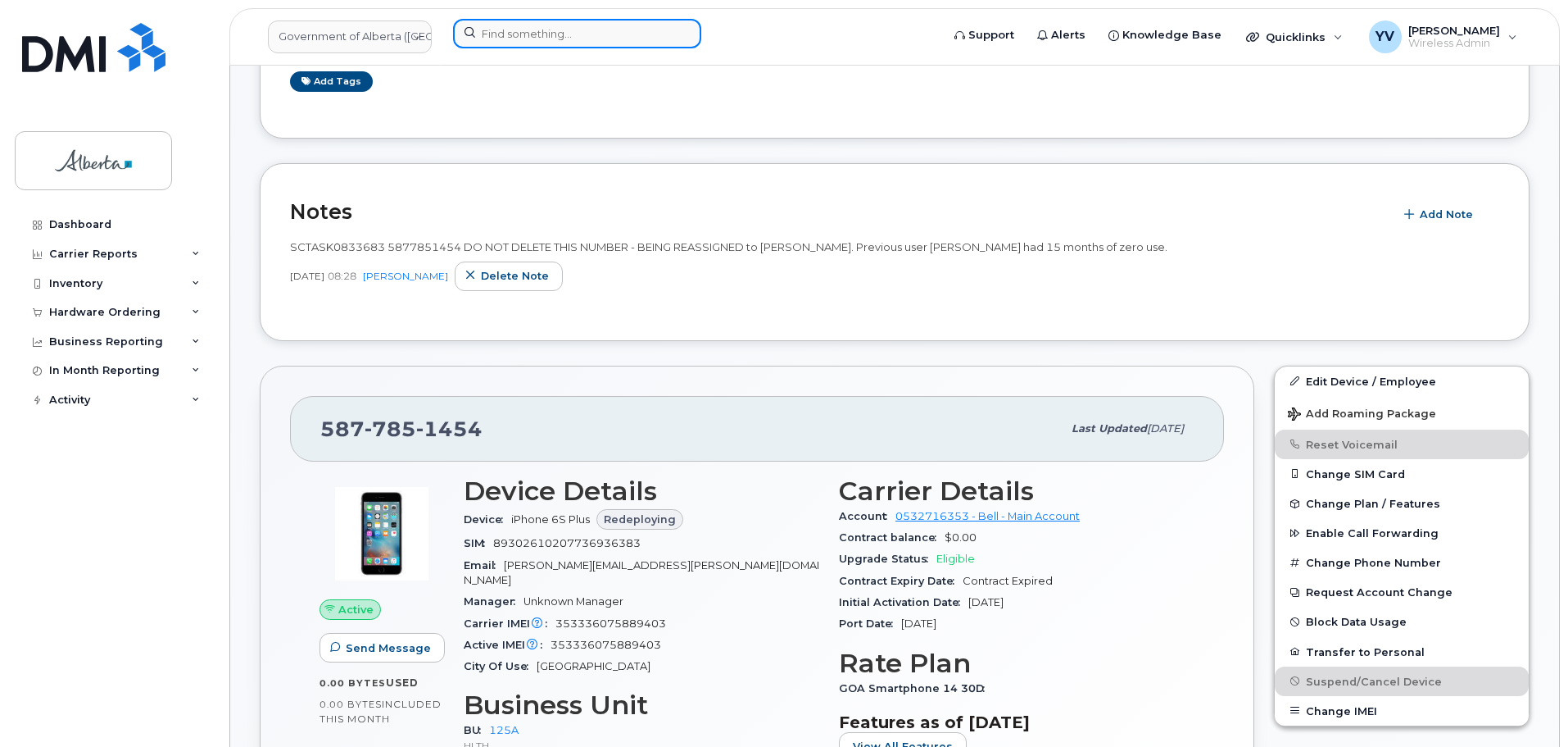
click at [488, 34] on input at bounding box center [578, 33] width 248 height 30
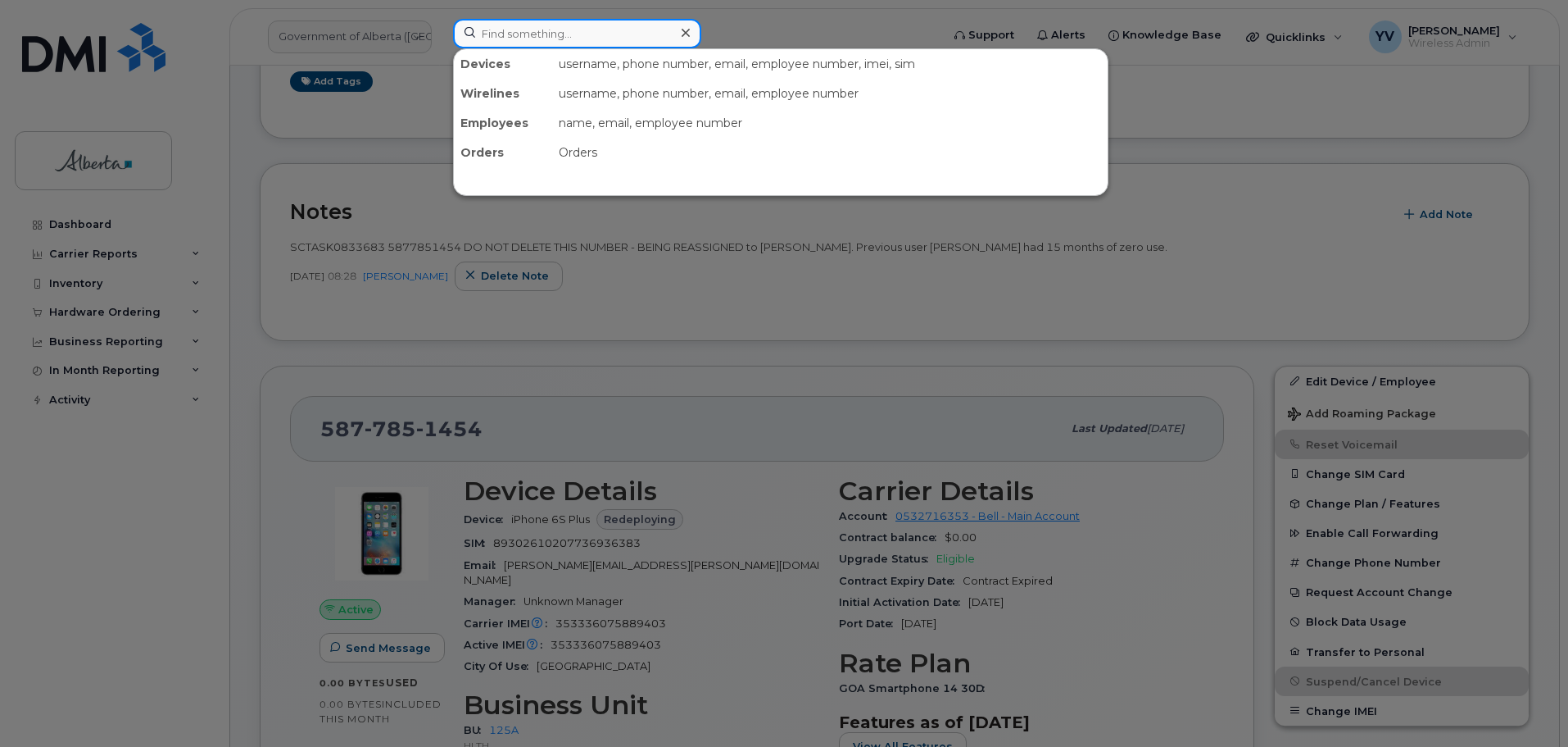
paste input "7802787463"
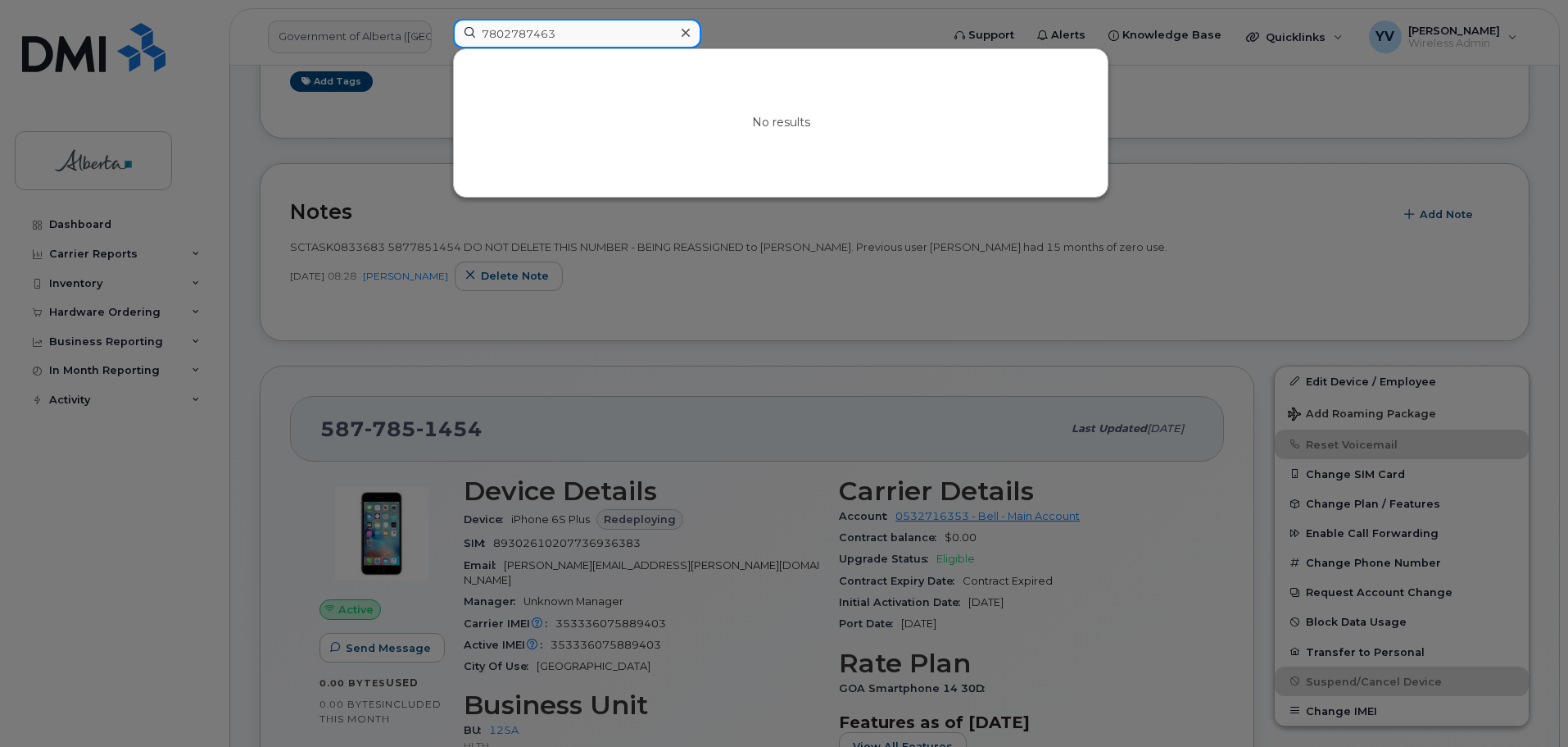
click at [504, 33] on input "7802787463" at bounding box center [578, 33] width 248 height 30
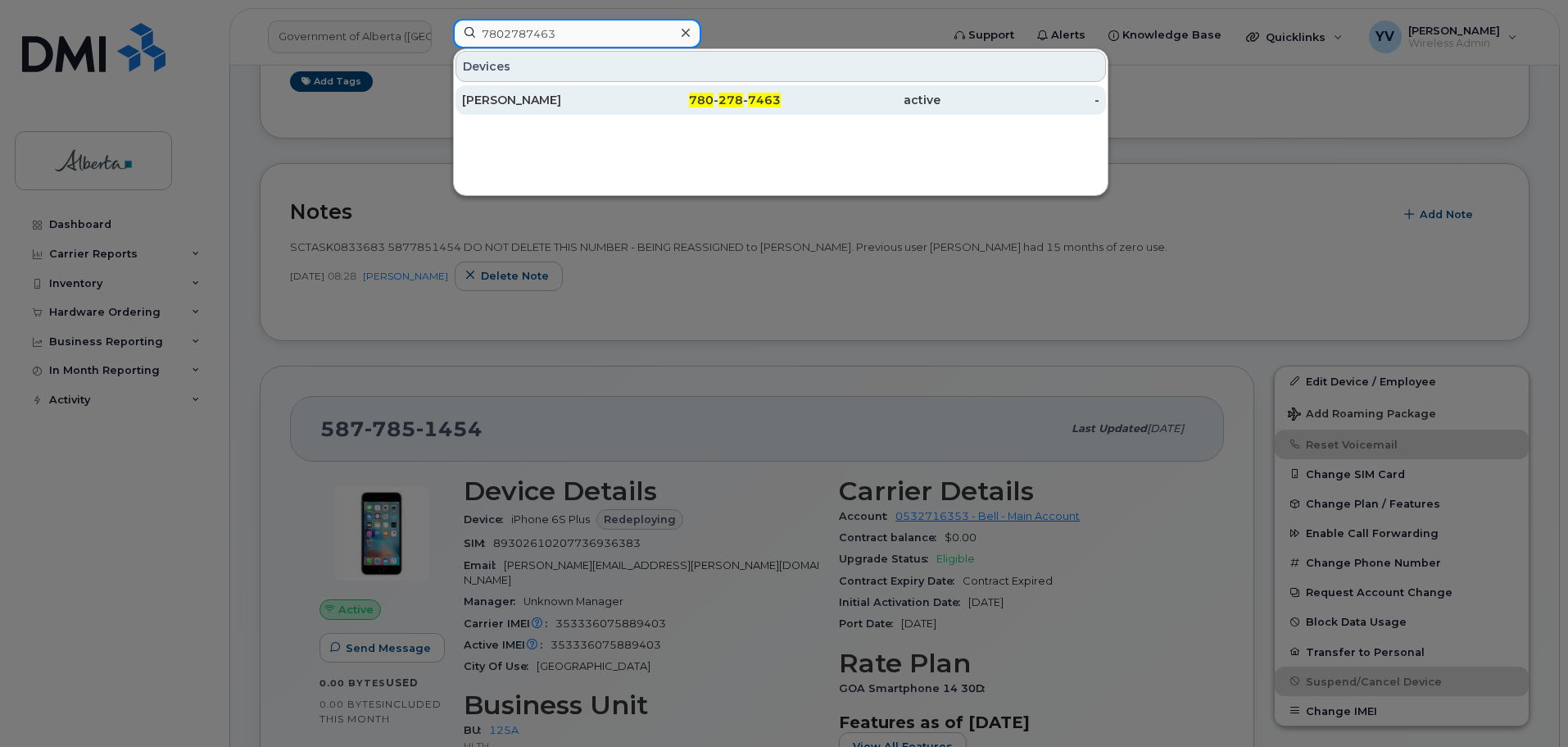
type input "7802787463"
click at [736, 99] on span "278" at bounding box center [731, 100] width 25 height 15
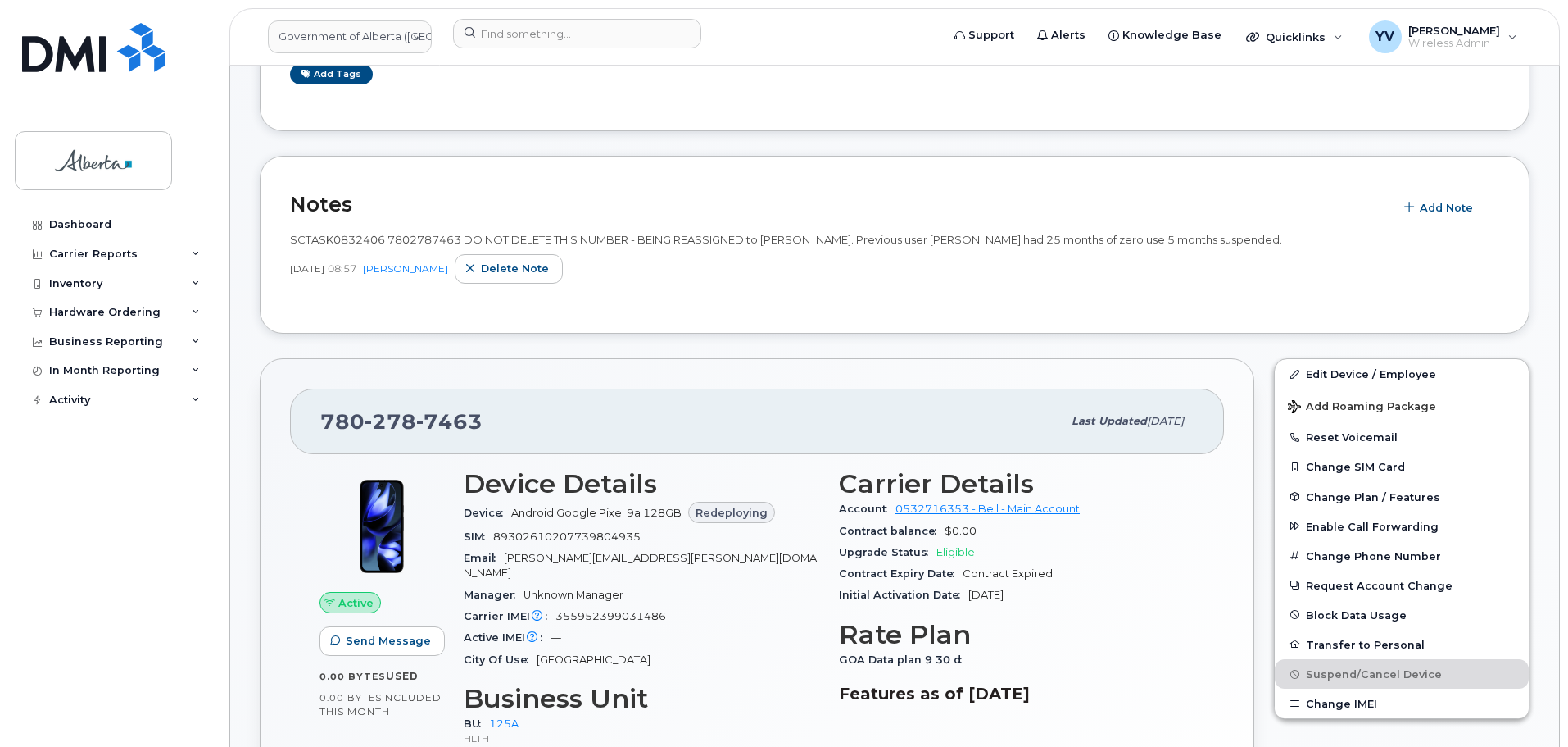
scroll to position [413, 0]
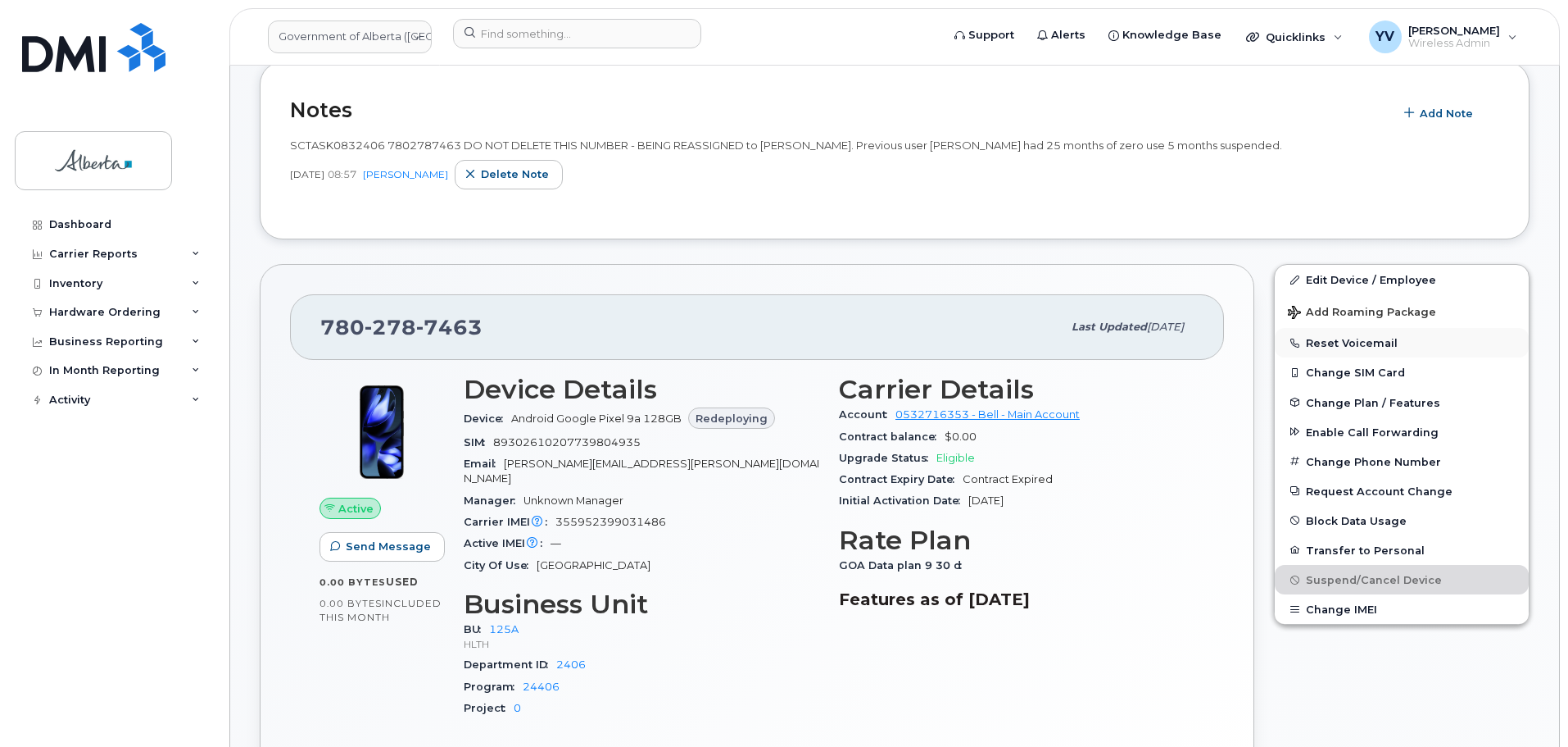
click at [1370, 337] on button "Reset Voicemail" at bounding box center [1402, 343] width 254 height 30
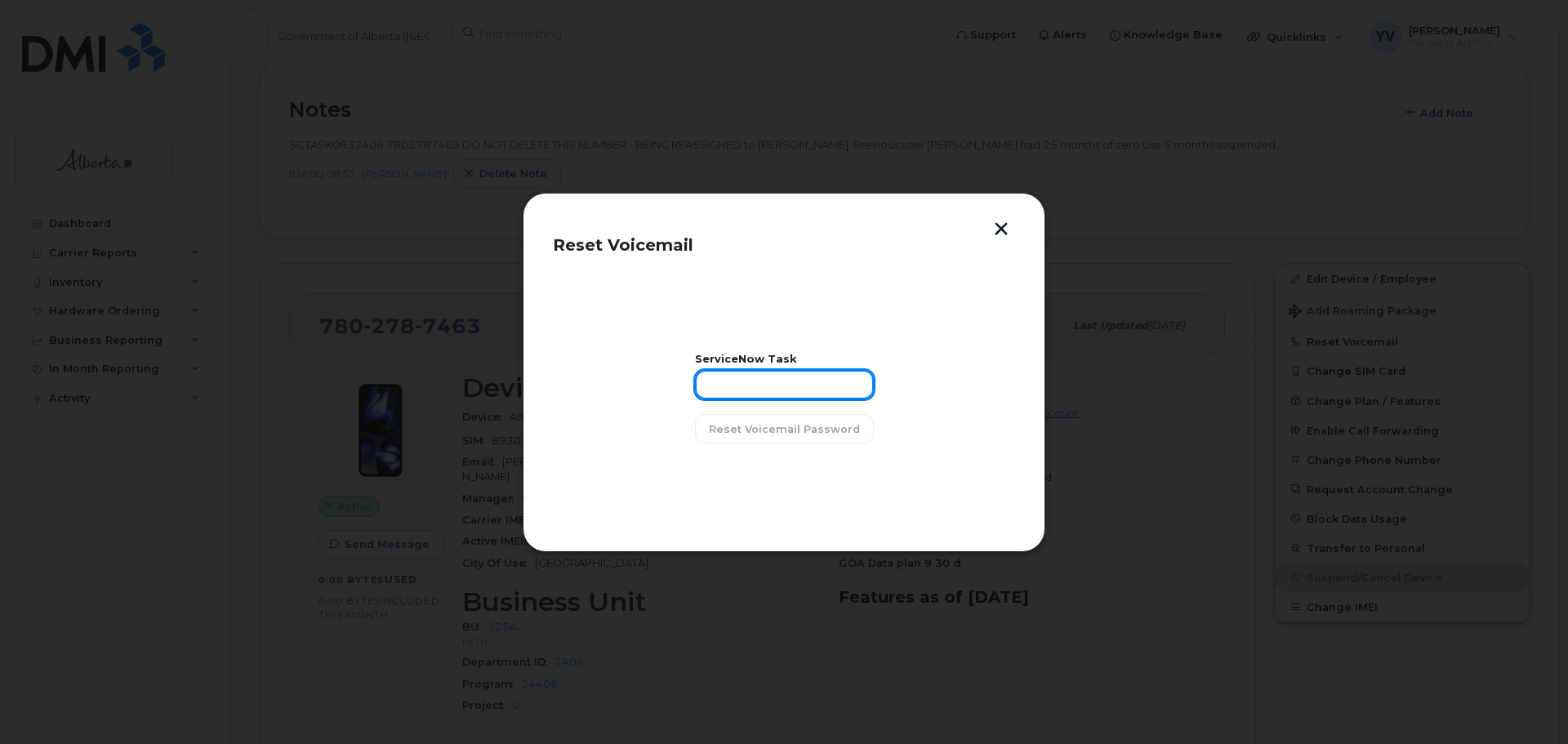
click at [741, 381] on input "text" at bounding box center [784, 385] width 179 height 30
paste input "SCTASK0832406"
type input "SCTASK0832406"
click at [763, 426] on span "Reset Voicemail Password" at bounding box center [784, 429] width 151 height 16
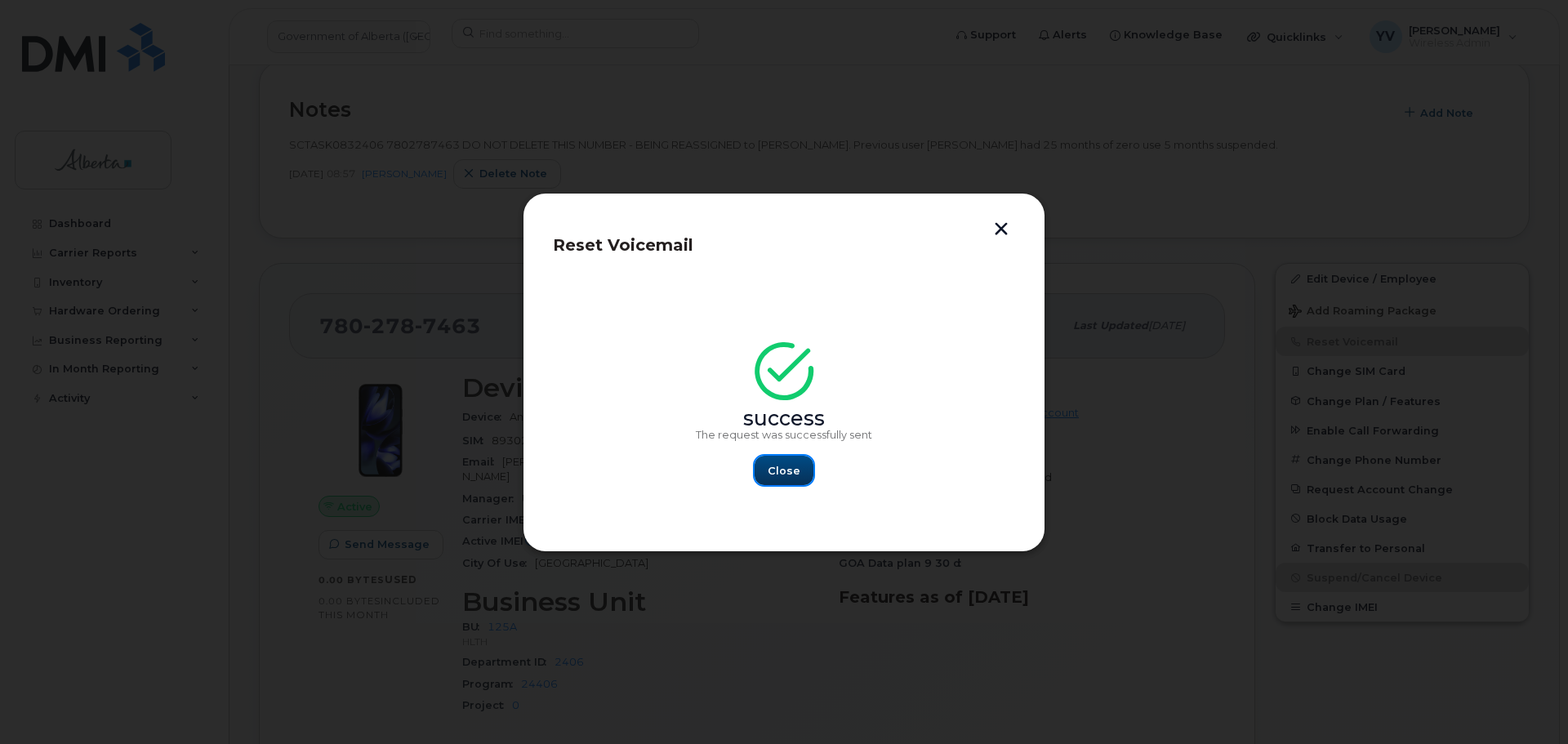
click at [777, 471] on span "Close" at bounding box center [784, 471] width 32 height 16
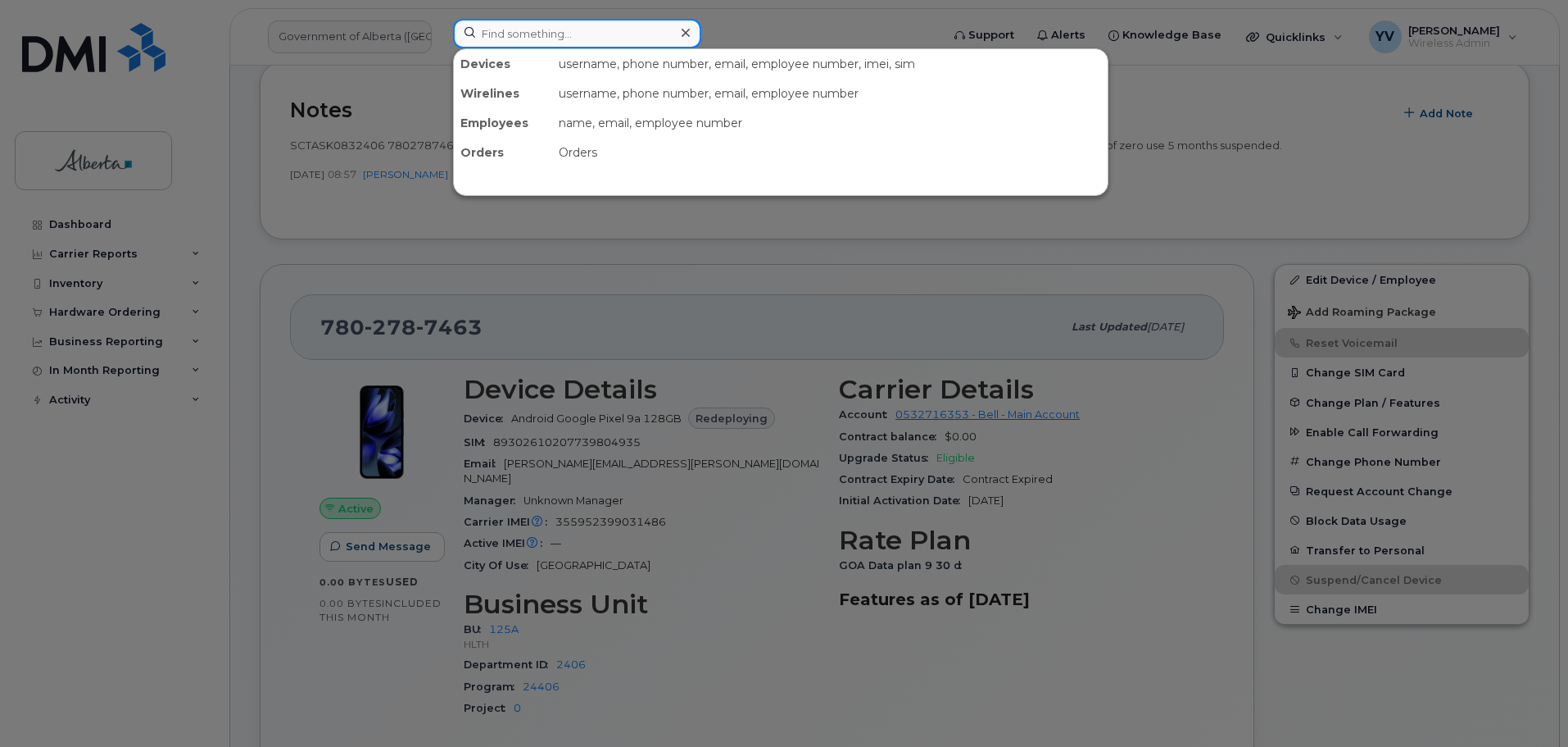
click at [507, 40] on input at bounding box center [578, 33] width 248 height 30
paste input "5873352286"
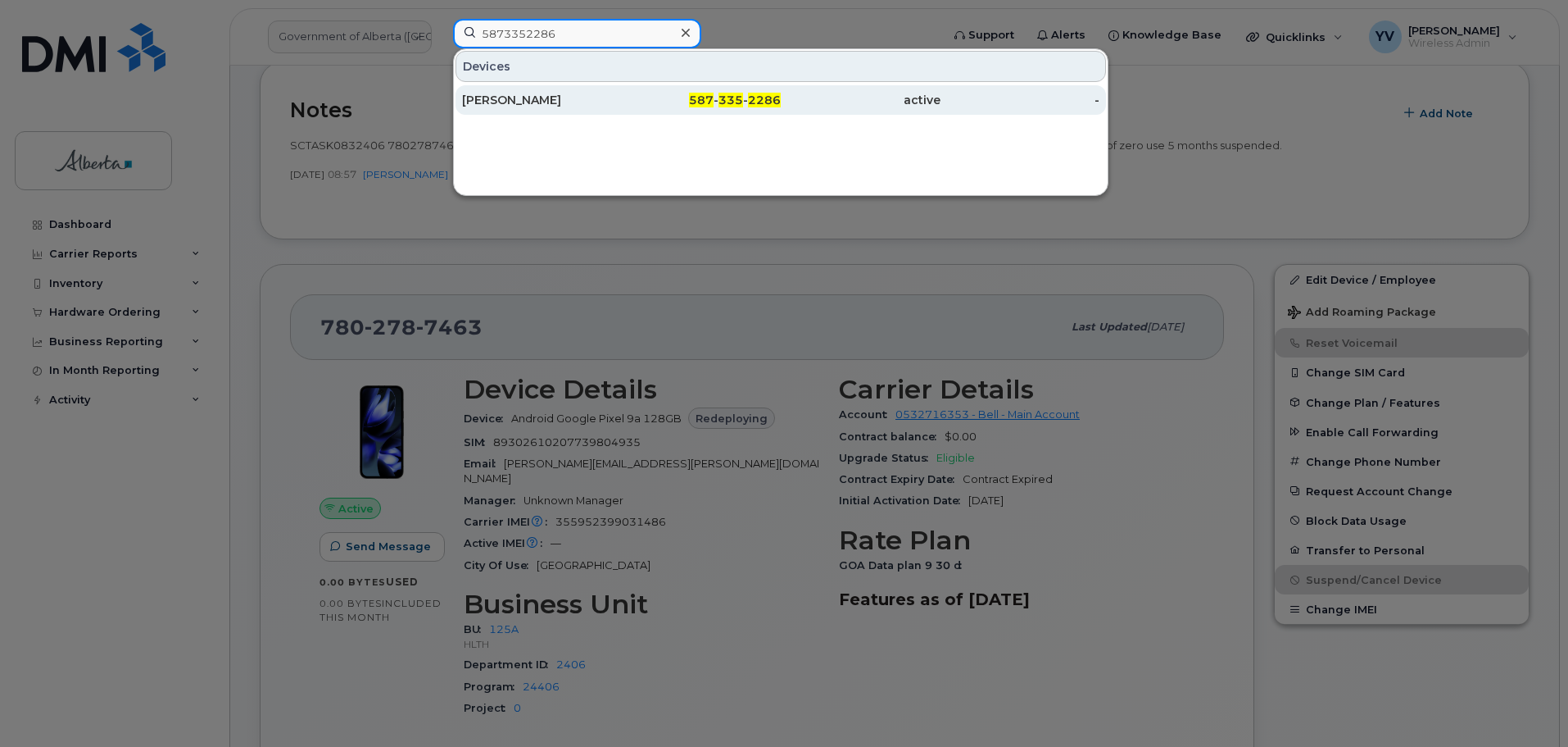
type input "5873352286"
click at [754, 100] on span "2286" at bounding box center [764, 100] width 33 height 15
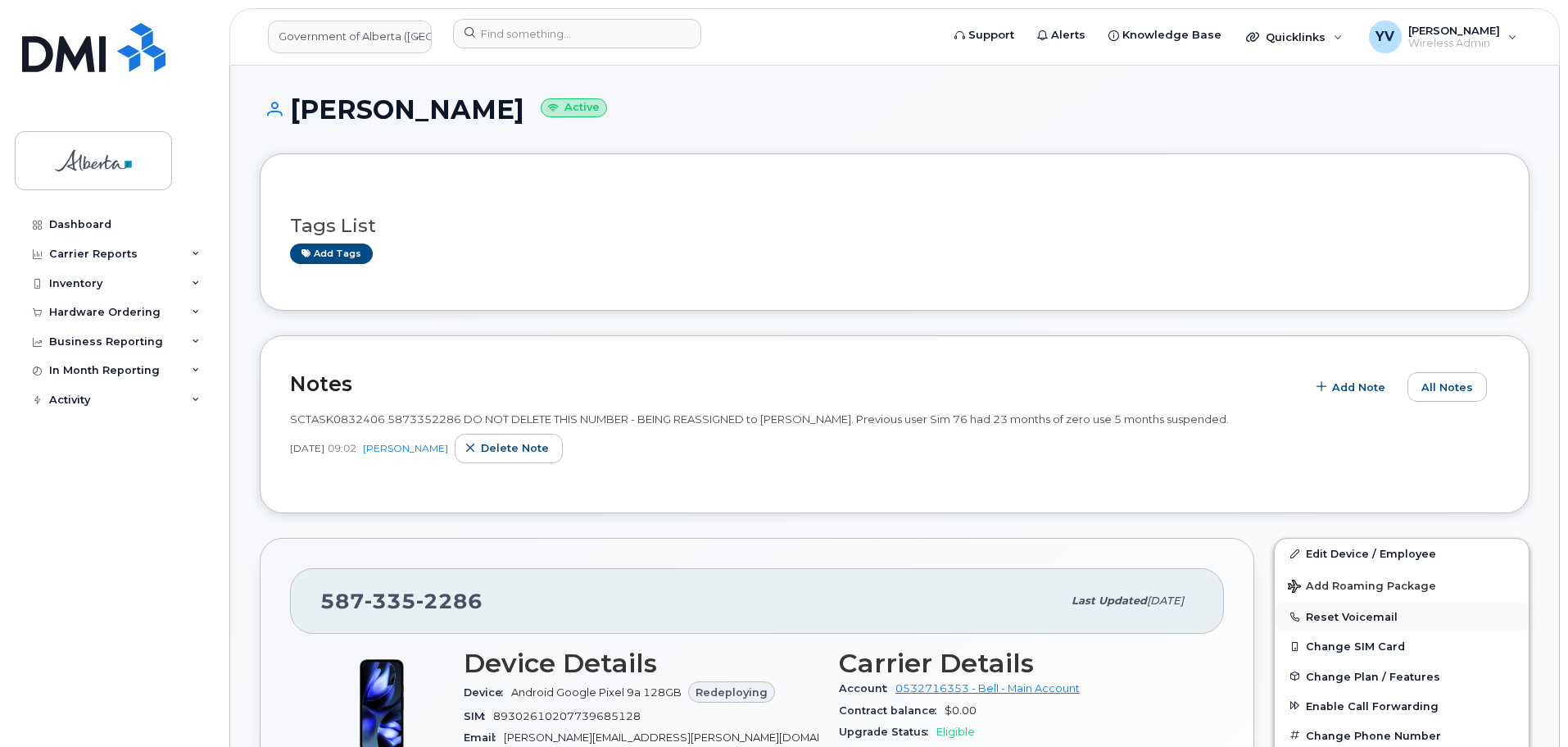
click at [1369, 612] on button "Reset Voicemail" at bounding box center [1402, 617] width 254 height 30
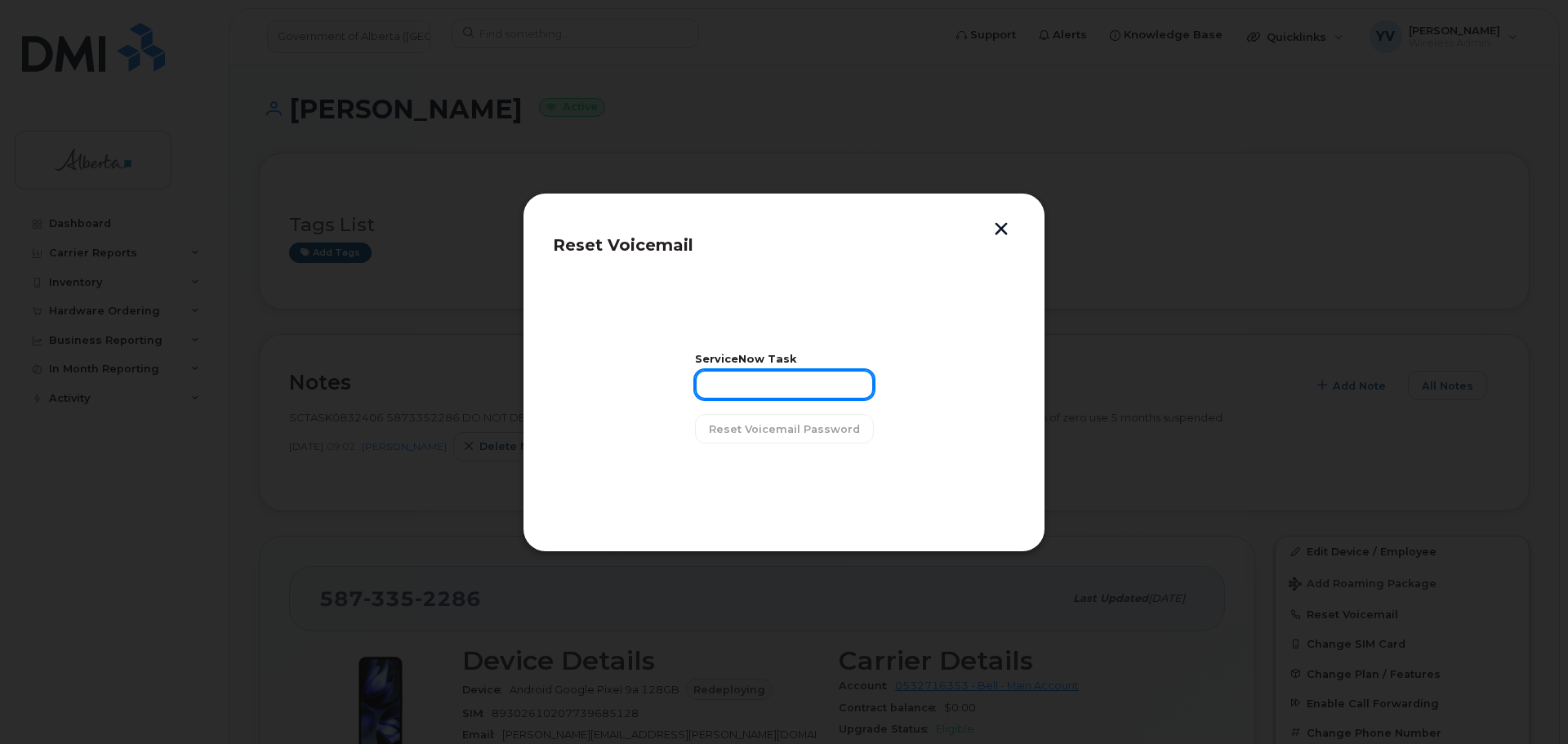
click at [760, 383] on input "text" at bounding box center [784, 385] width 179 height 30
paste input "SCTASK0832406"
type input "SCTASK0832406"
click at [774, 429] on span "Reset Voicemail Password" at bounding box center [784, 429] width 151 height 16
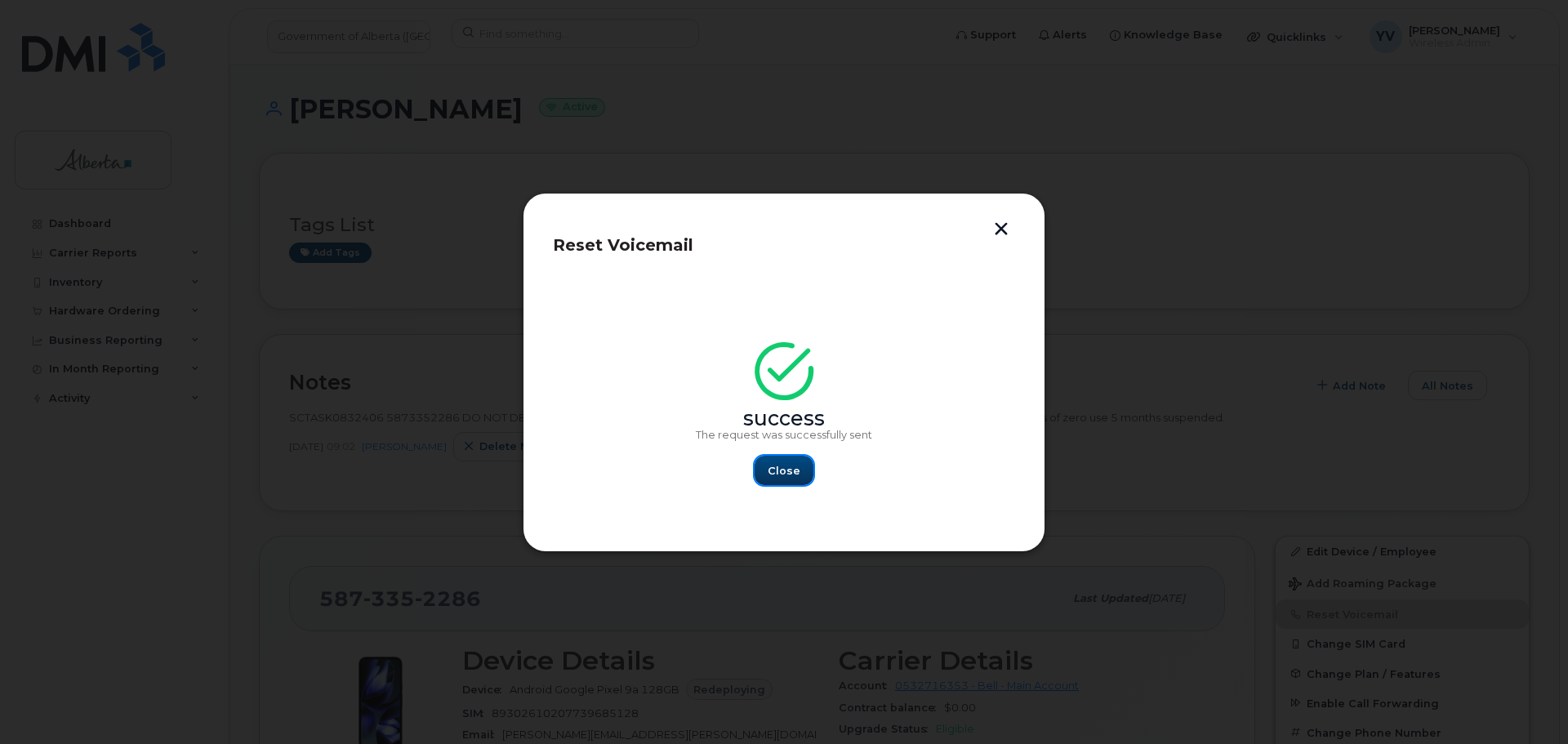
click at [781, 469] on span "Close" at bounding box center [784, 471] width 32 height 16
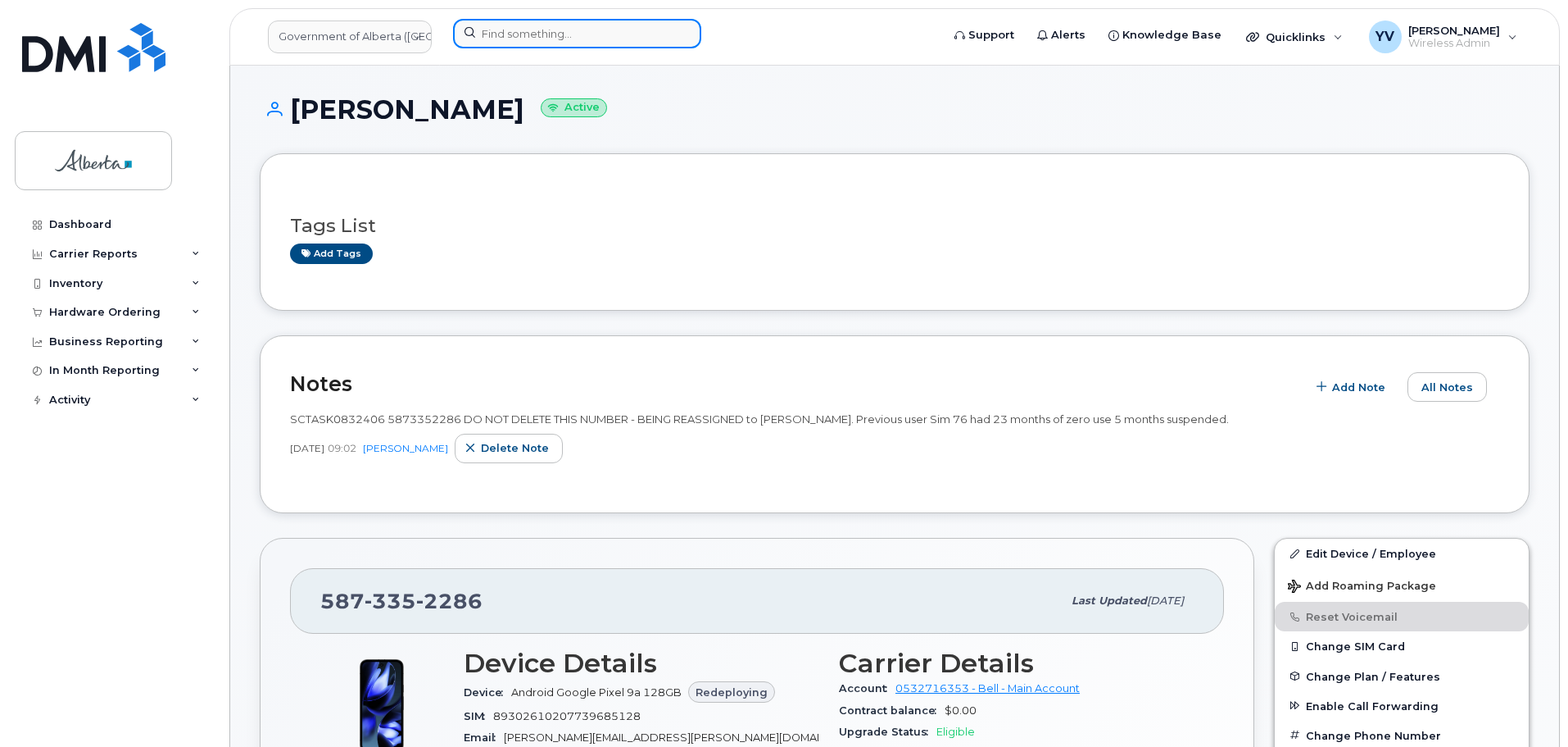
click at [499, 35] on input at bounding box center [578, 33] width 248 height 30
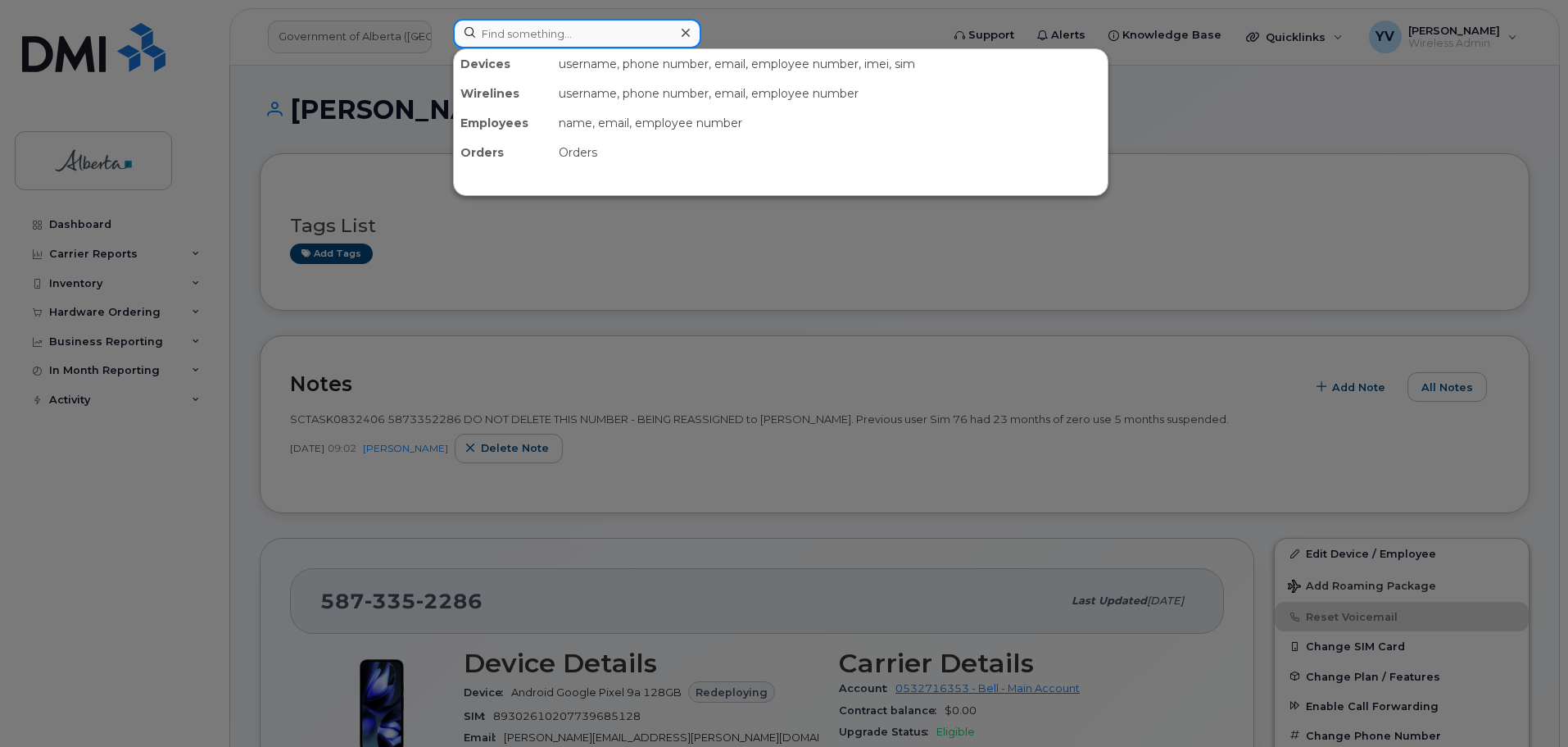
paste input "7808681022"
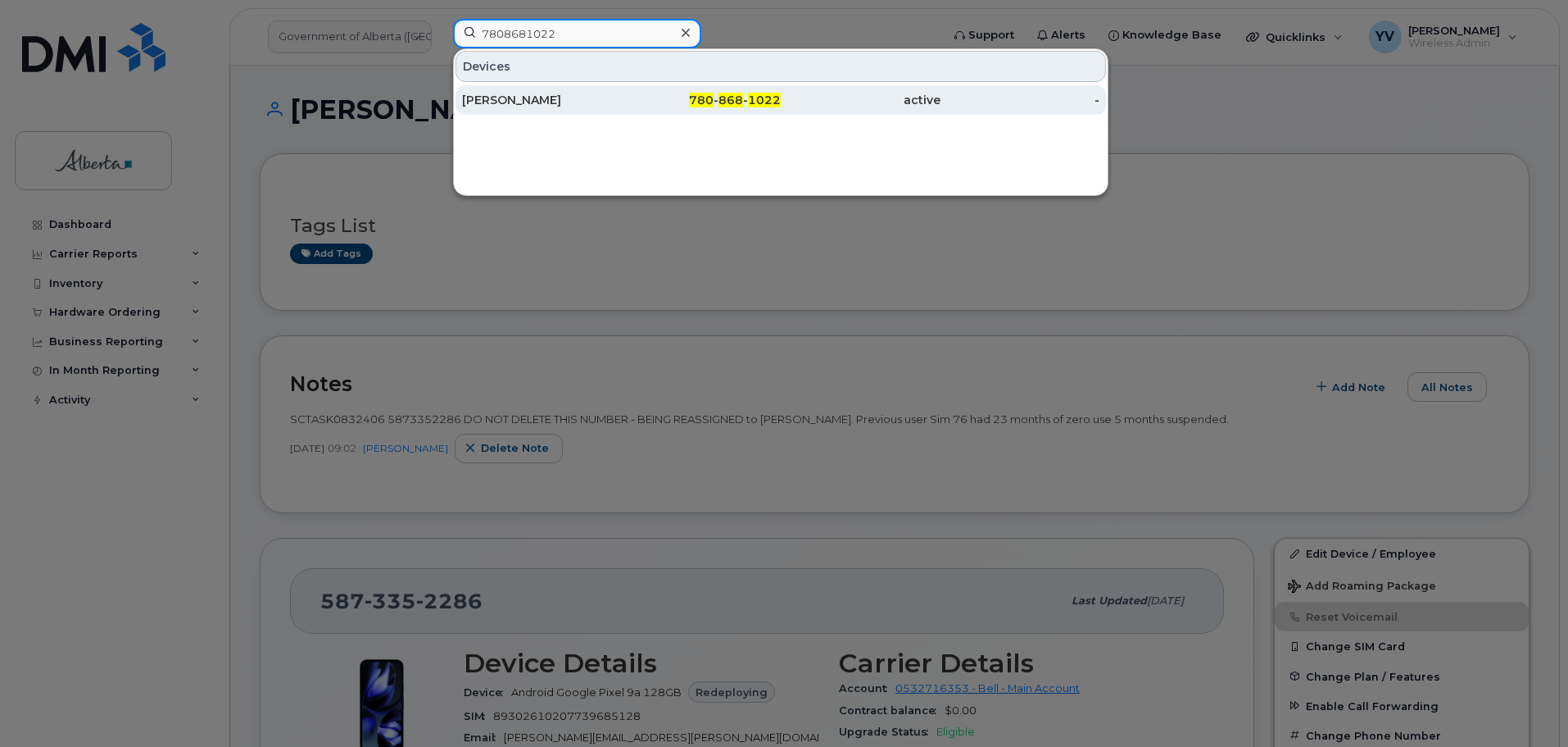
type input "7808681022"
click at [710, 102] on span "780" at bounding box center [702, 100] width 25 height 15
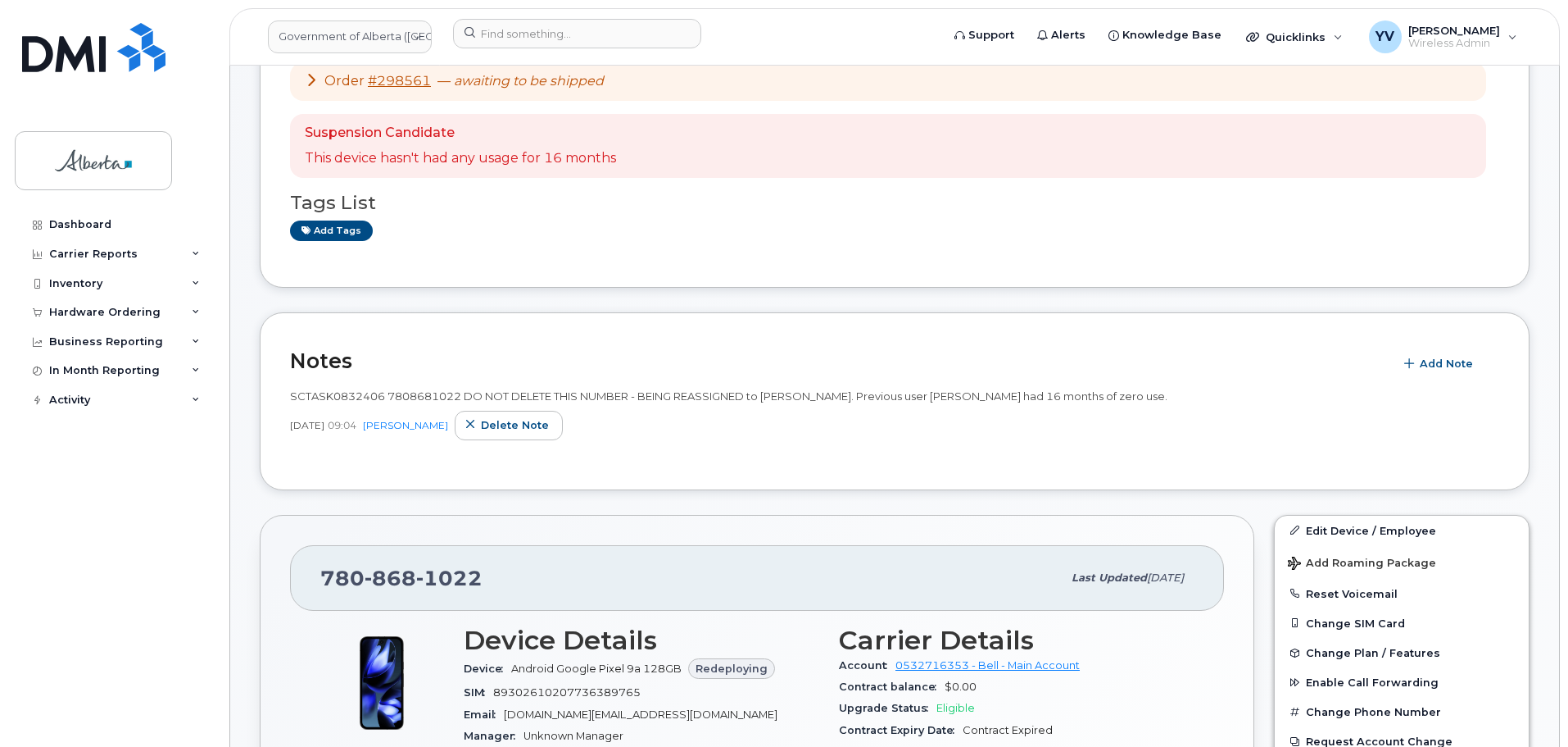
scroll to position [235, 0]
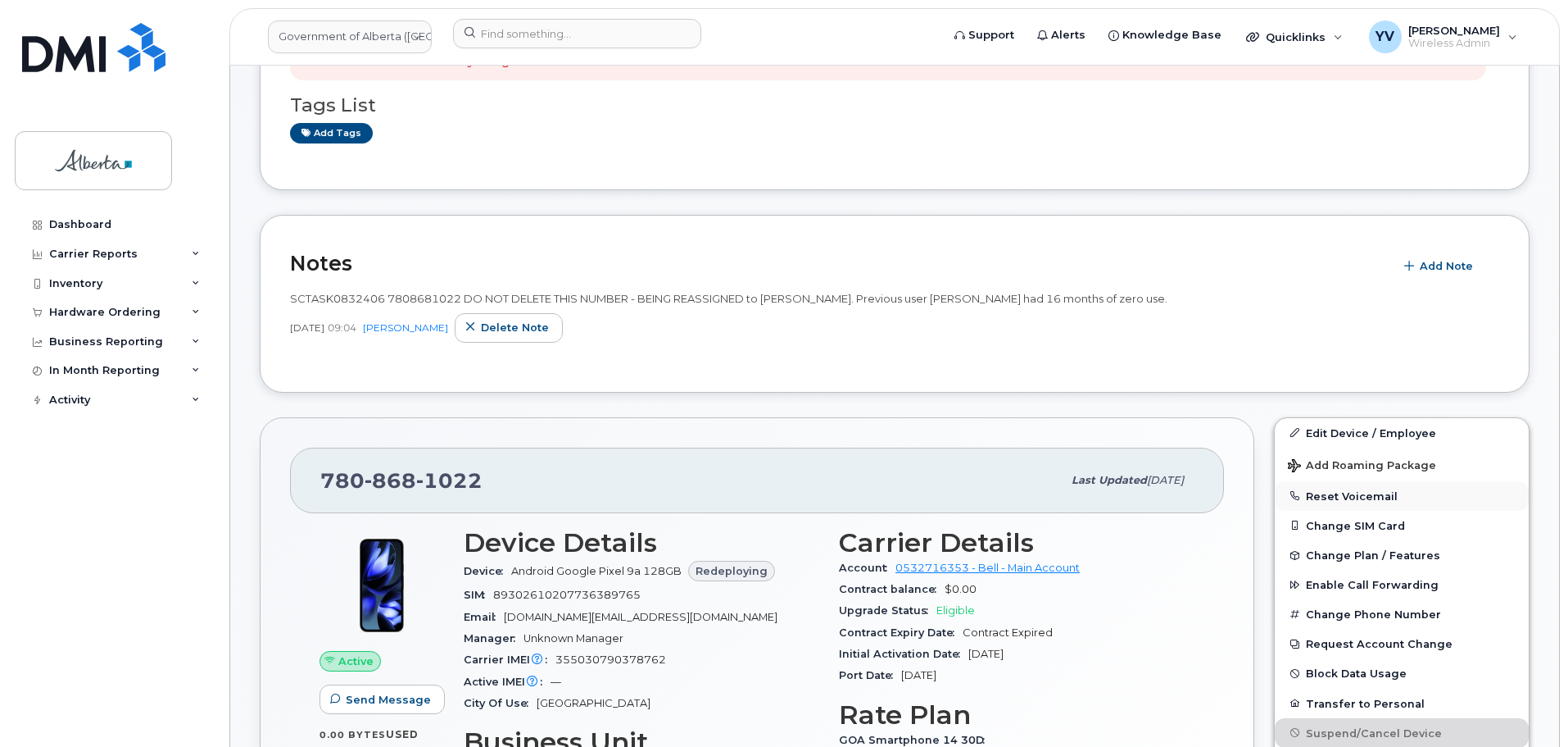
click at [1321, 493] on button "Reset Voicemail" at bounding box center [1402, 496] width 254 height 30
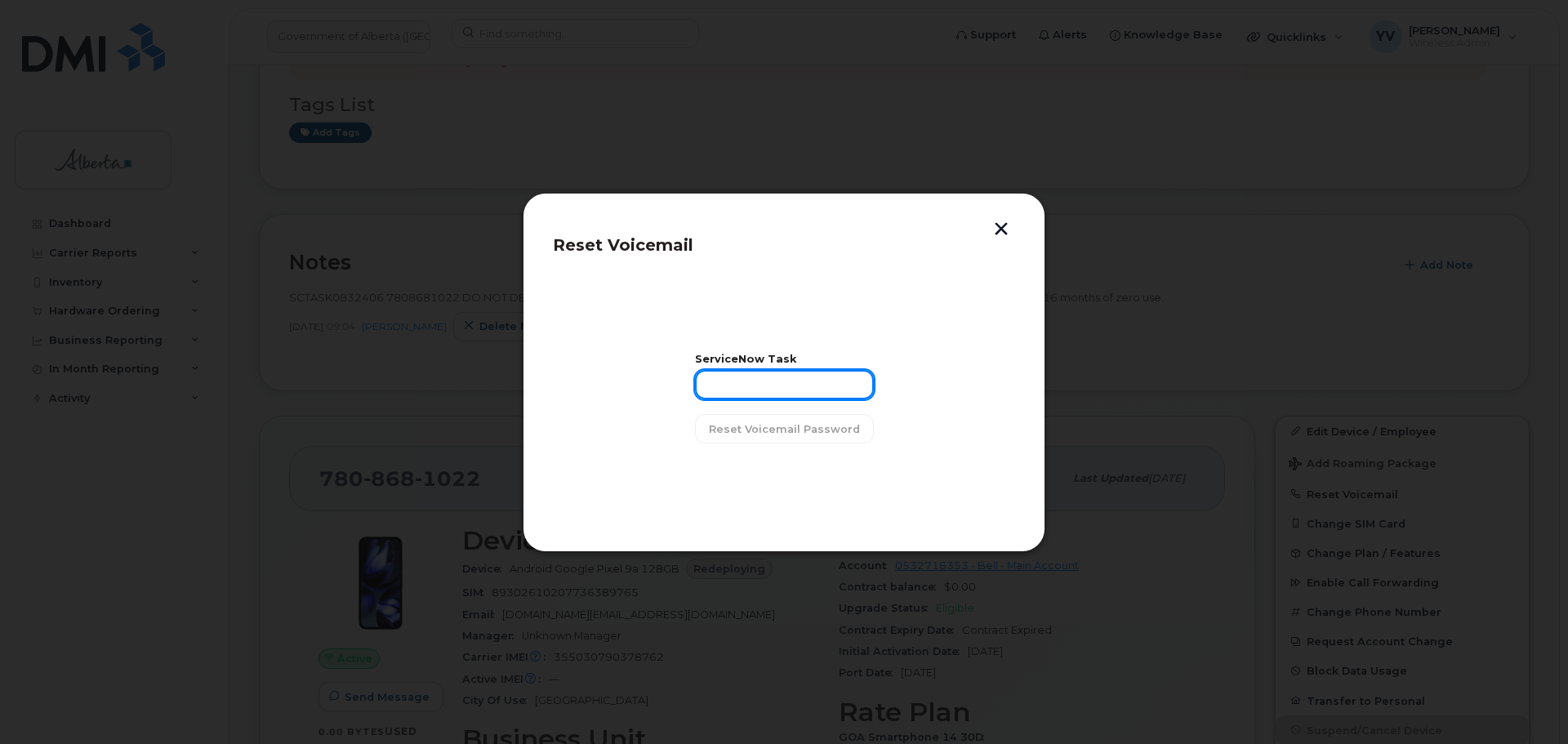
click at [713, 384] on input "text" at bounding box center [784, 385] width 179 height 30
paste input "SCTASK0832406"
type input "SCTASK0832406"
click at [799, 422] on span "Reset Voicemail Password" at bounding box center [784, 429] width 151 height 16
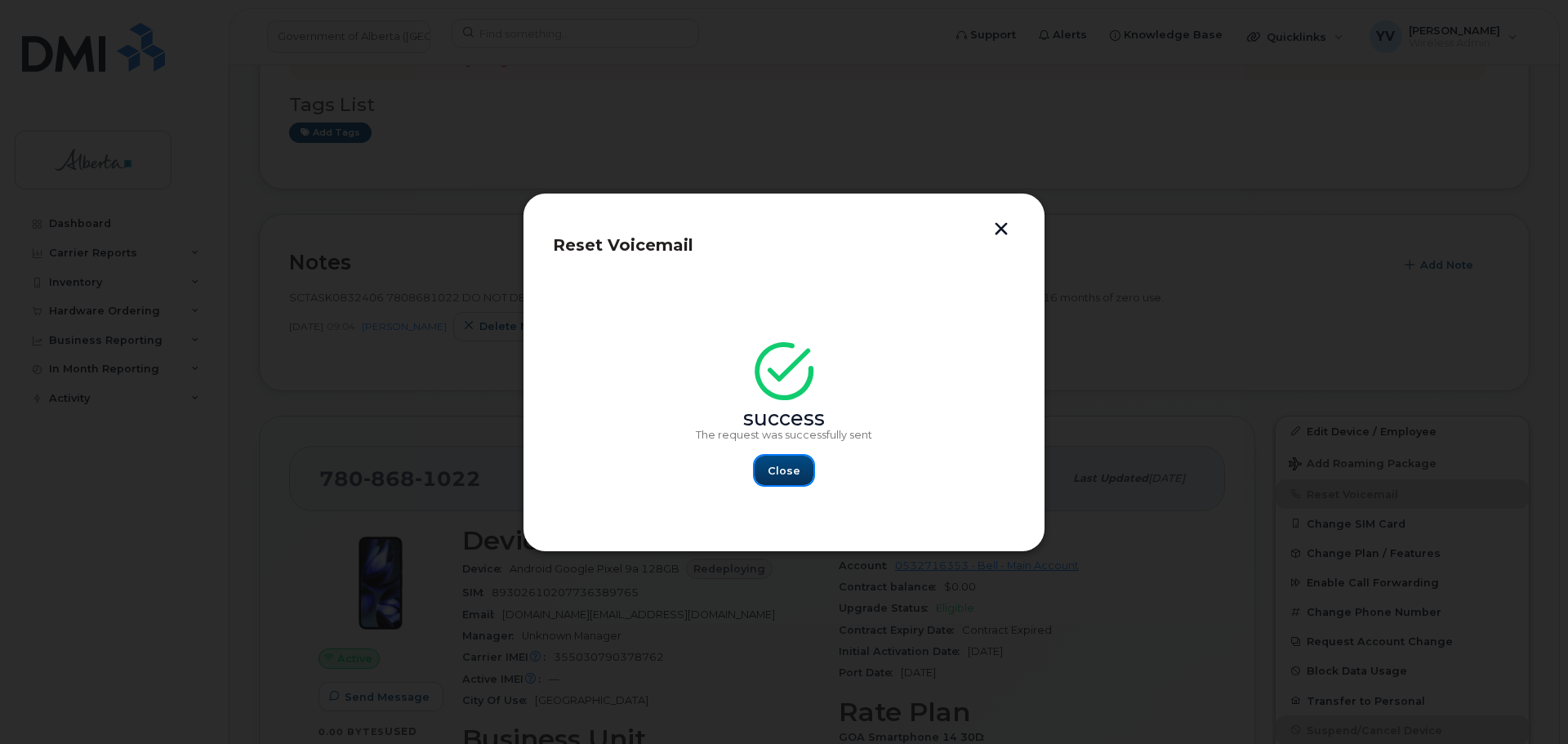
click at [783, 470] on span "Close" at bounding box center [784, 471] width 32 height 16
